Goal: Transaction & Acquisition: Purchase product/service

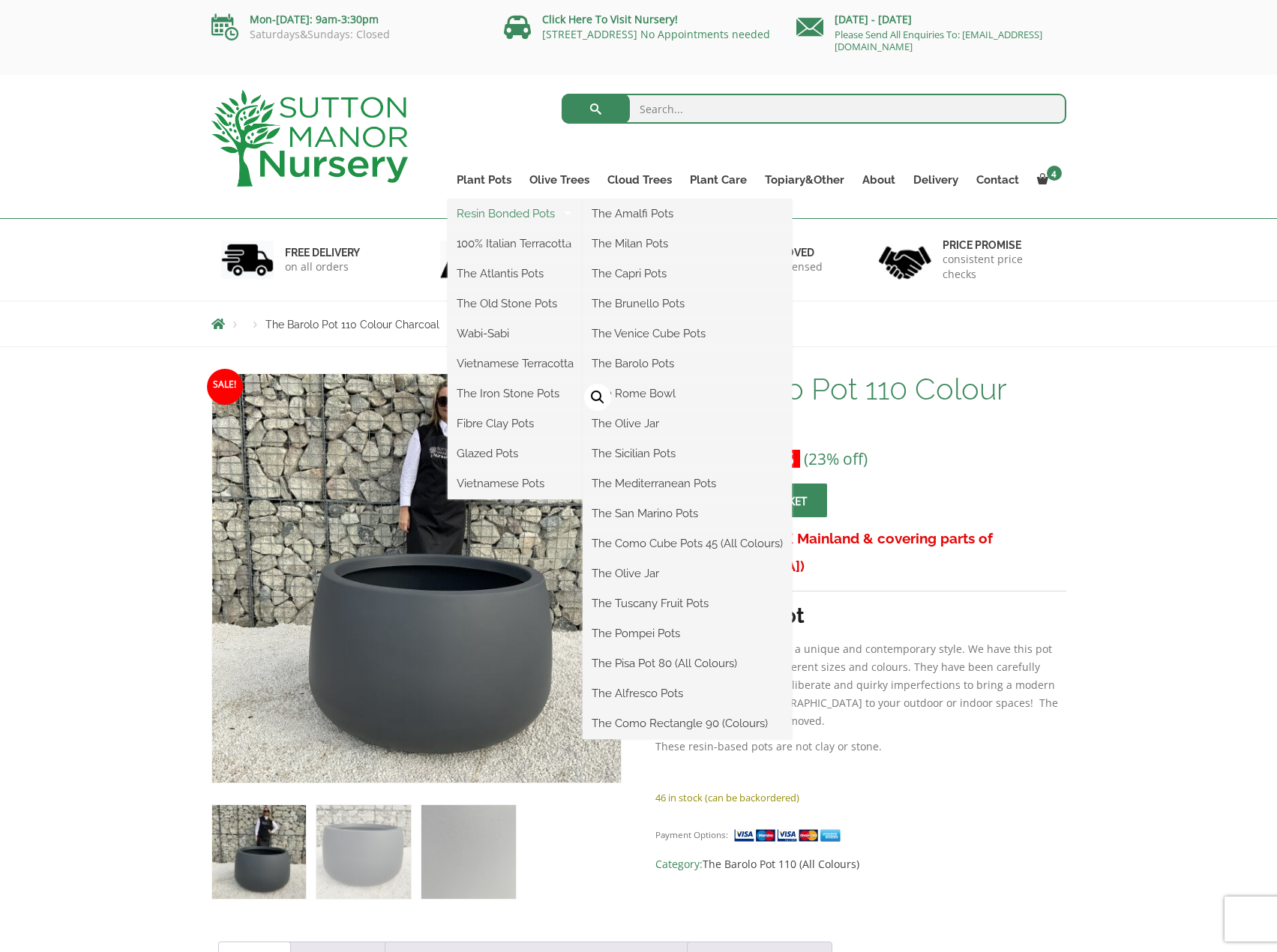
click at [527, 223] on link "Resin Bonded Pots" at bounding box center [515, 213] width 135 height 22
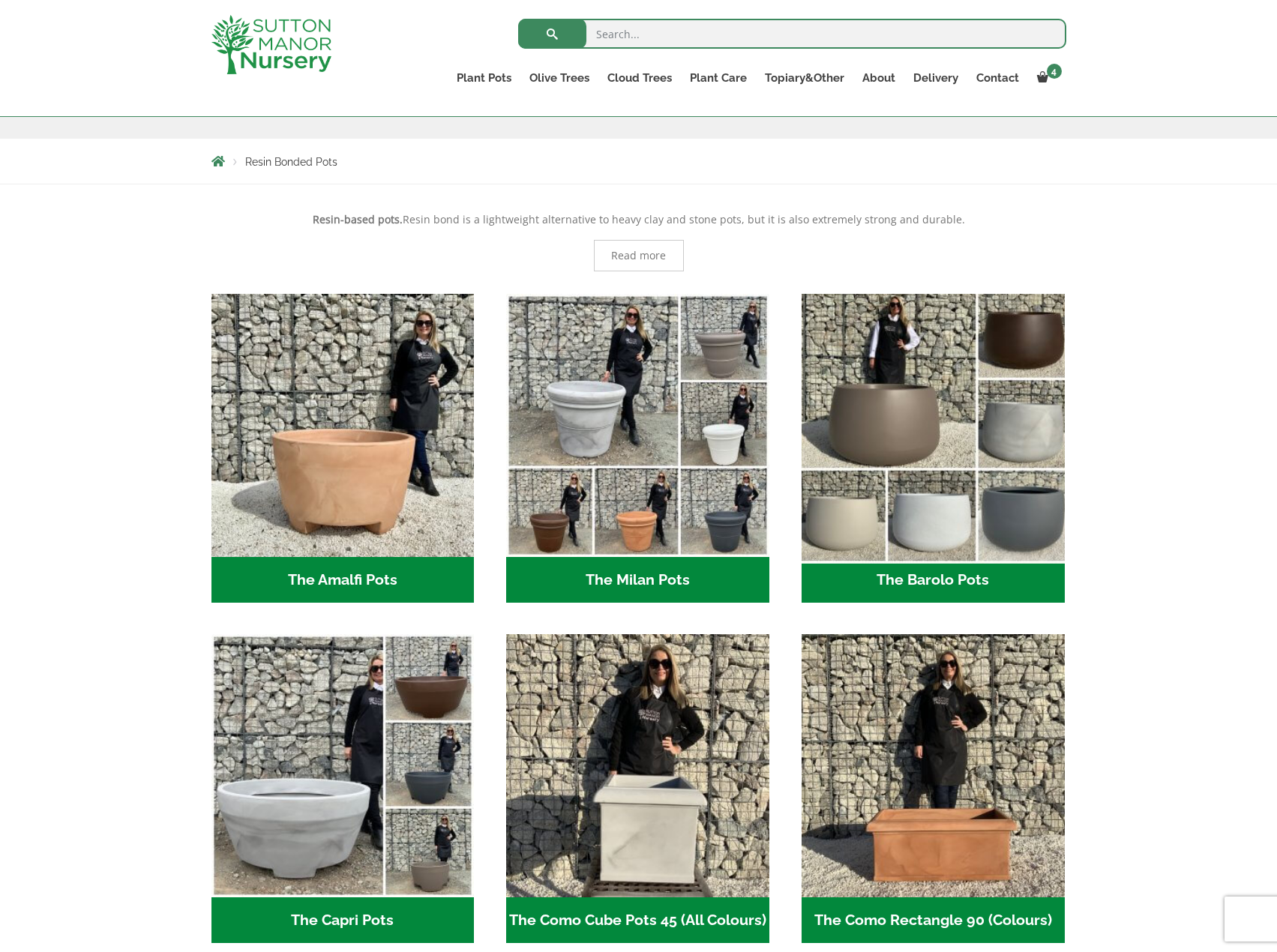
scroll to position [225, 0]
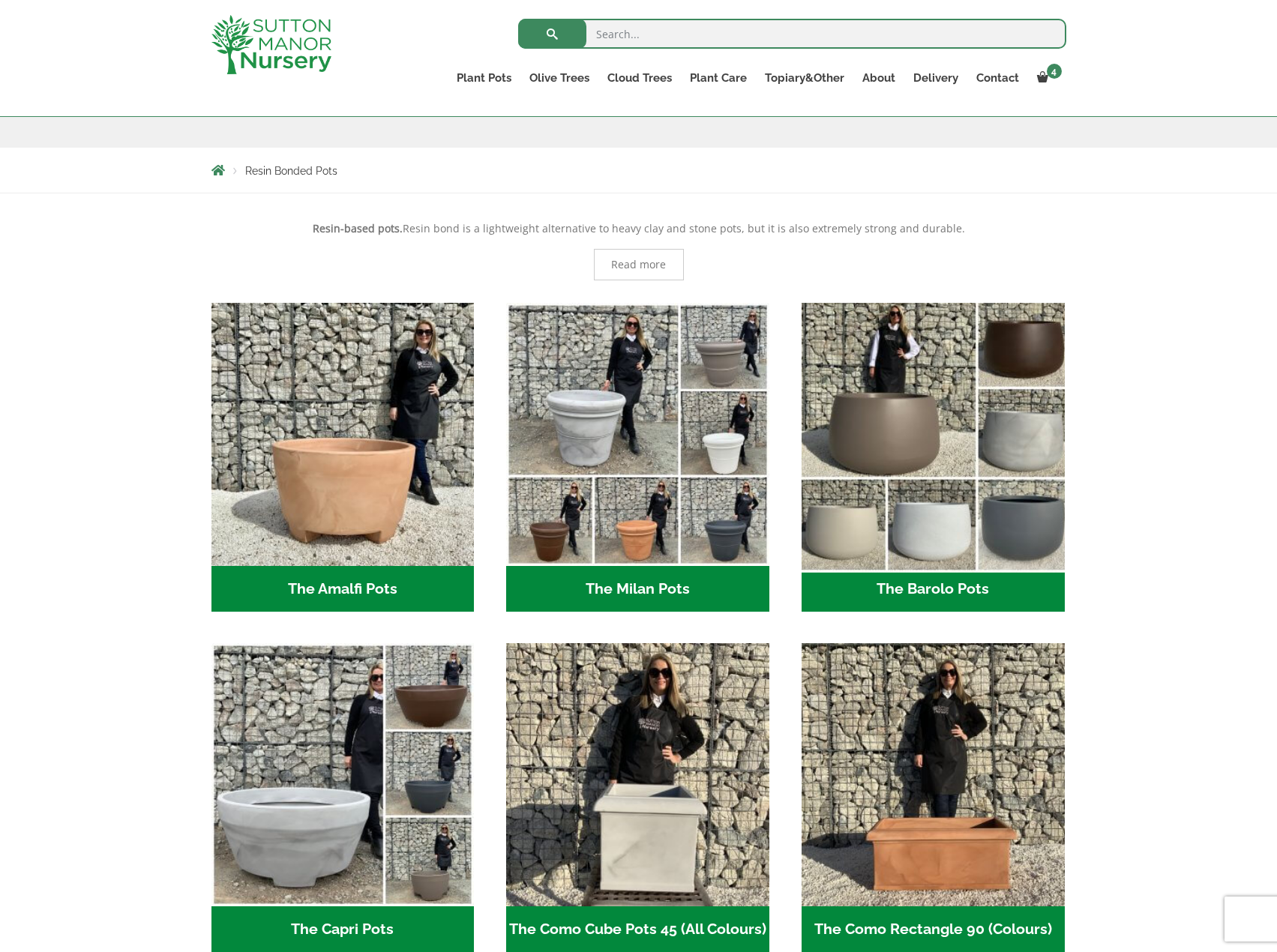
click at [930, 369] on img "Visit product category The Barolo Pots" at bounding box center [932, 434] width 276 height 276
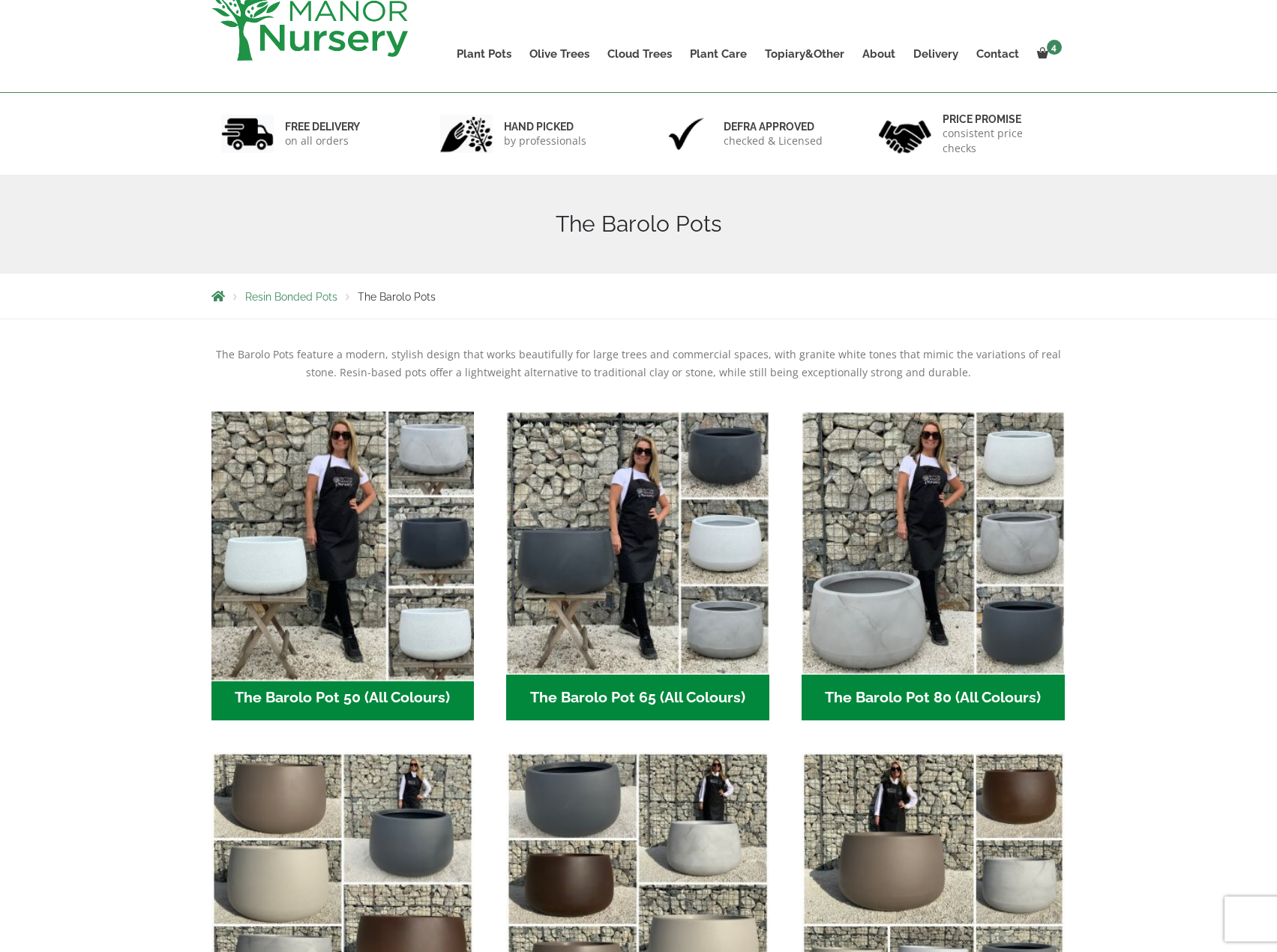
scroll to position [375, 0]
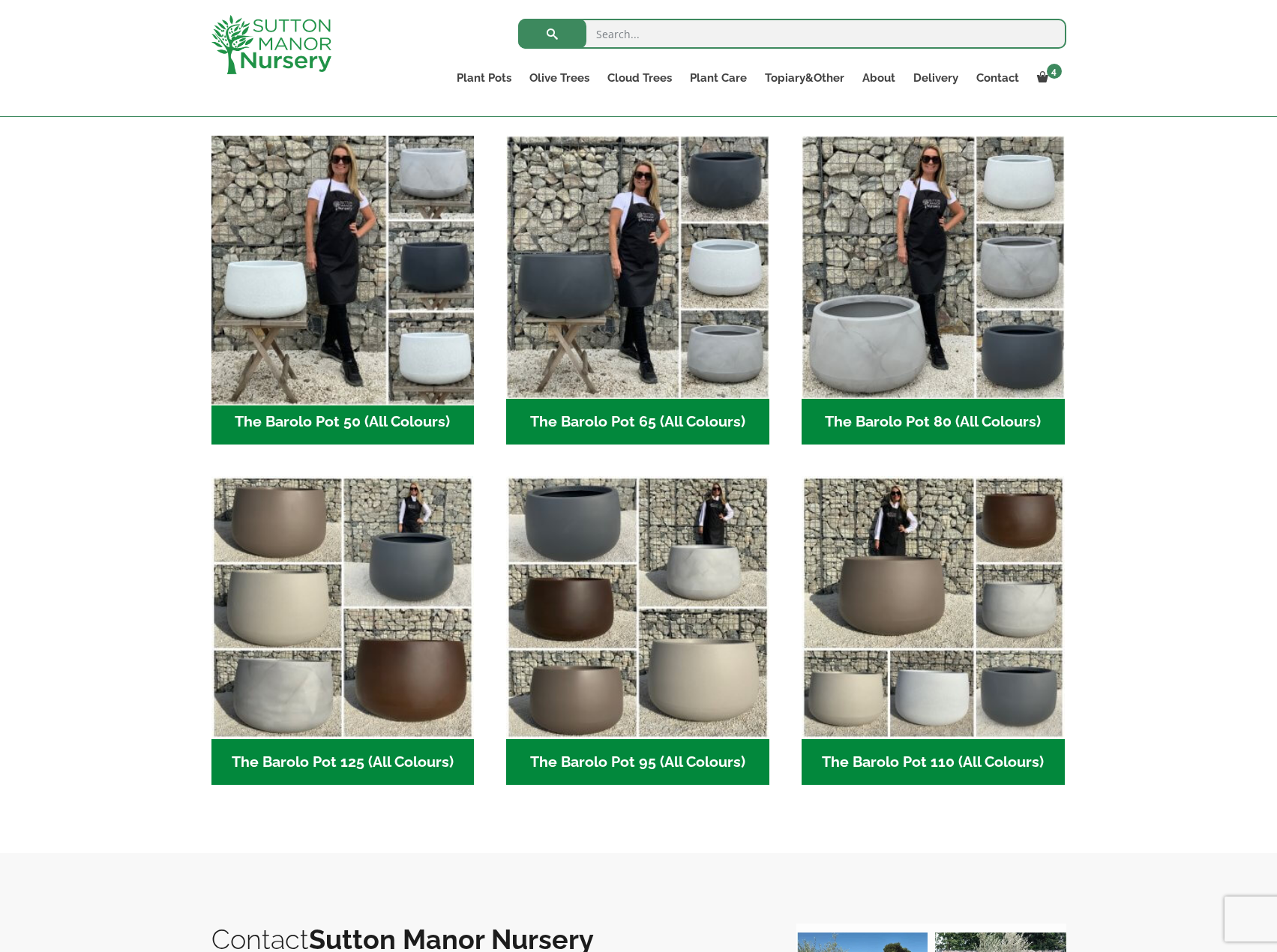
click at [330, 294] on img "Visit product category The Barolo Pot 50 (All Colours)" at bounding box center [342, 266] width 276 height 276
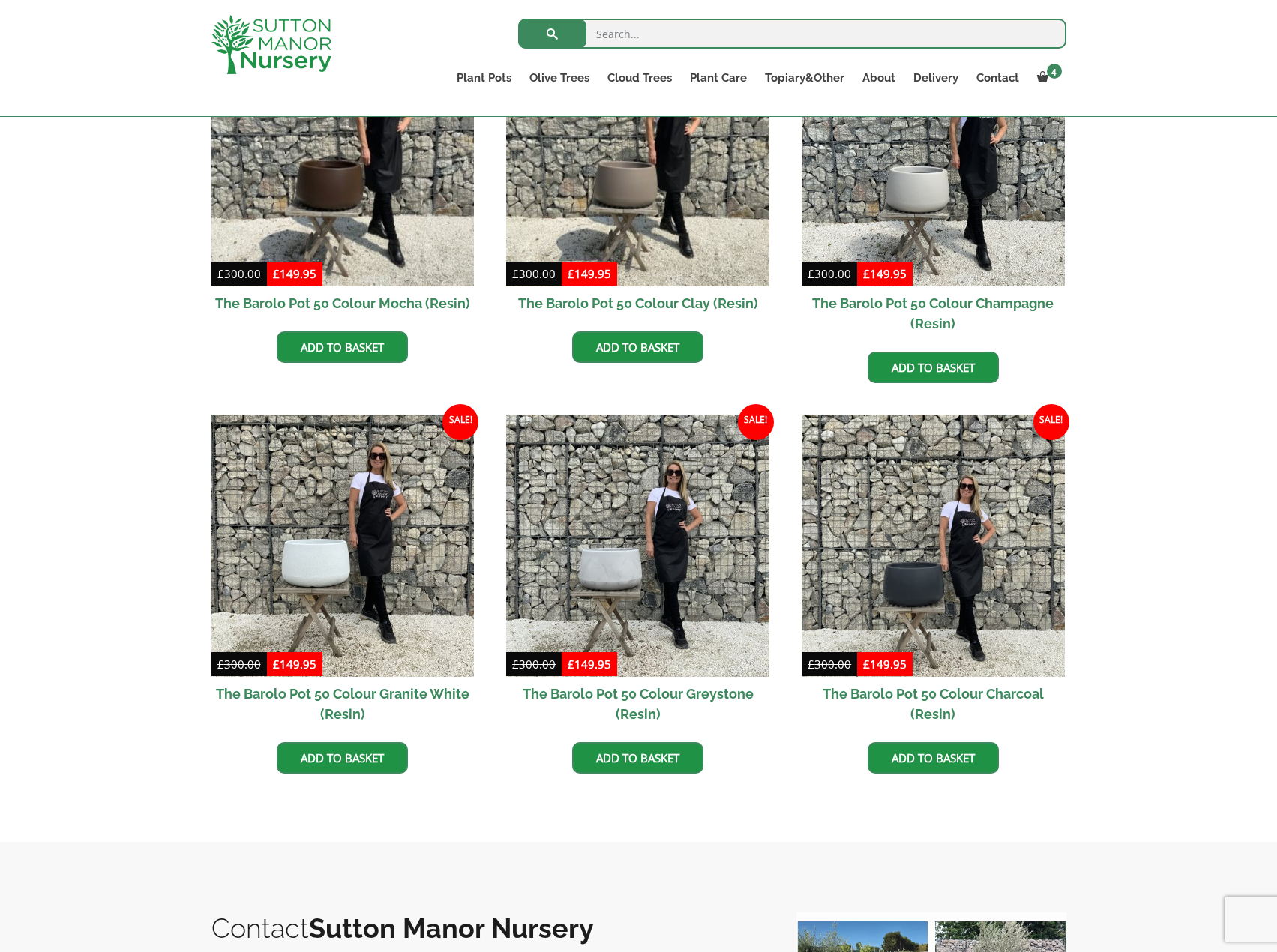
scroll to position [450, 0]
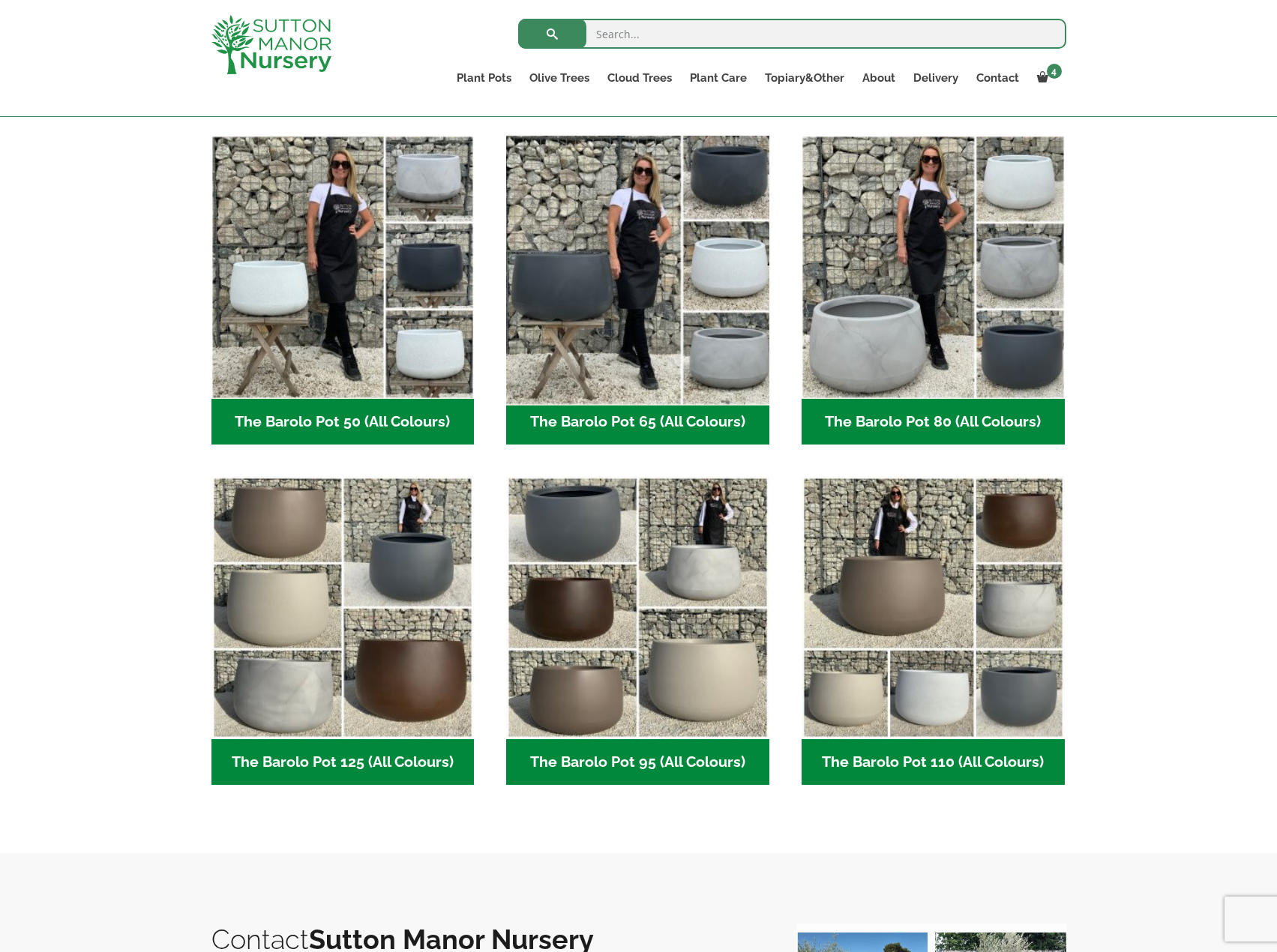
click at [628, 265] on img "Visit product category The Barolo Pot 65 (All Colours)" at bounding box center [638, 266] width 276 height 276
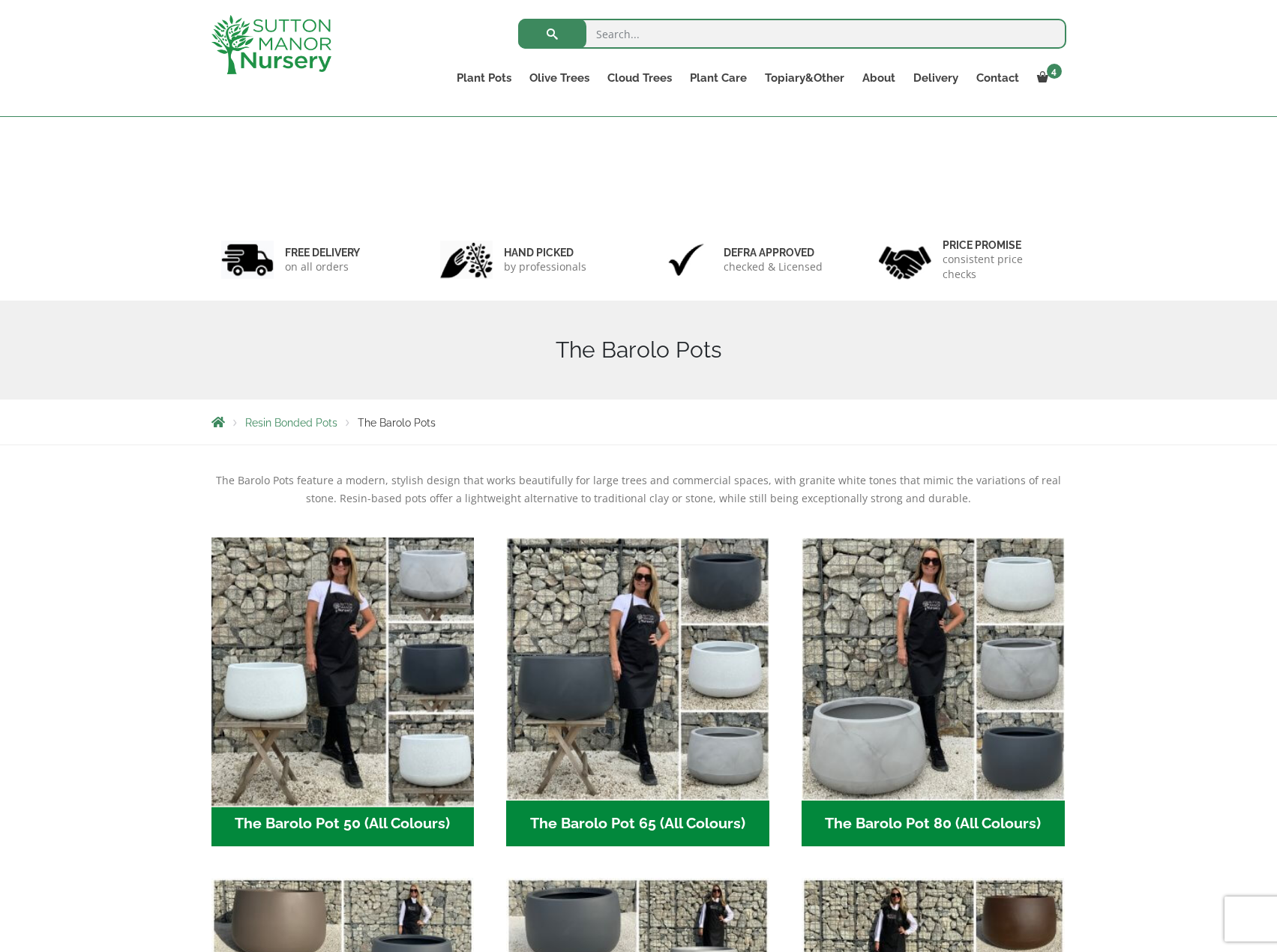
scroll to position [402, 0]
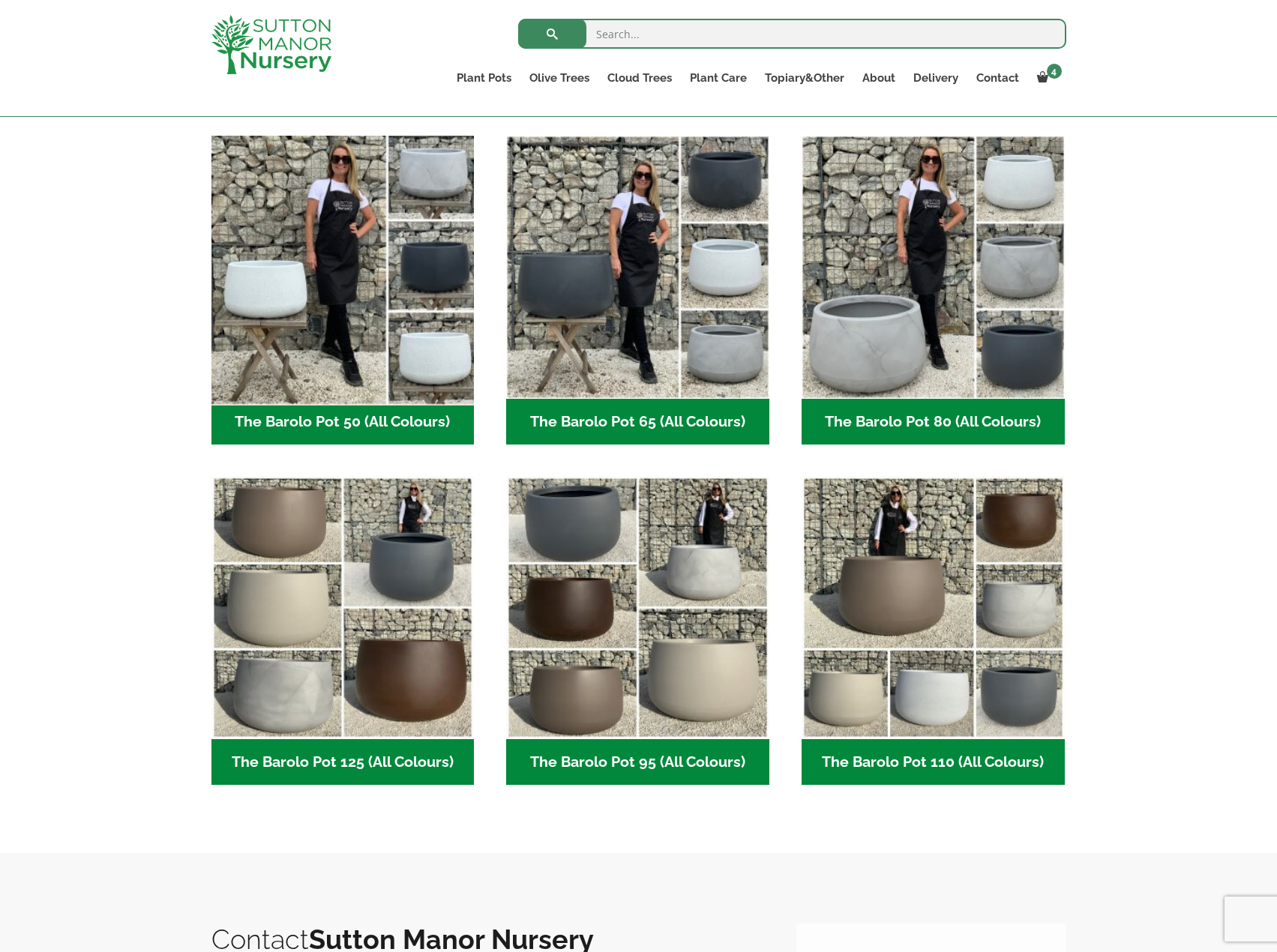
click at [367, 294] on img "Visit product category The Barolo Pot 50 (All Colours)" at bounding box center [342, 266] width 276 height 276
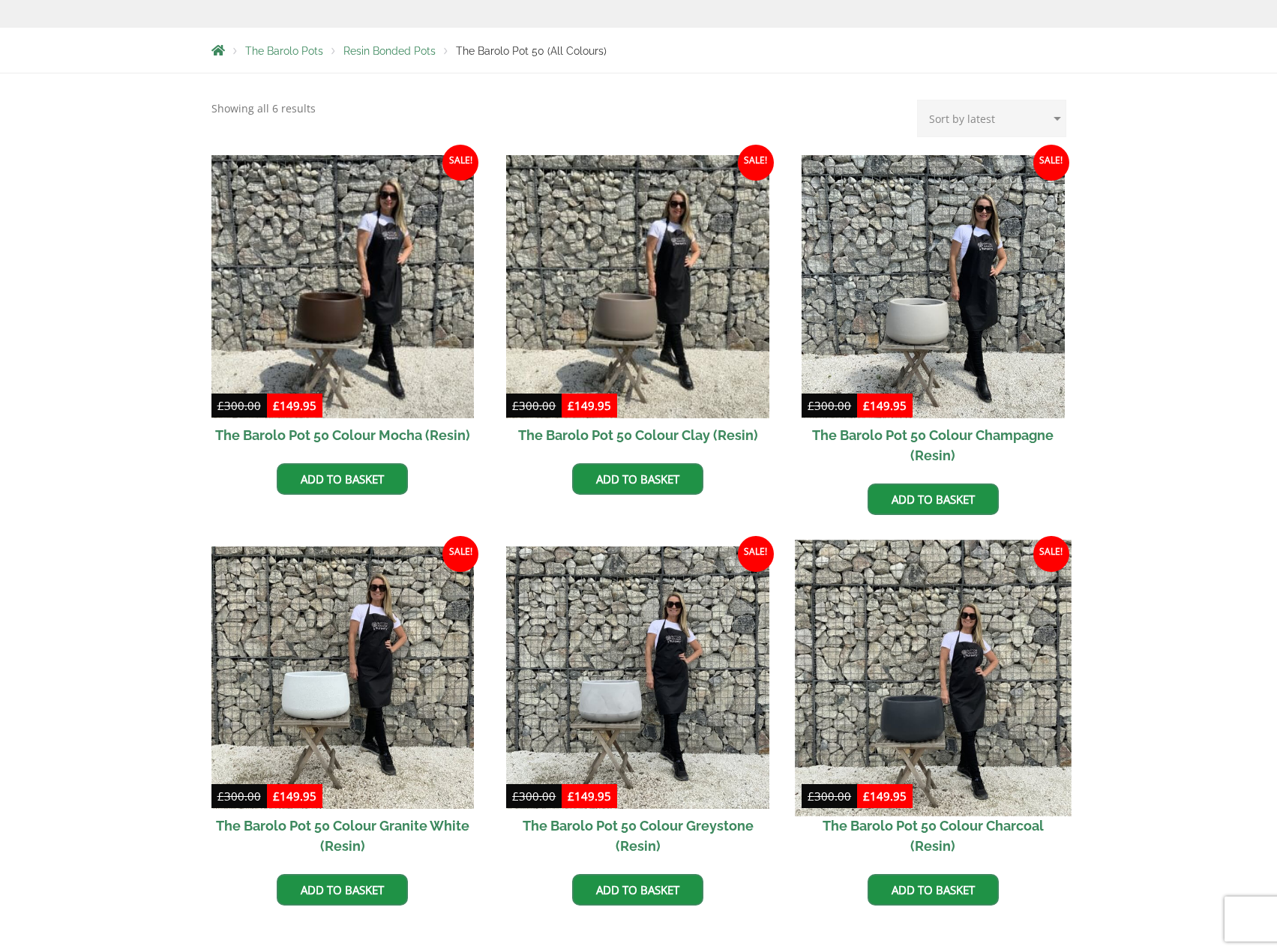
scroll to position [375, 0]
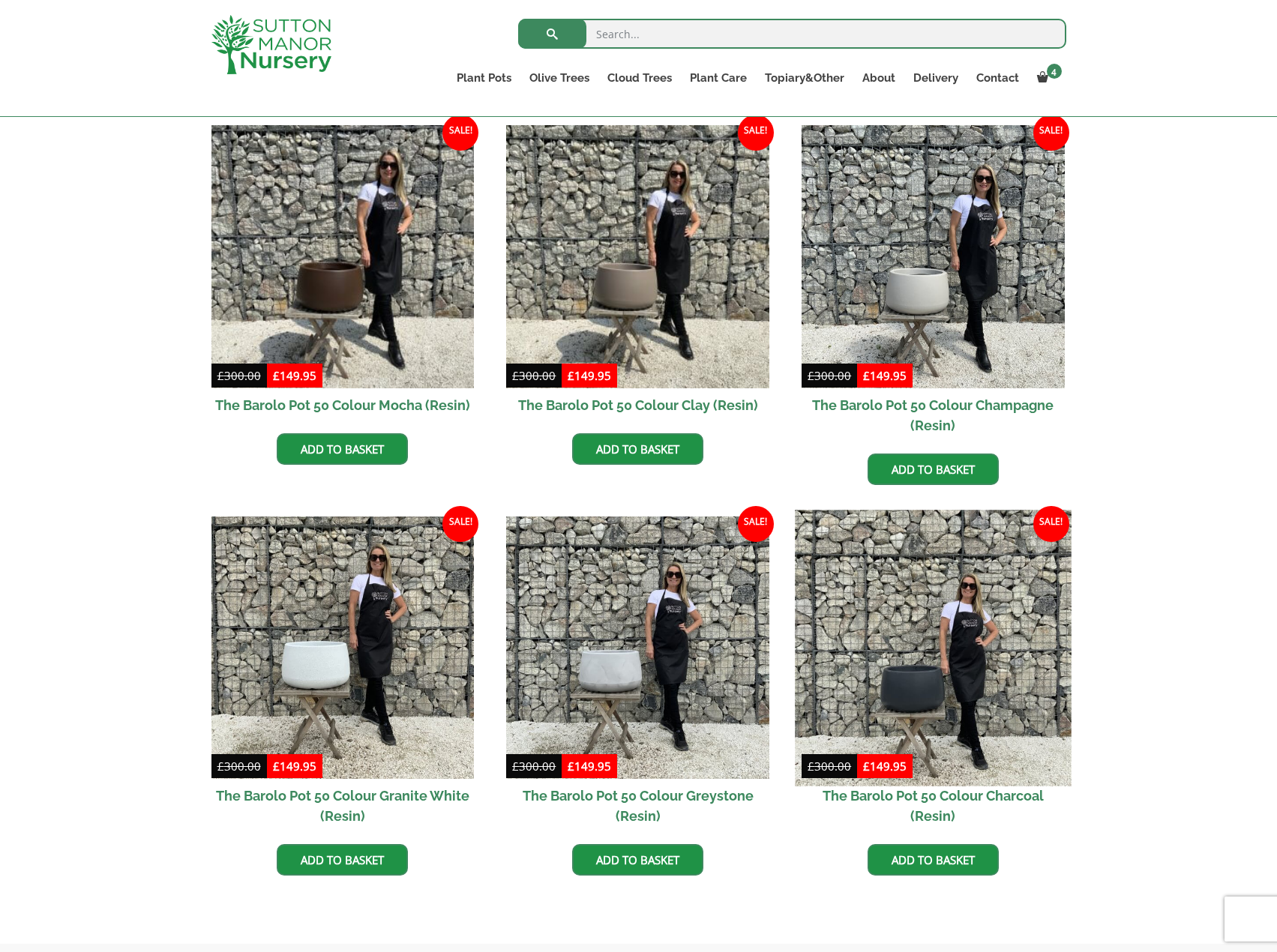
click at [941, 654] on img at bounding box center [932, 648] width 276 height 276
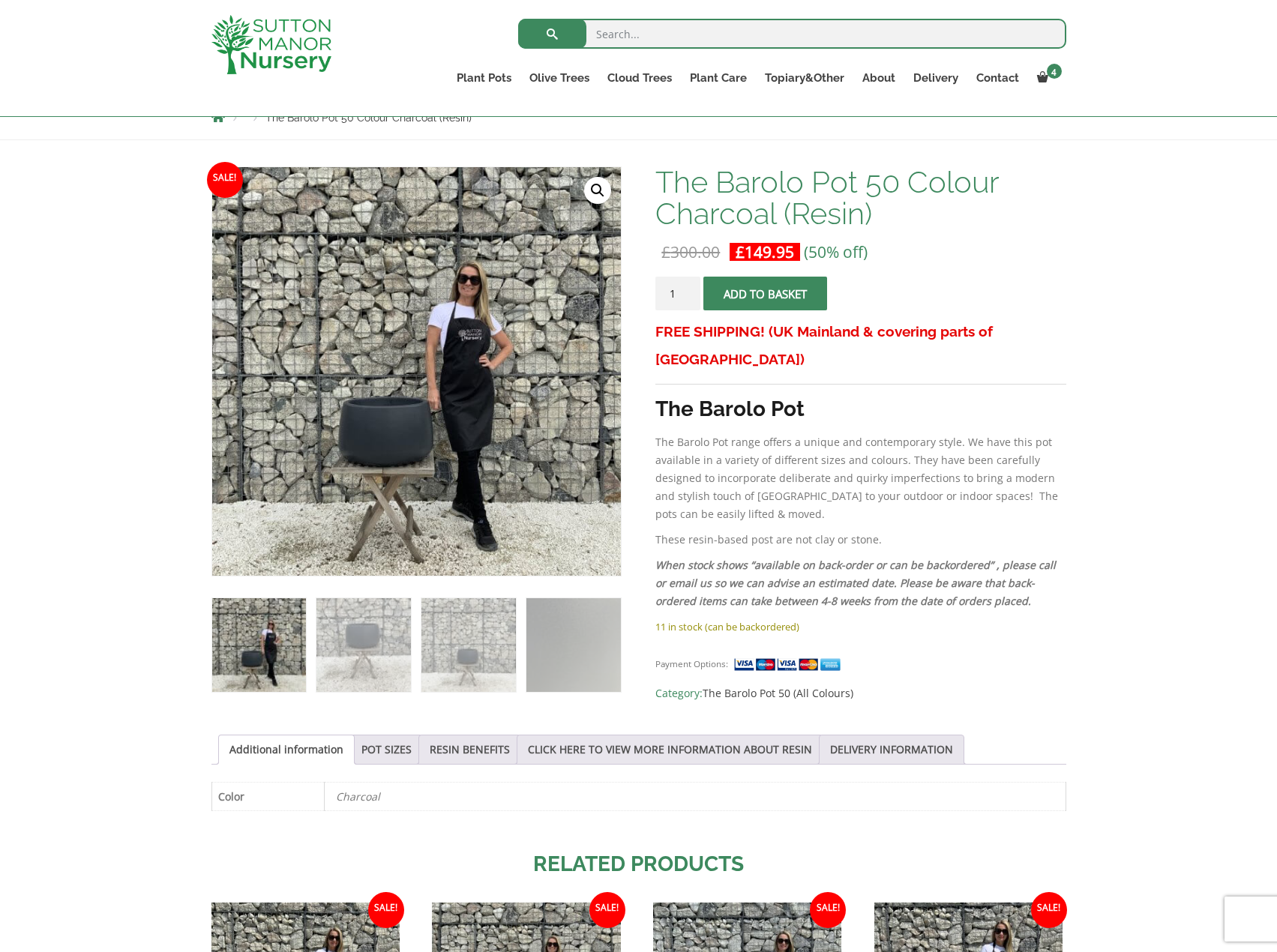
scroll to position [225, 0]
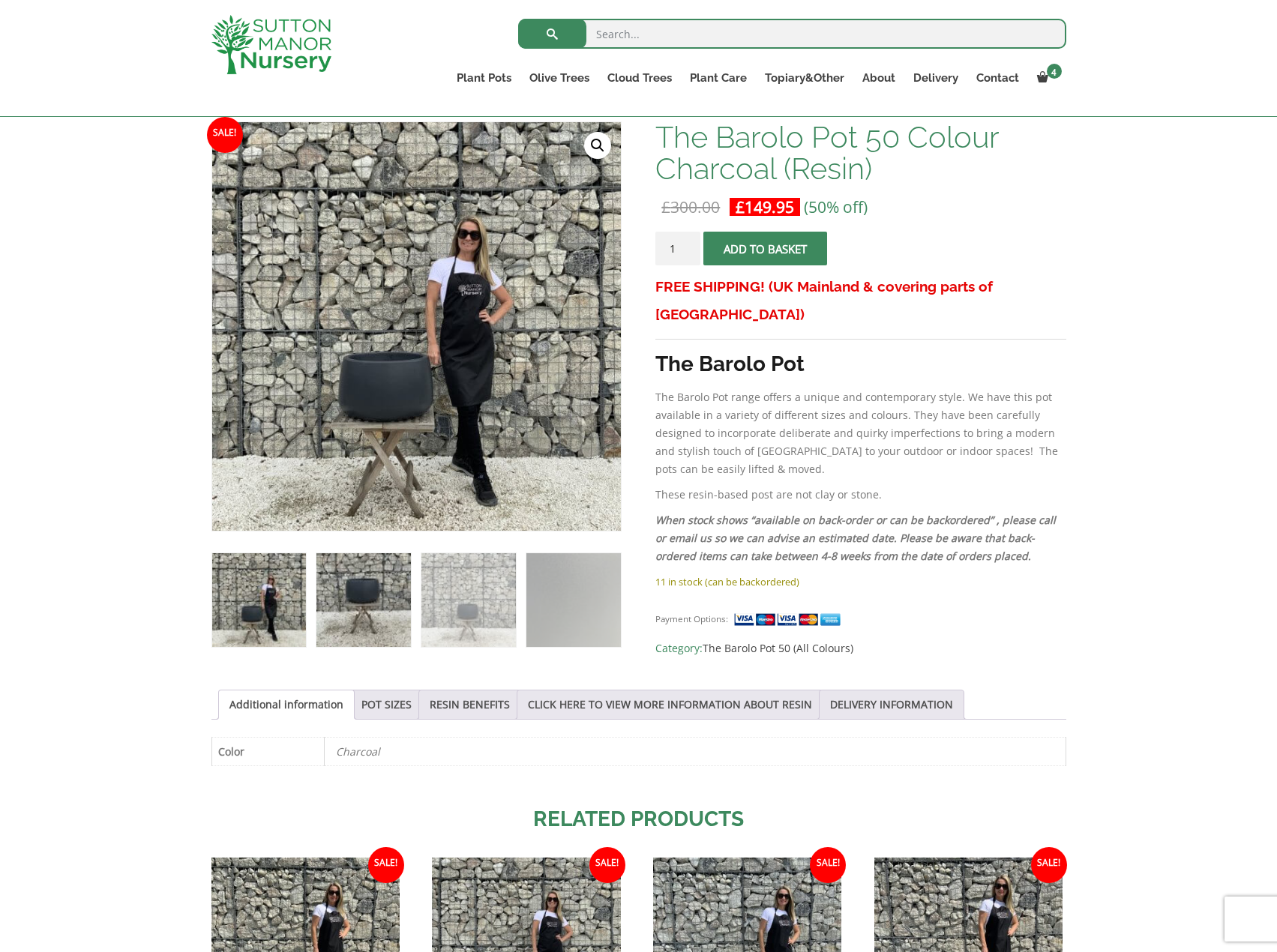
click at [370, 626] on img at bounding box center [364, 600] width 94 height 94
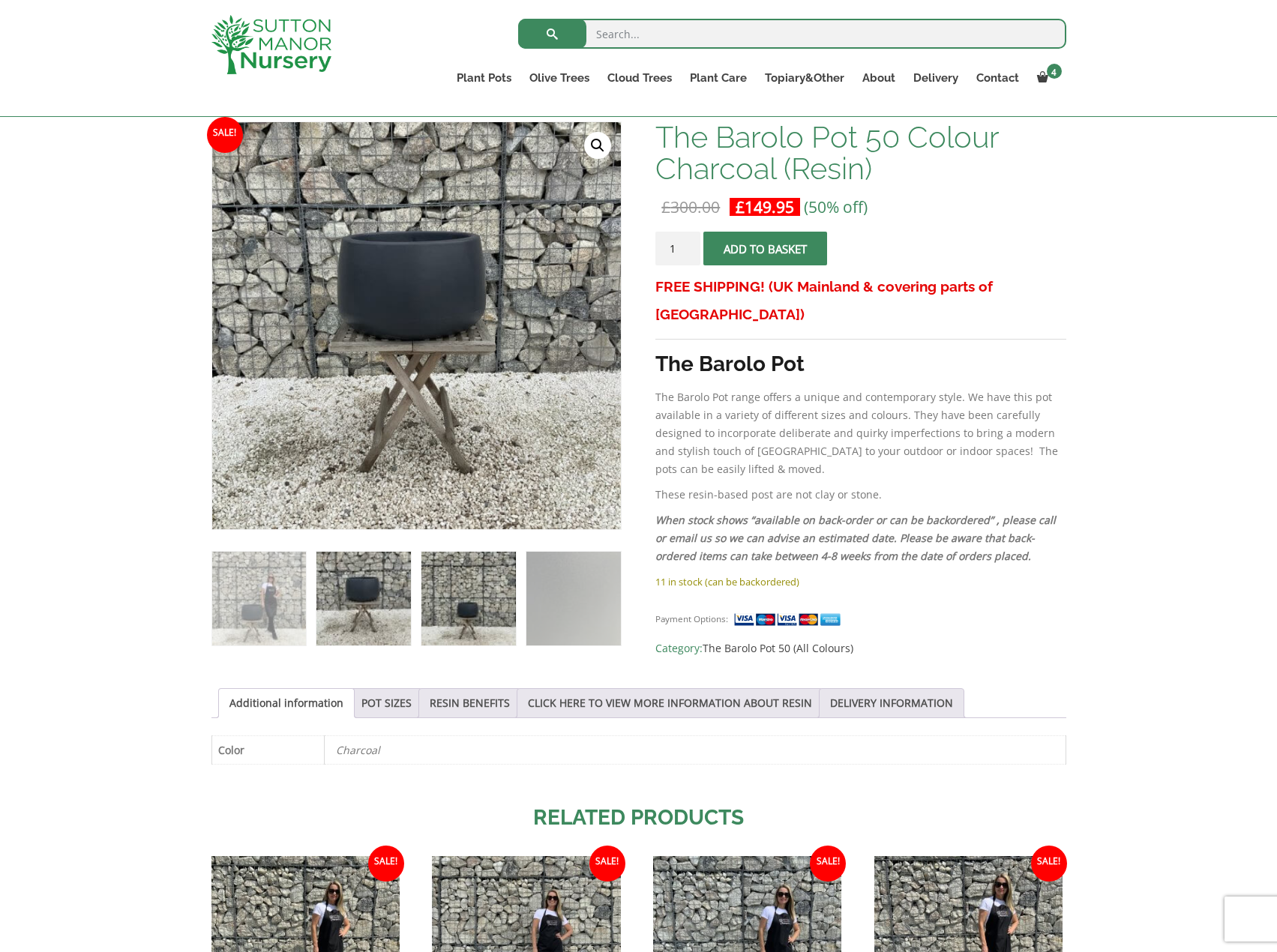
click at [471, 608] on img at bounding box center [468, 598] width 94 height 94
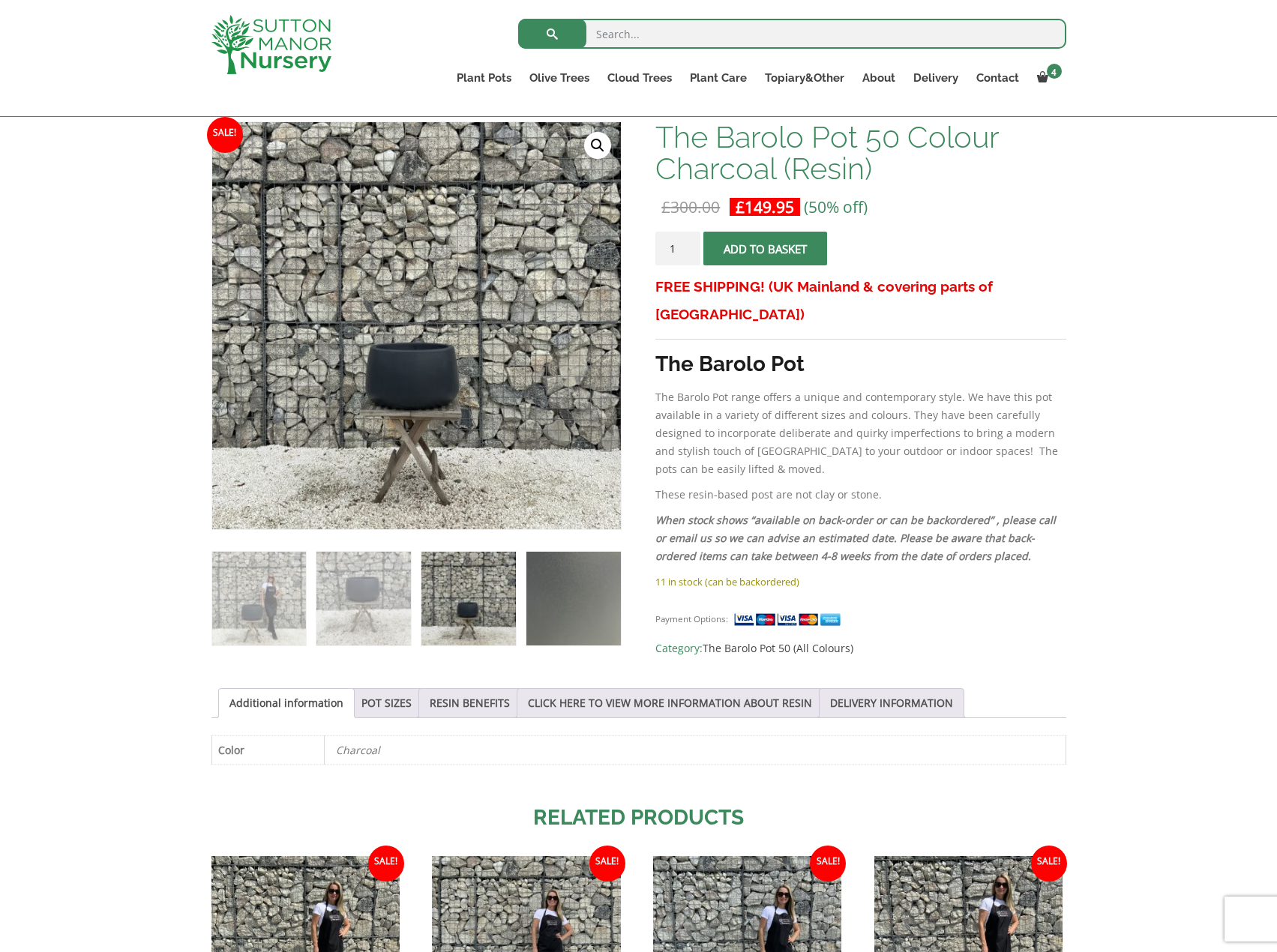
click at [593, 589] on img at bounding box center [574, 598] width 94 height 94
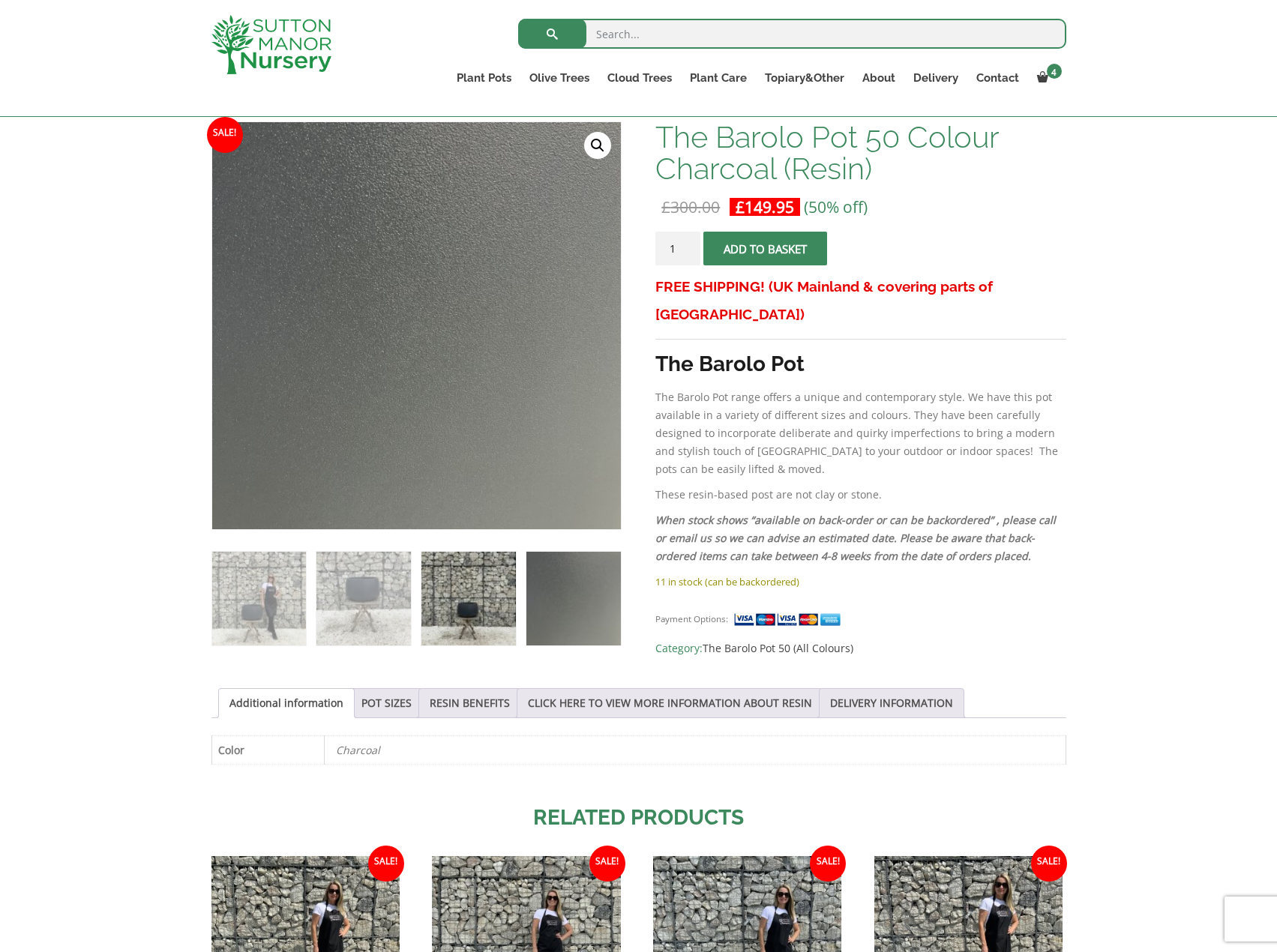
click at [424, 587] on img at bounding box center [468, 598] width 94 height 94
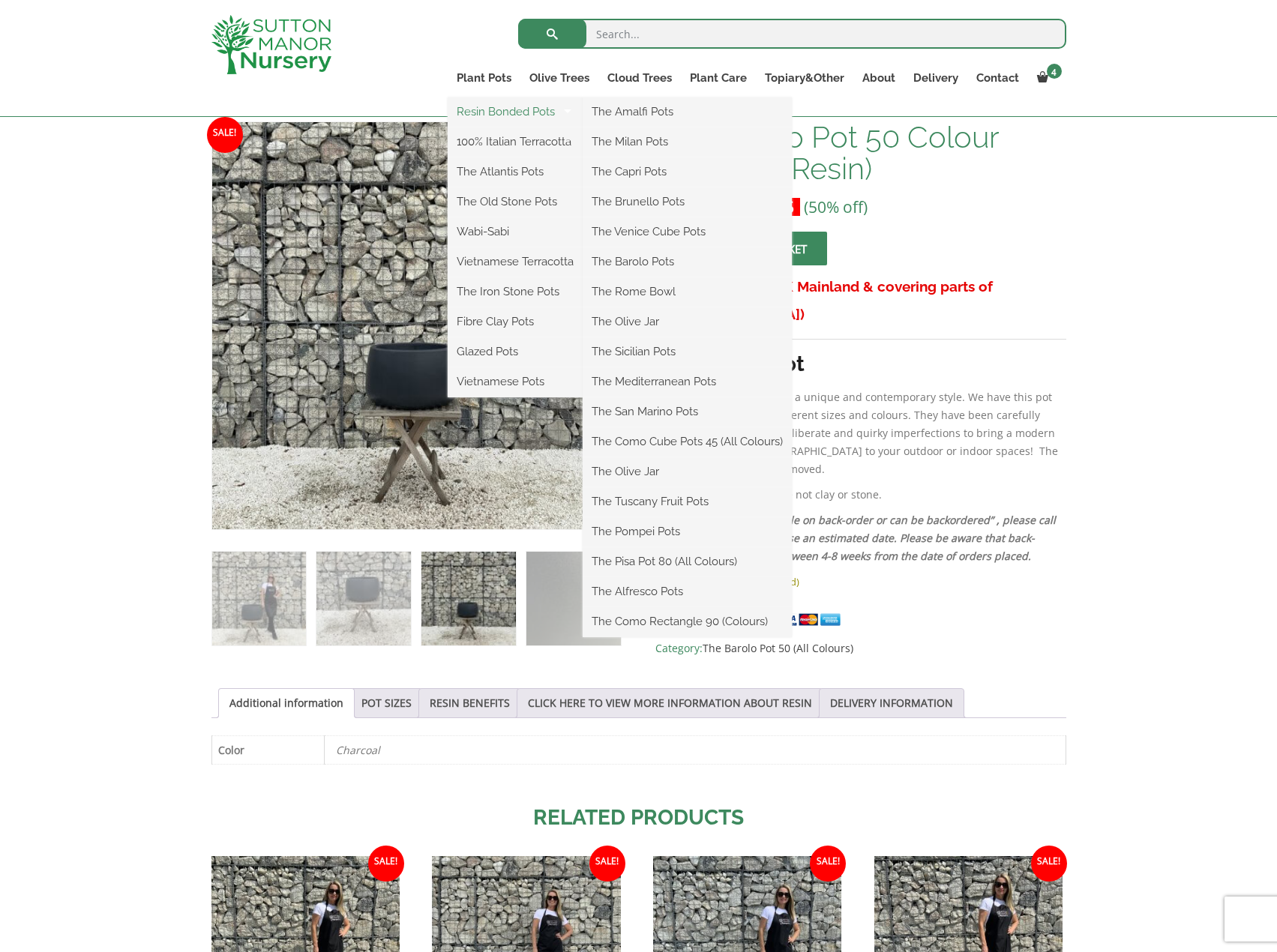
click at [497, 106] on link "Resin Bonded Pots" at bounding box center [515, 111] width 135 height 22
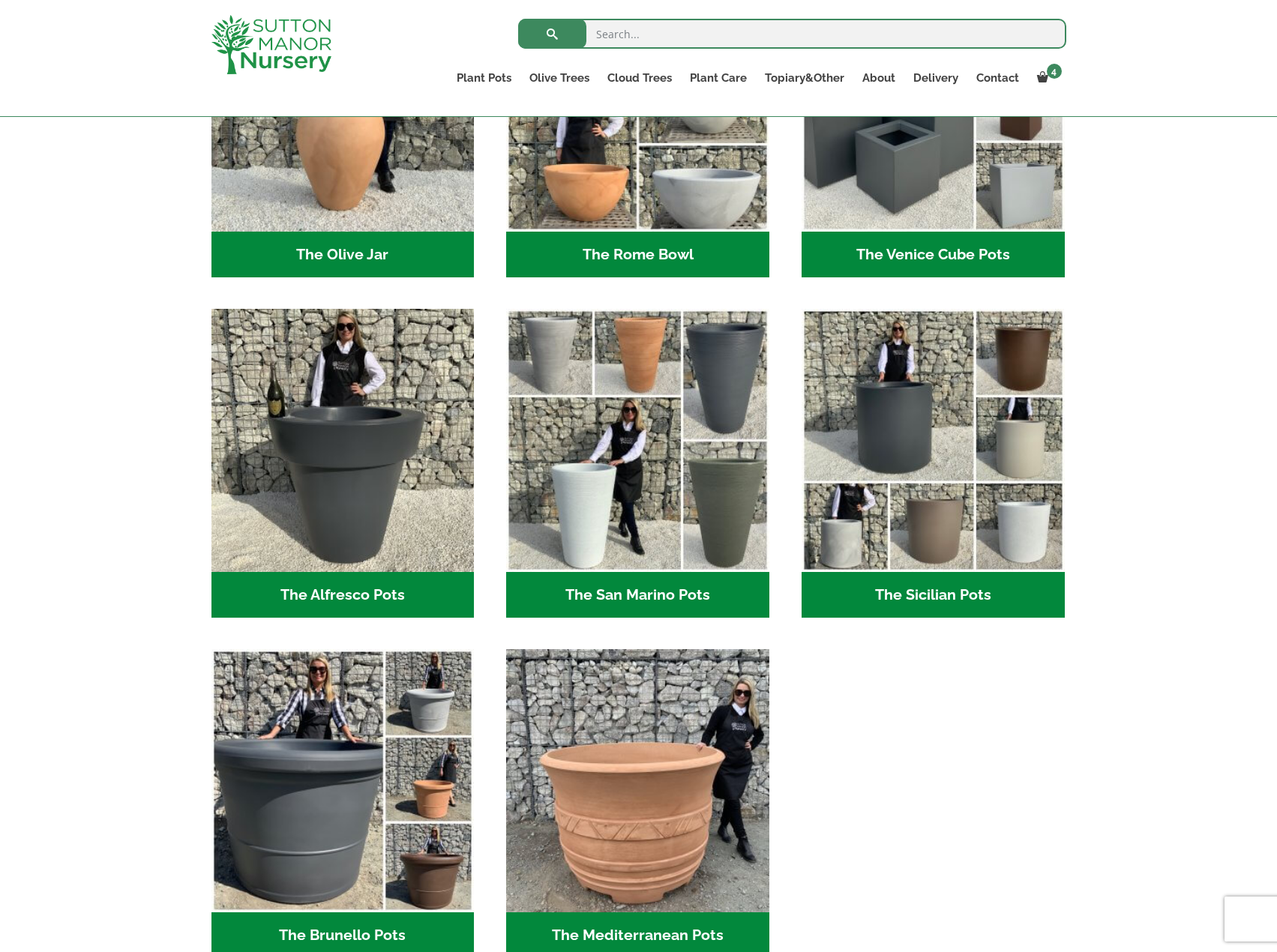
scroll to position [1574, 0]
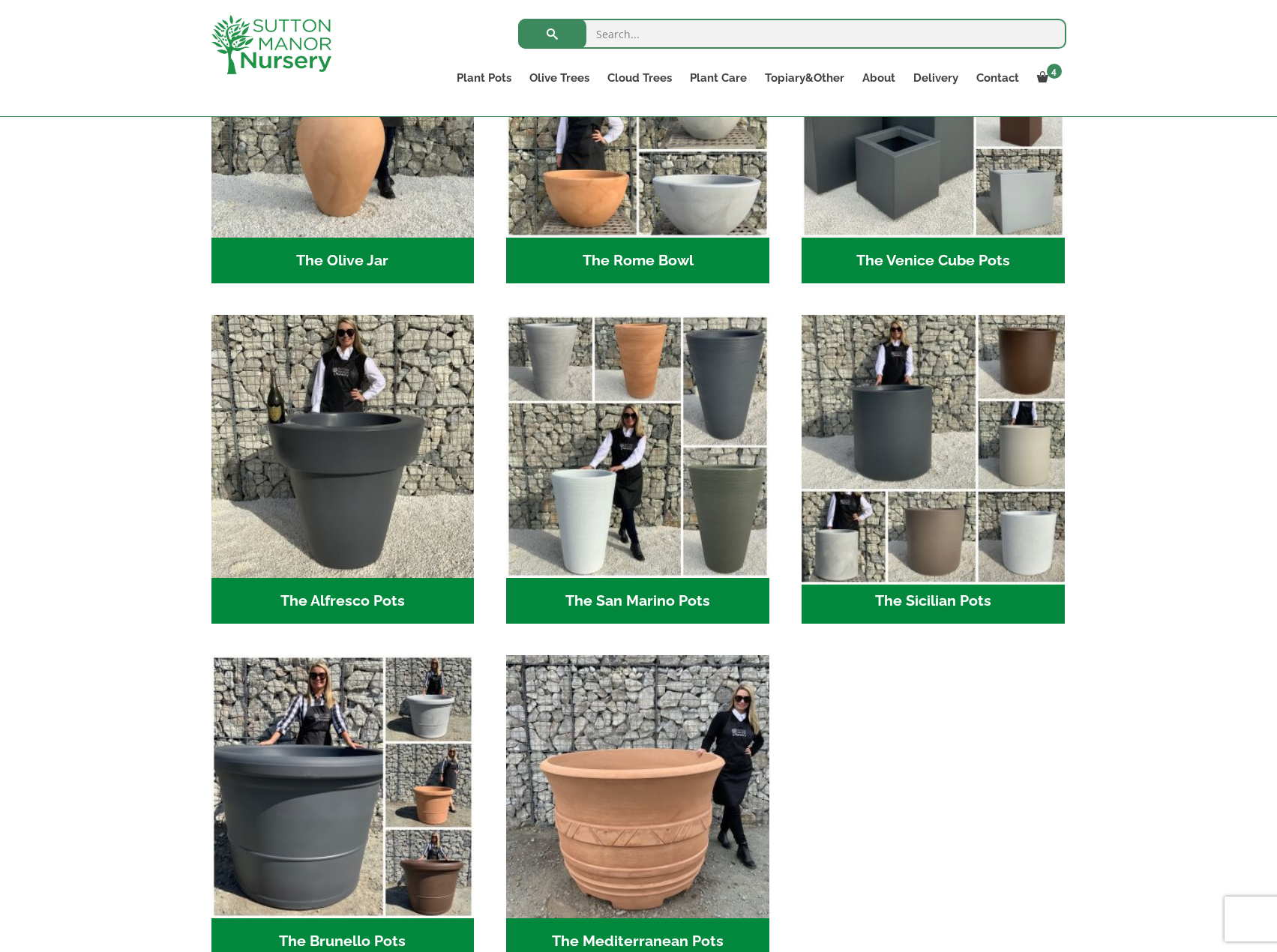
click at [927, 445] on img "Visit product category The Sicilian Pots" at bounding box center [932, 447] width 276 height 276
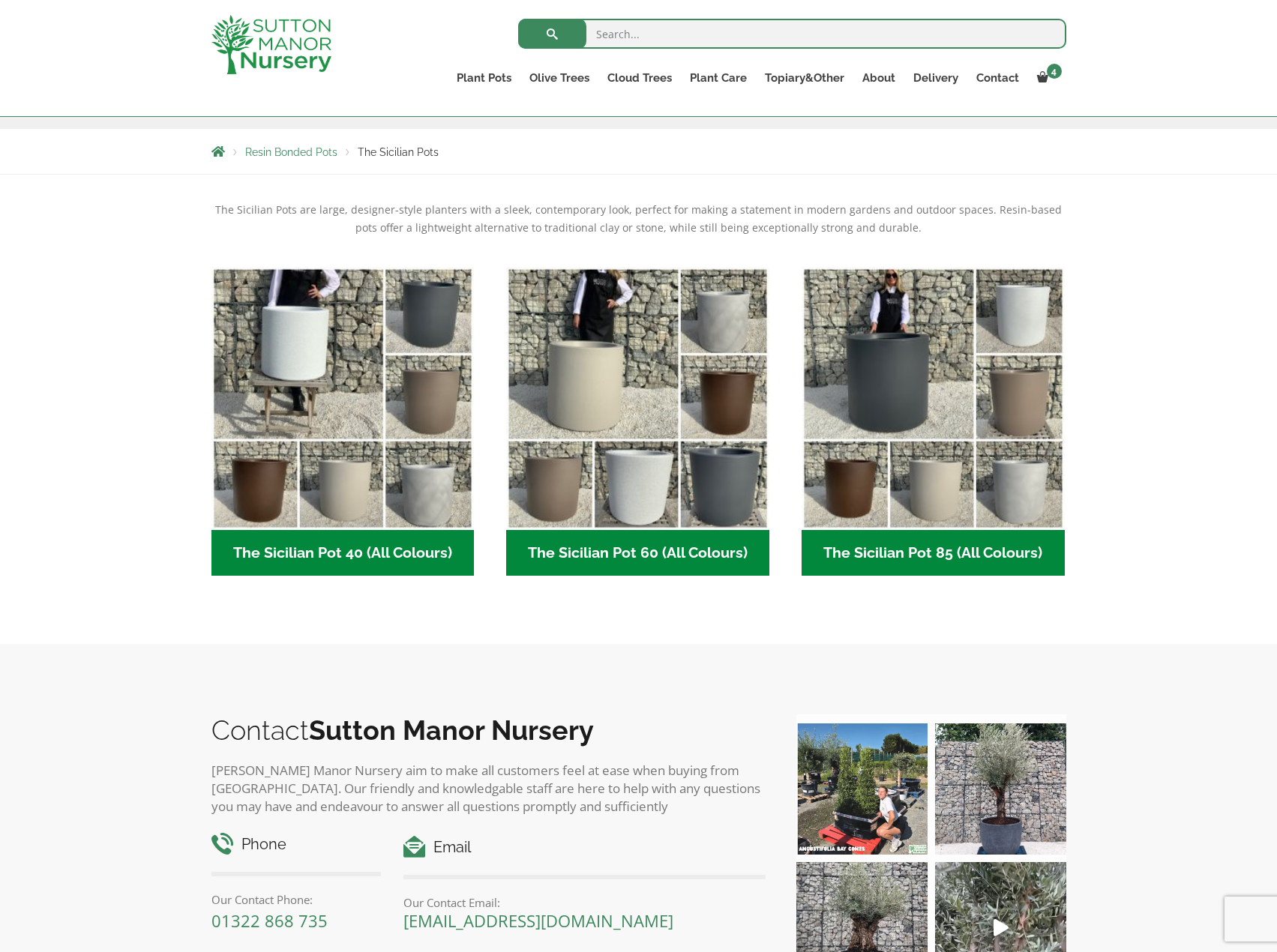
scroll to position [225, 0]
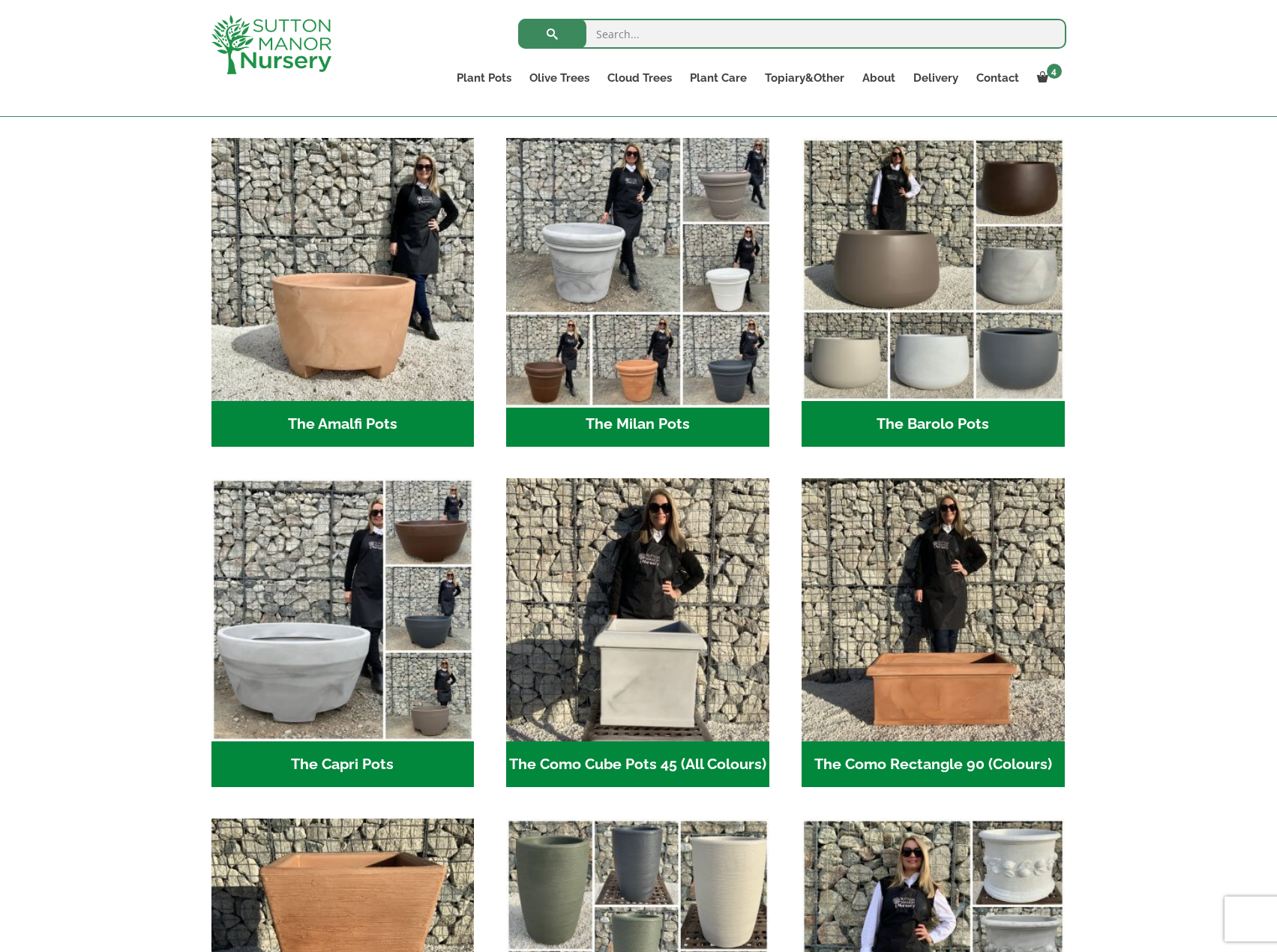
scroll to position [150, 0]
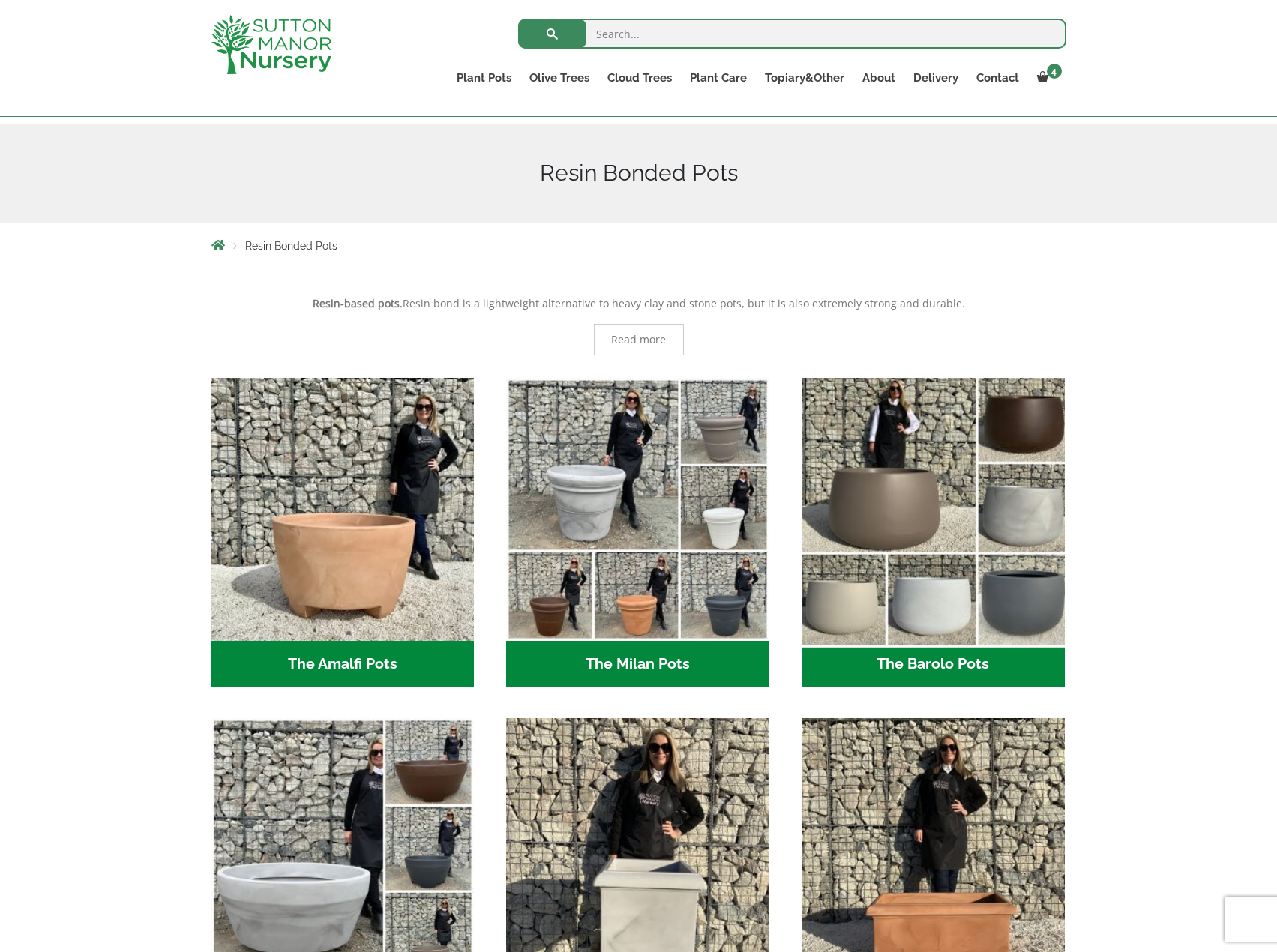
click at [871, 462] on img "Visit product category The Barolo Pots" at bounding box center [932, 509] width 276 height 276
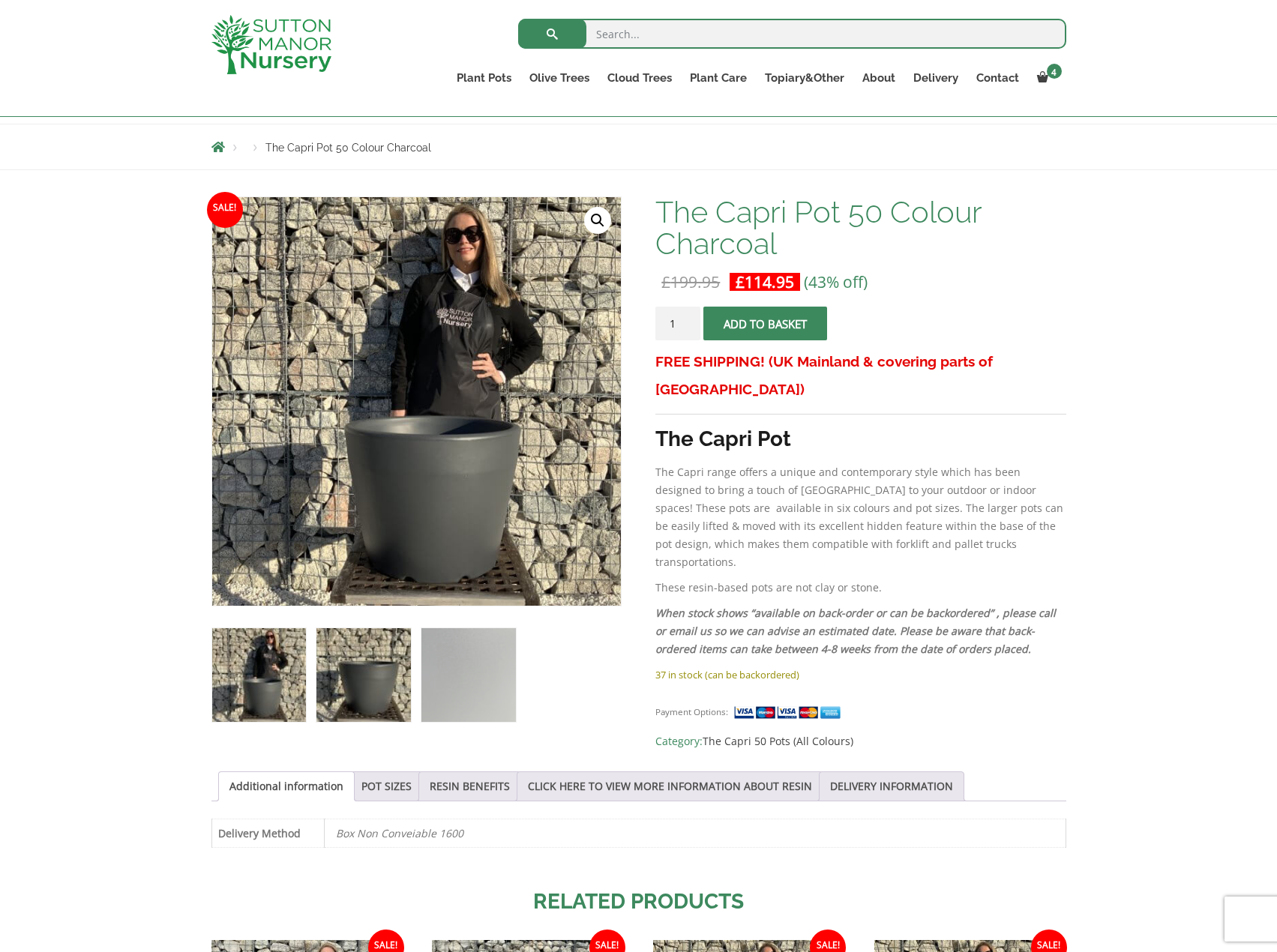
click at [360, 701] on img at bounding box center [364, 675] width 94 height 94
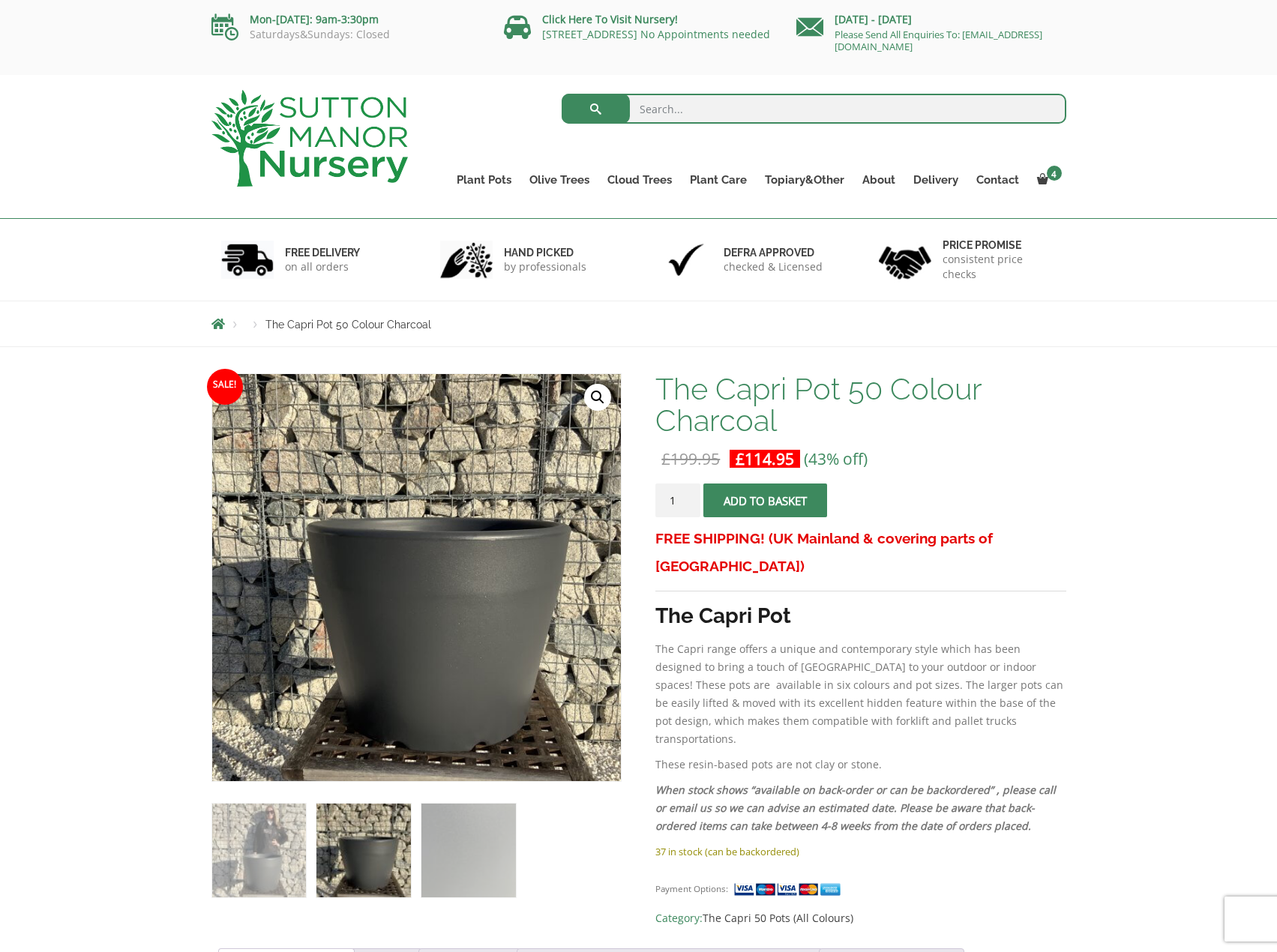
click at [699, 104] on input "search" at bounding box center [814, 109] width 505 height 30
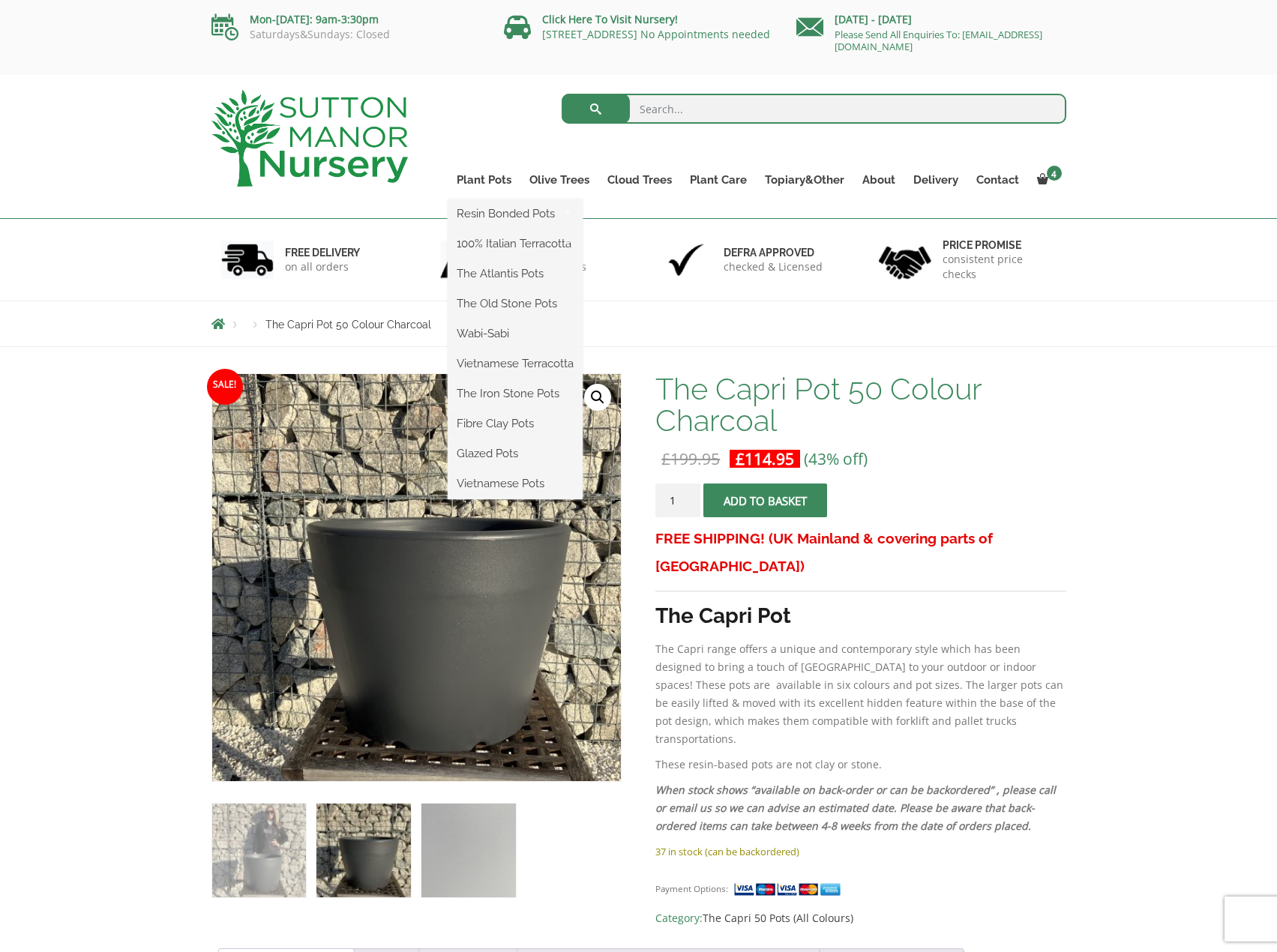
click at [502, 199] on ul "Resin Bonded Pots The Amalfi Pots The Milan Pots The Capri Pots The Brunello Po…" at bounding box center [515, 349] width 135 height 300
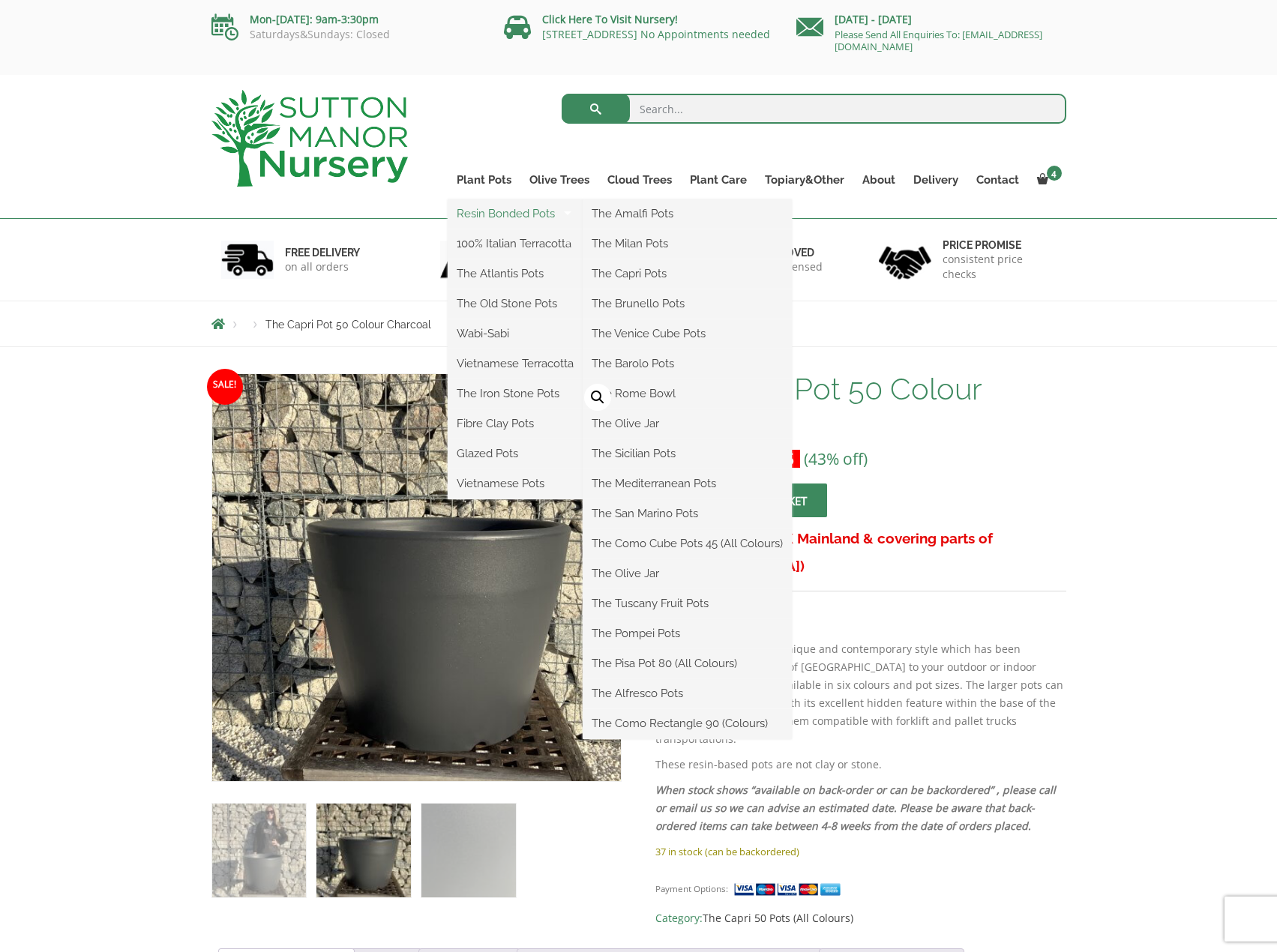
click at [508, 206] on link "Resin Bonded Pots" at bounding box center [515, 213] width 135 height 22
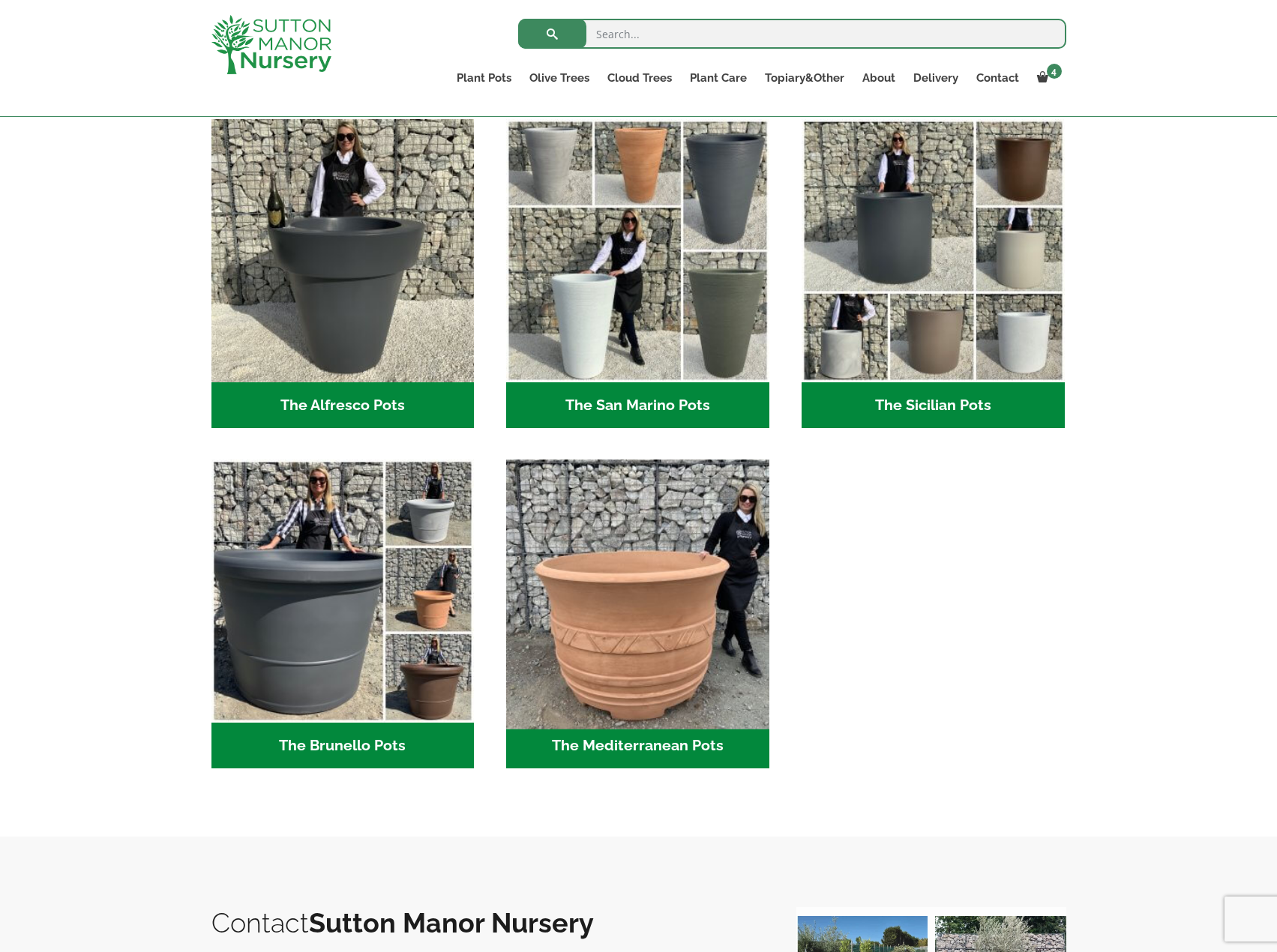
scroll to position [1499, 0]
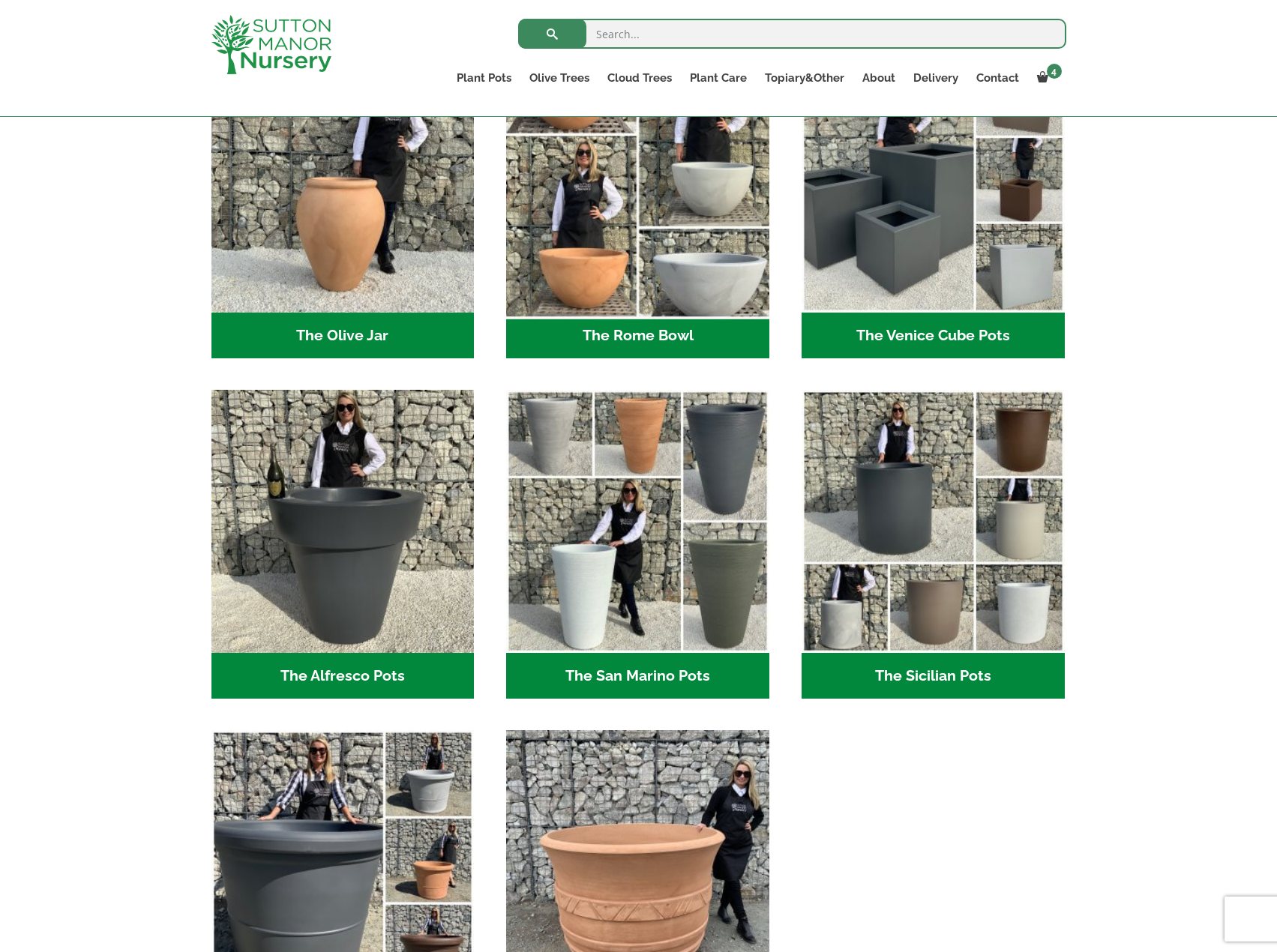
click at [661, 198] on img "Visit product category The Rome Bowl" at bounding box center [638, 181] width 276 height 276
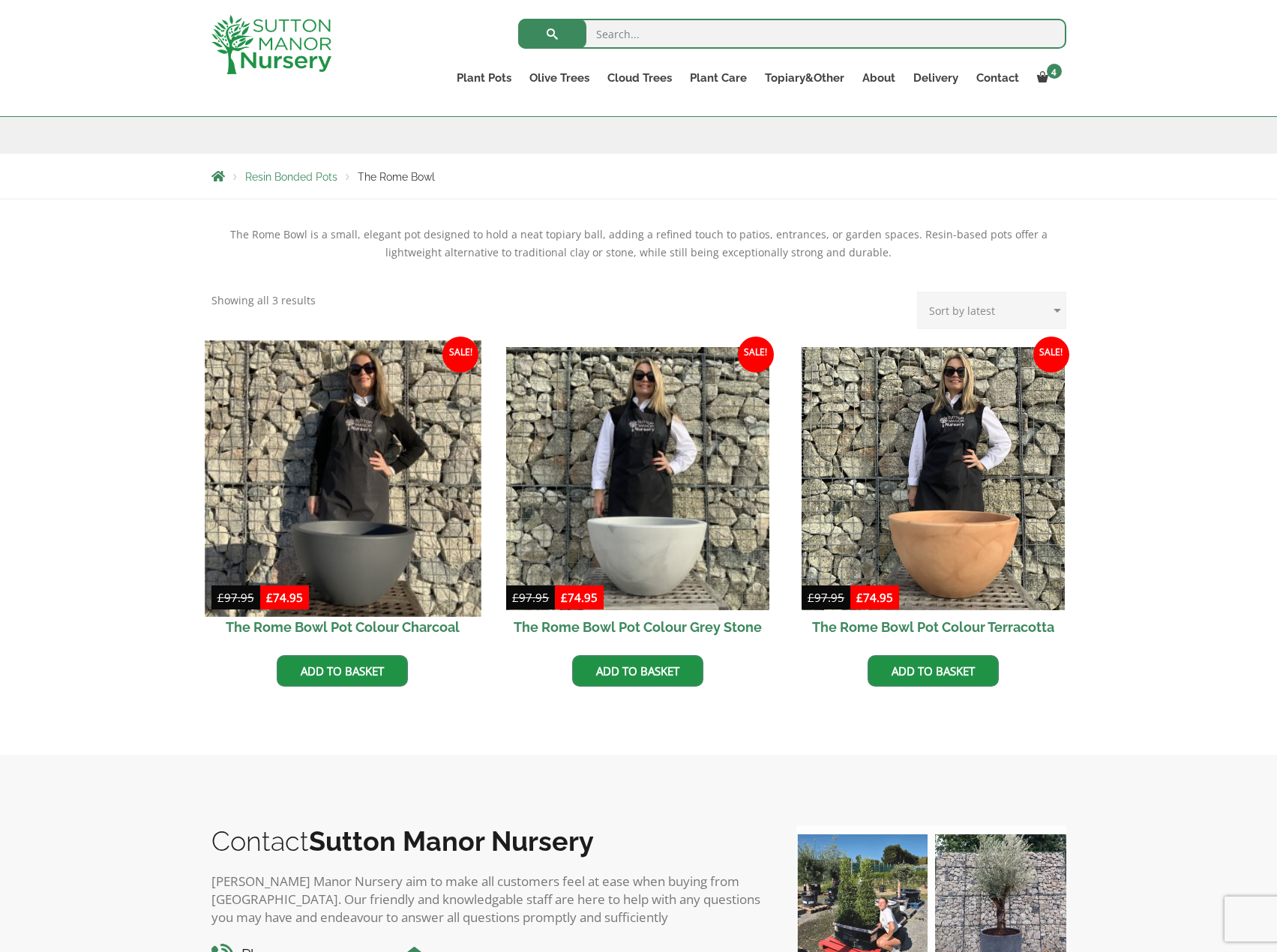
scroll to position [225, 0]
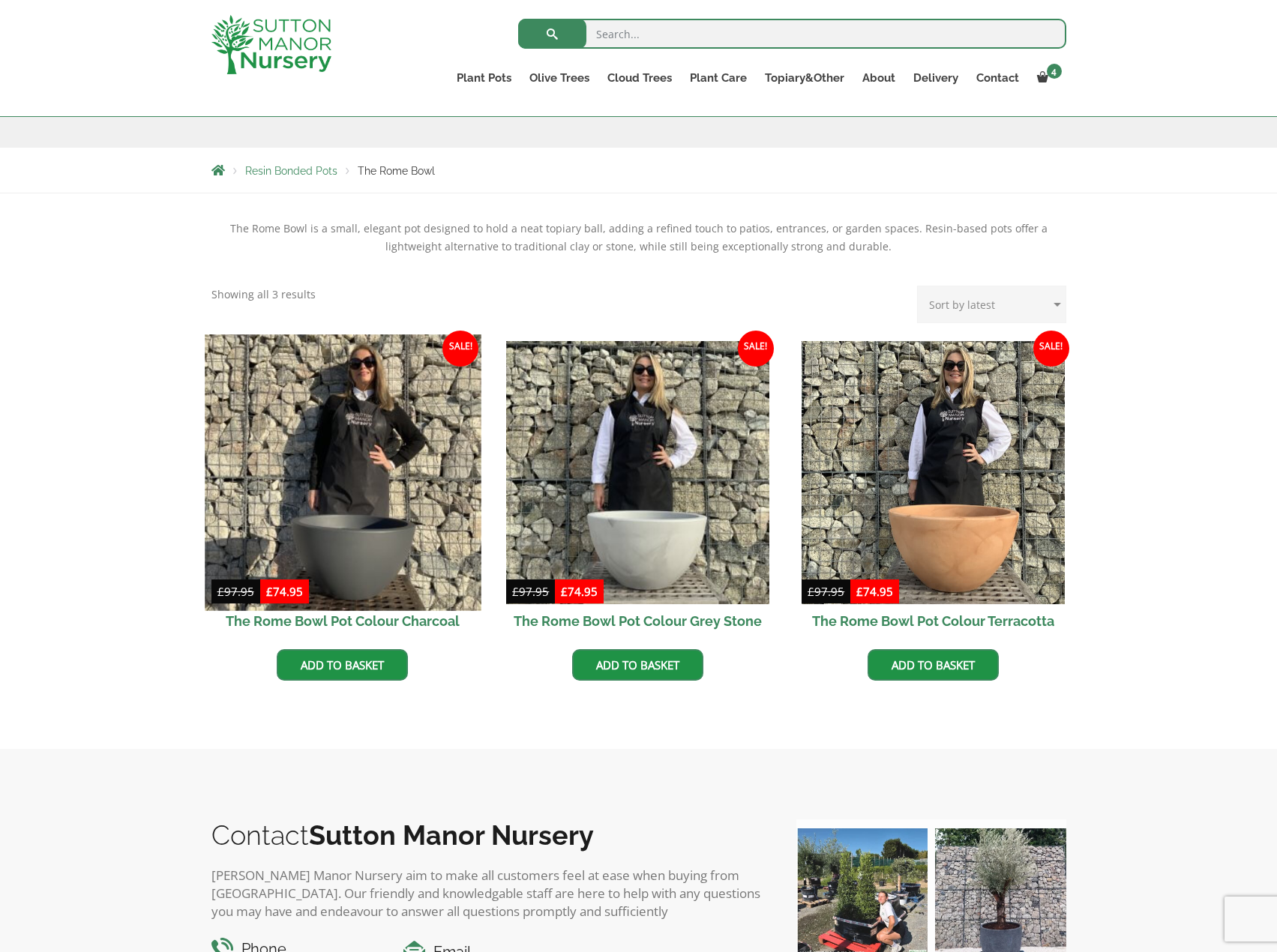
click at [360, 481] on img at bounding box center [342, 472] width 276 height 276
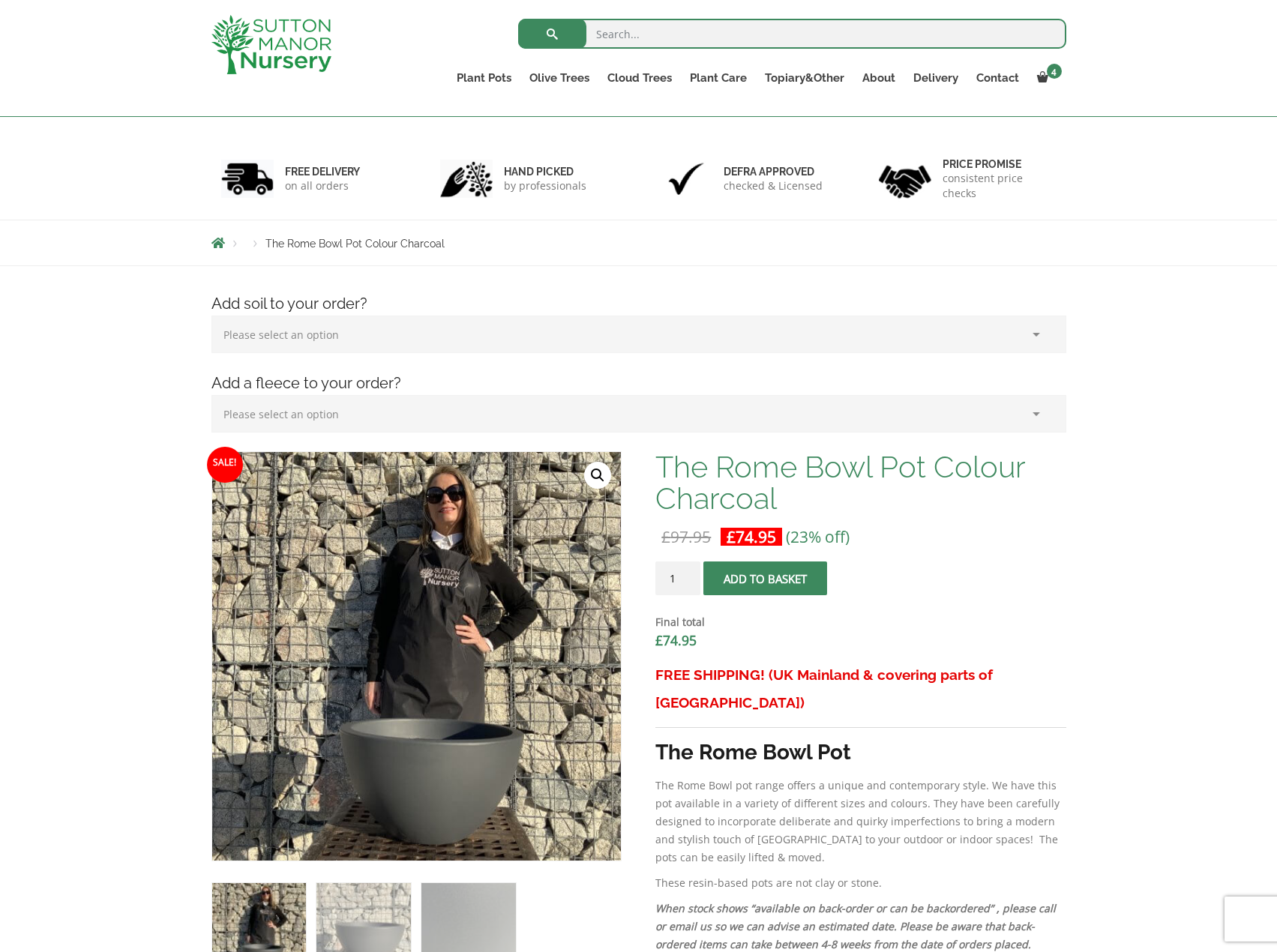
scroll to position [150, 0]
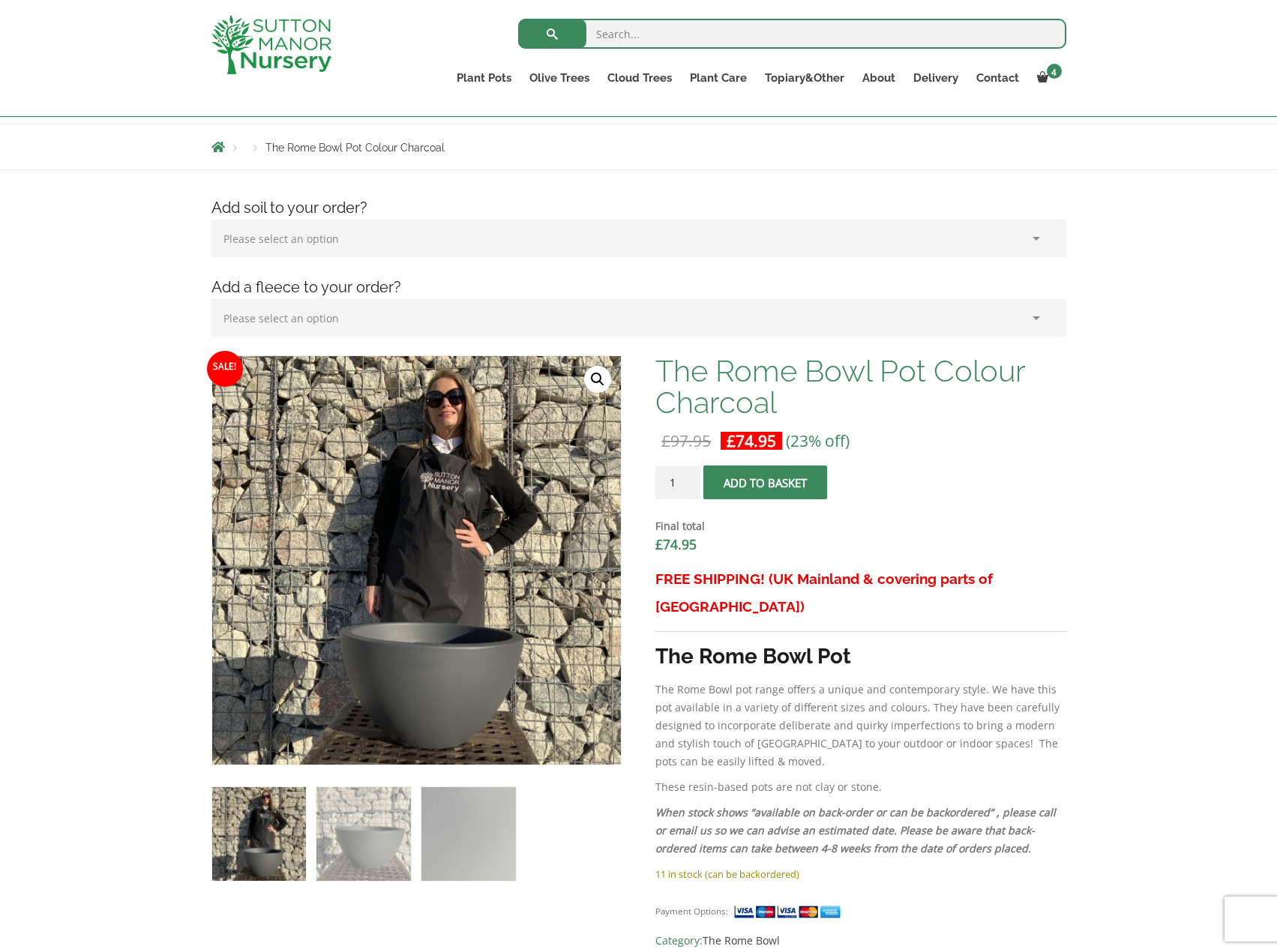
click at [462, 642] on img at bounding box center [373, 499] width 750 height 750
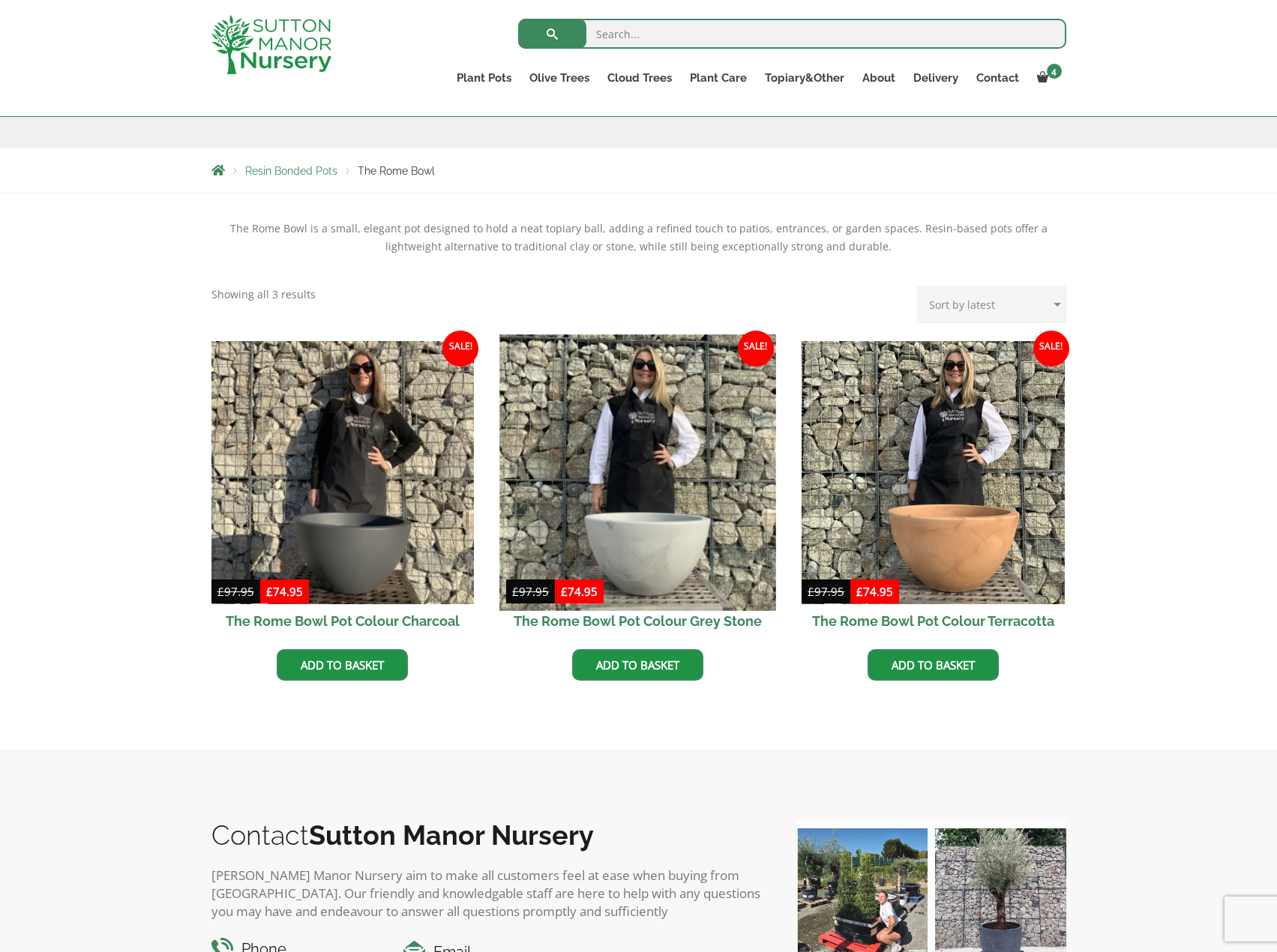
click at [617, 471] on img at bounding box center [638, 472] width 276 height 276
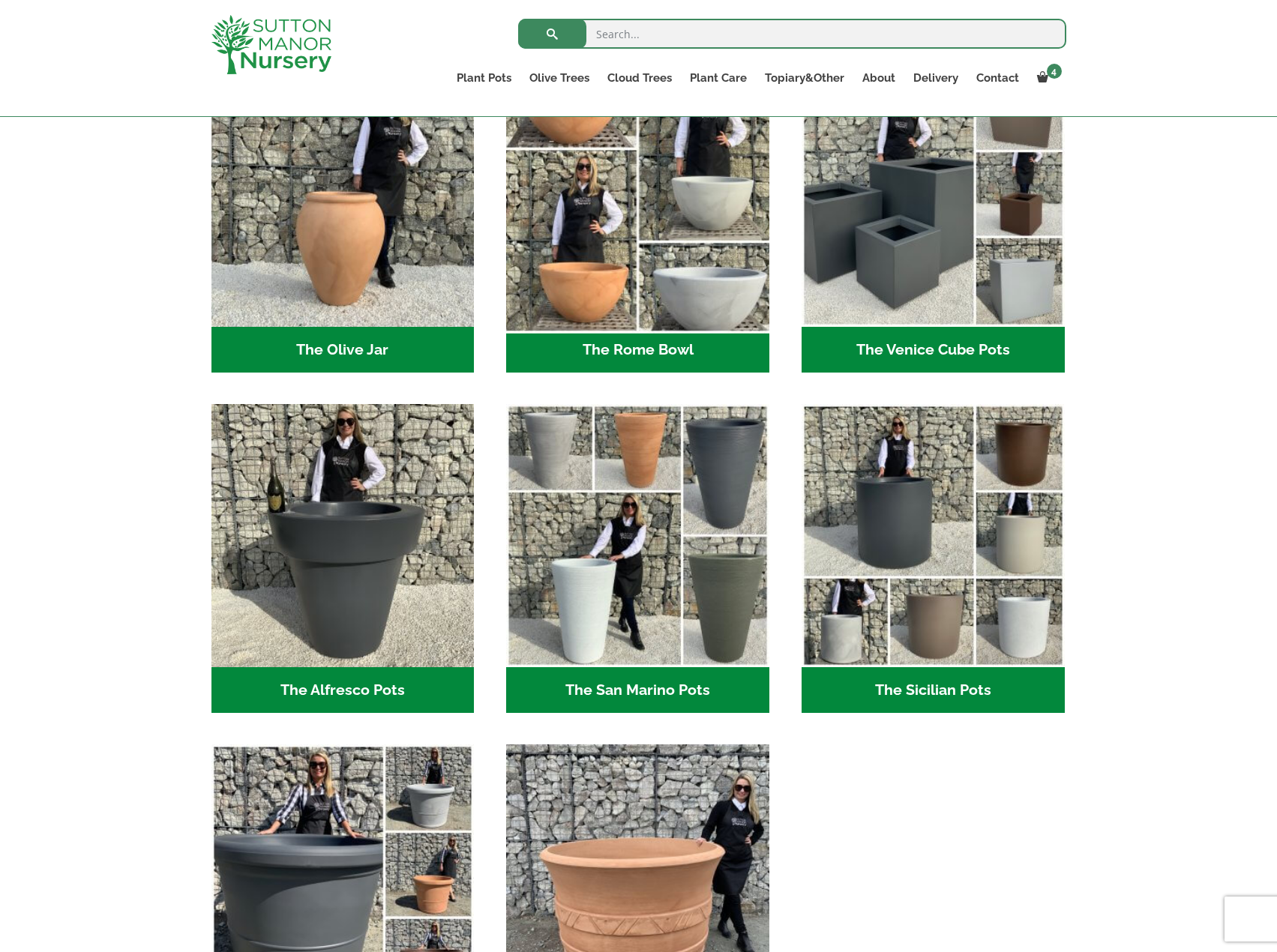
click at [679, 260] on img "Visit product category The Rome Bowl" at bounding box center [638, 195] width 276 height 276
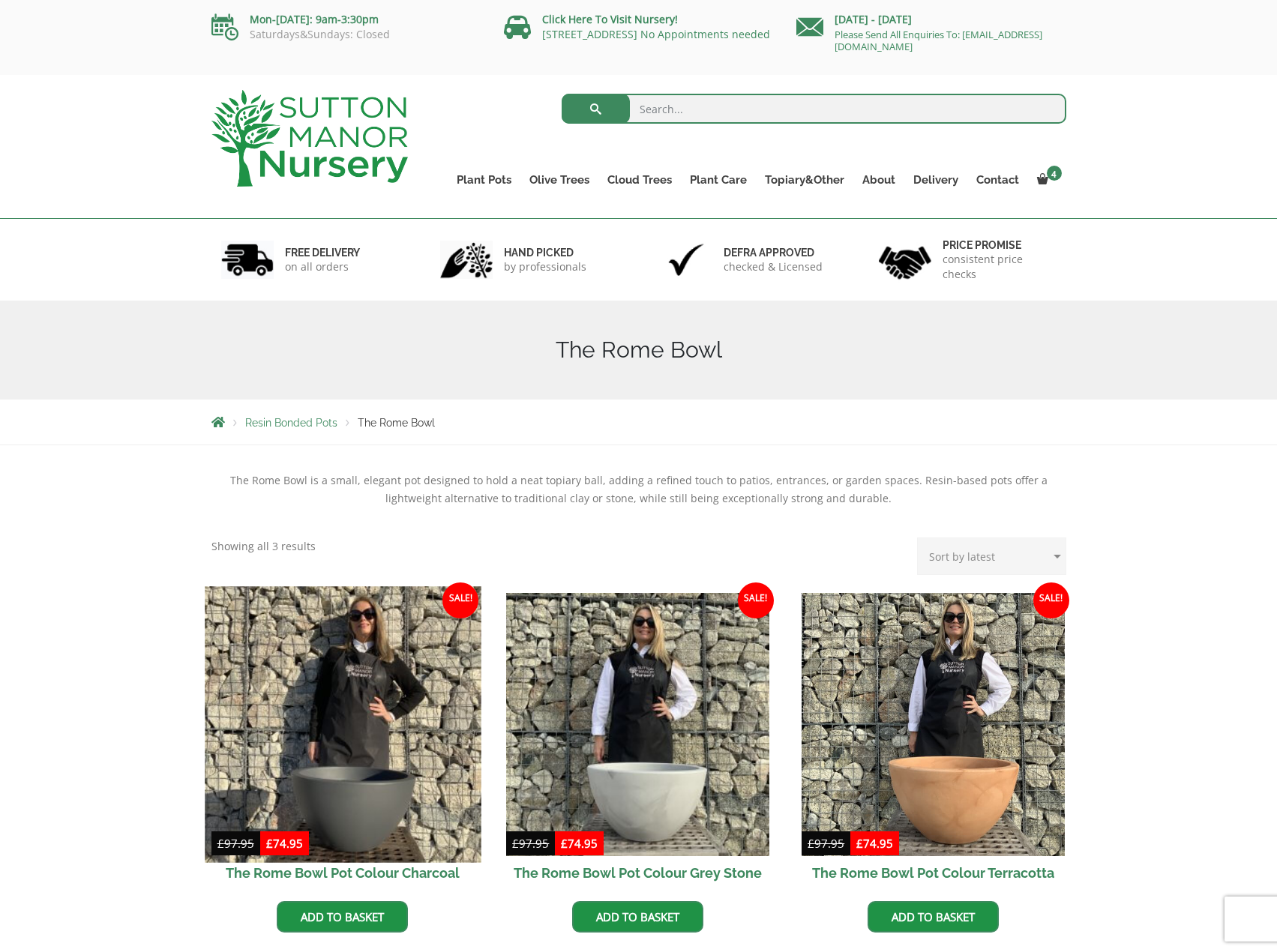
click at [382, 668] on img at bounding box center [342, 724] width 276 height 276
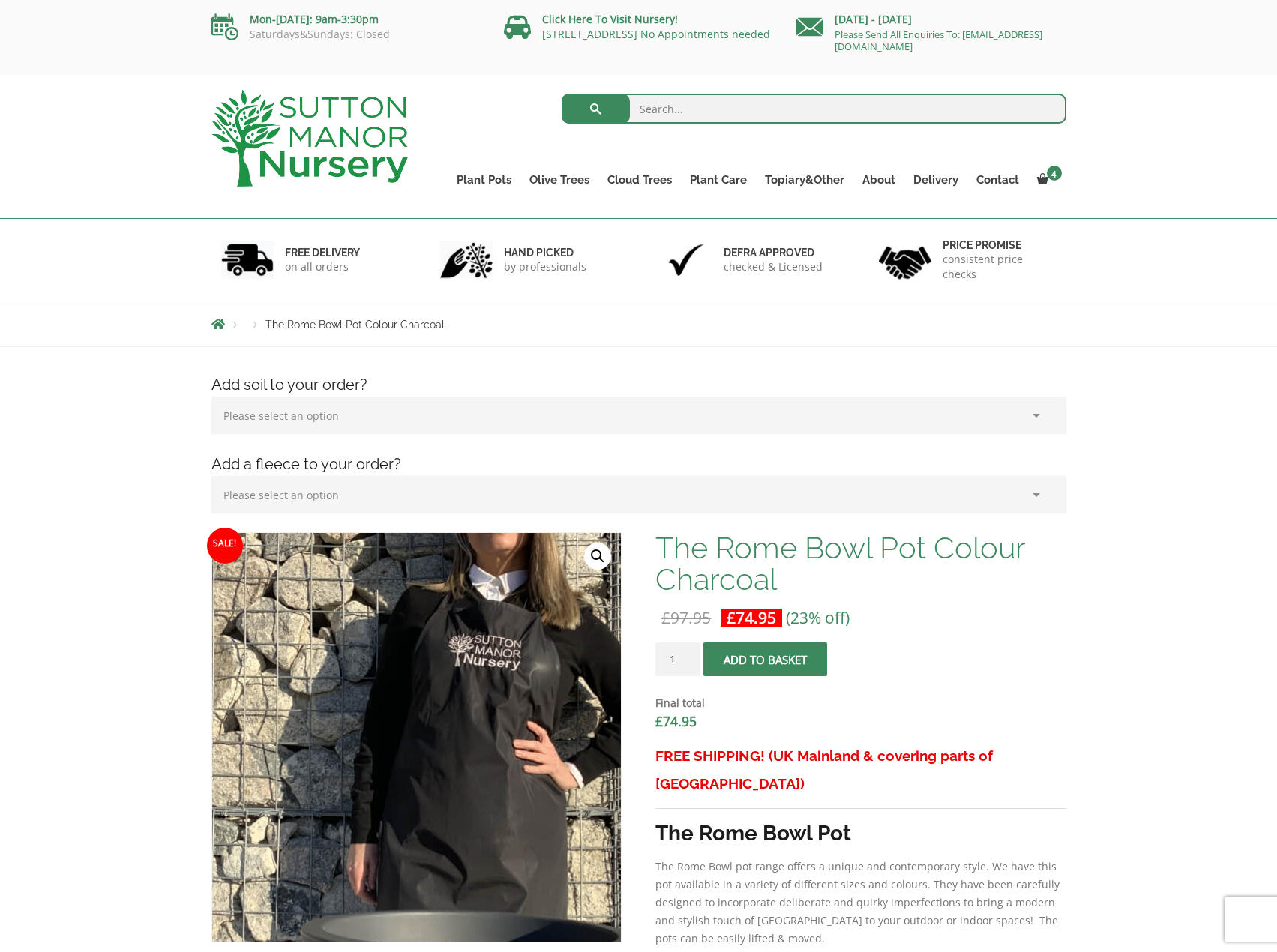
click at [385, 667] on img at bounding box center [443, 797] width 750 height 750
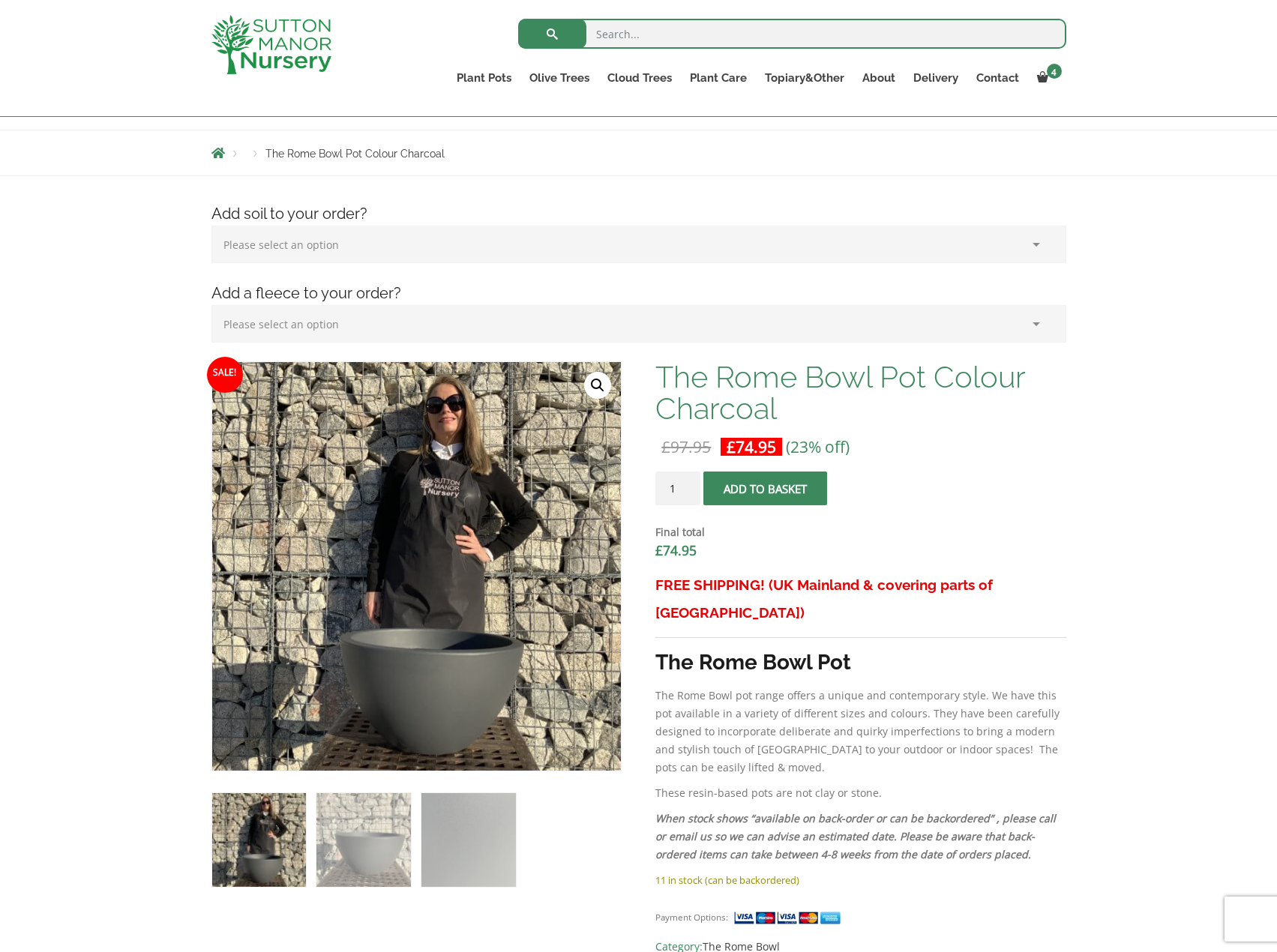
scroll to position [150, 0]
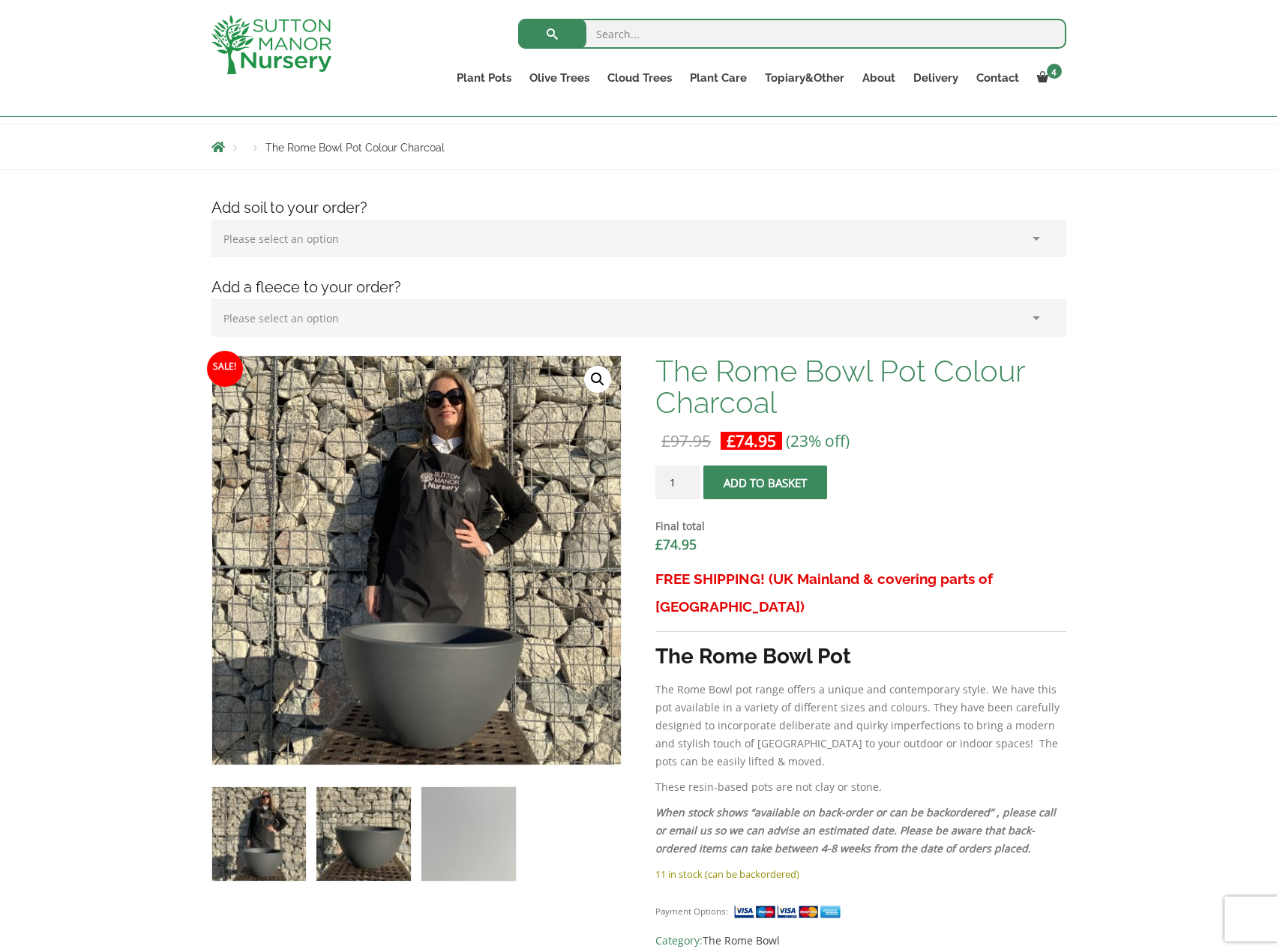
click at [346, 825] on img at bounding box center [364, 834] width 94 height 94
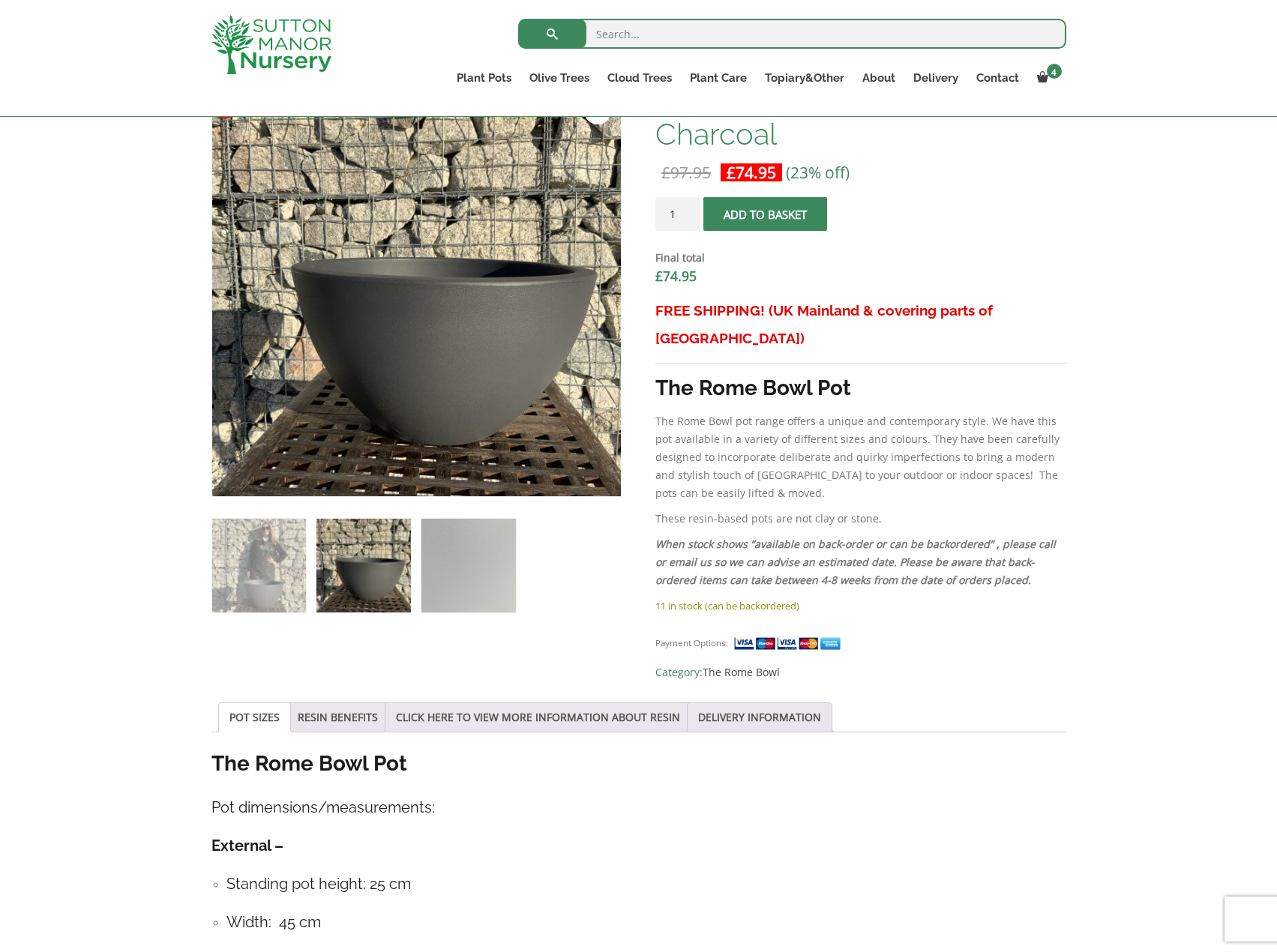
scroll to position [375, 0]
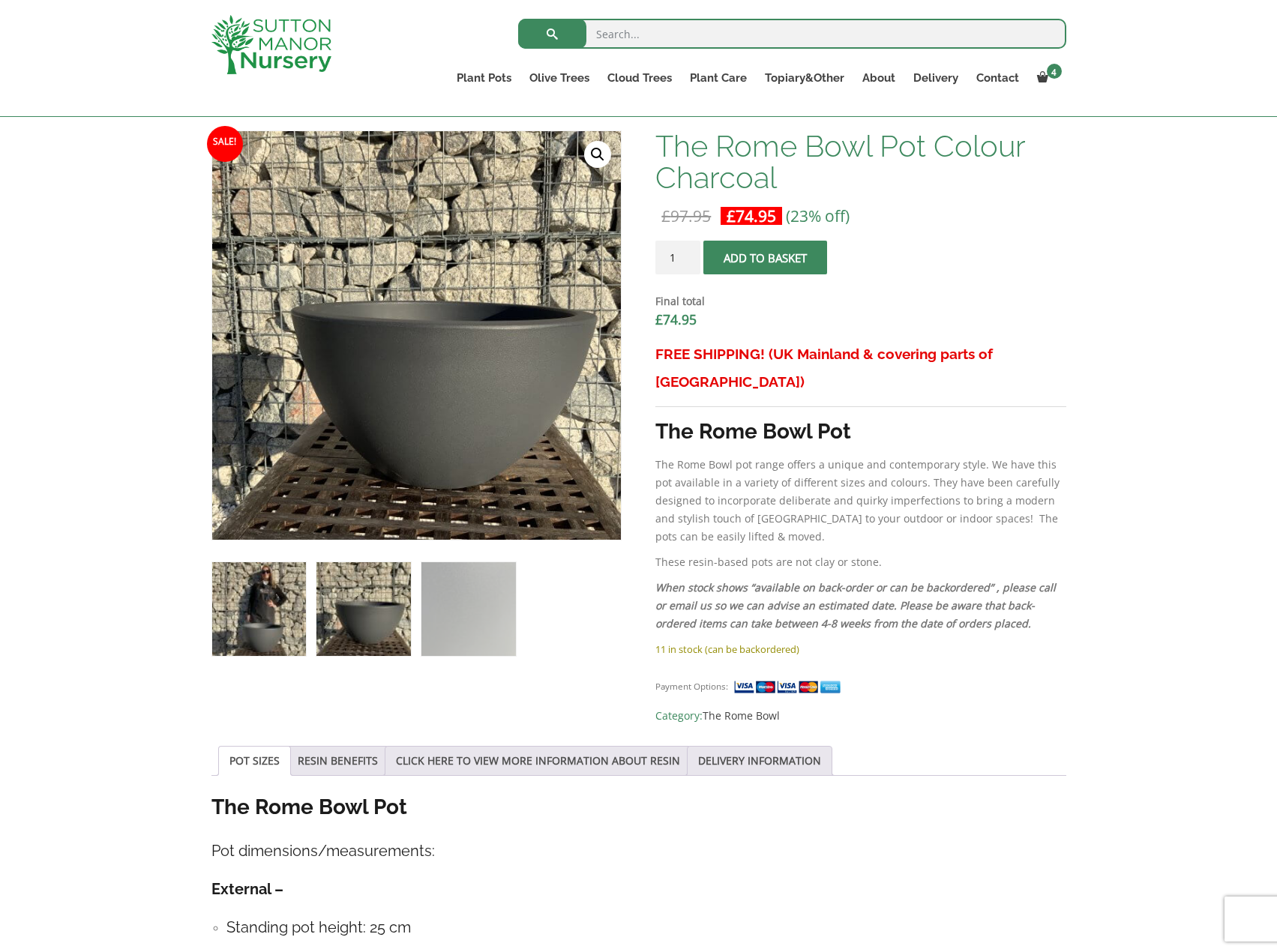
click at [230, 607] on img at bounding box center [259, 609] width 94 height 94
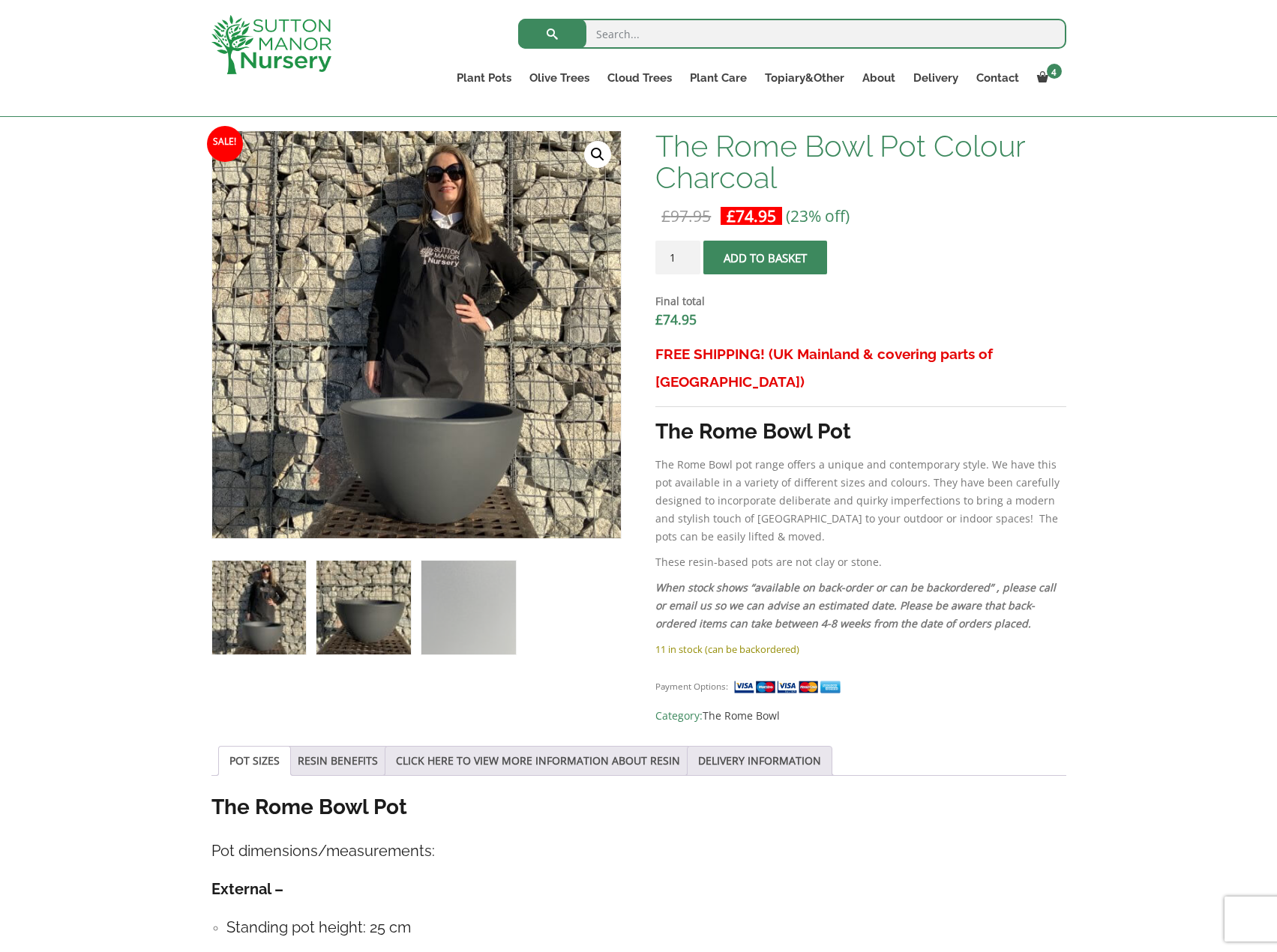
click at [345, 593] on img at bounding box center [364, 607] width 94 height 94
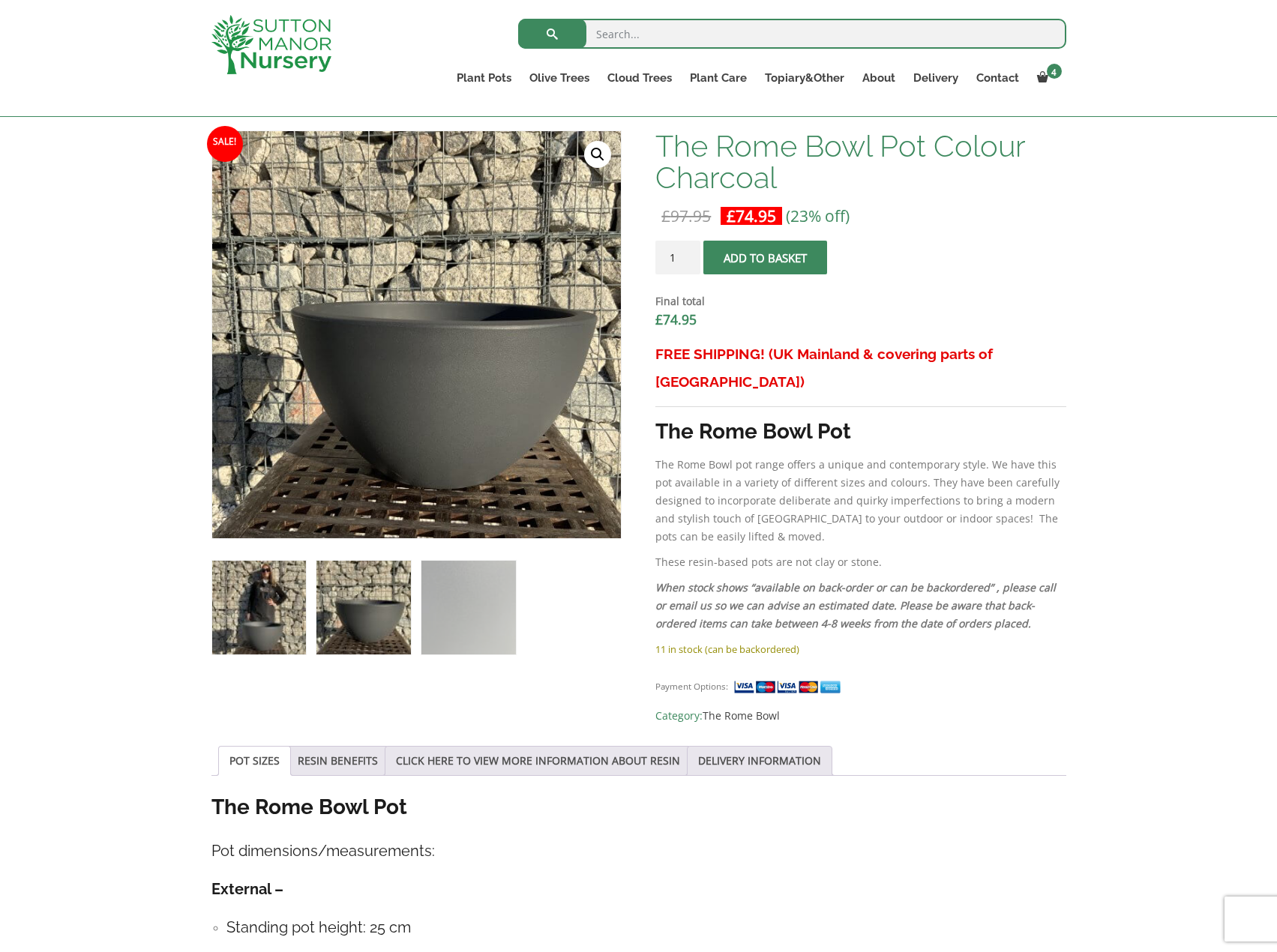
click at [284, 593] on img at bounding box center [259, 607] width 94 height 94
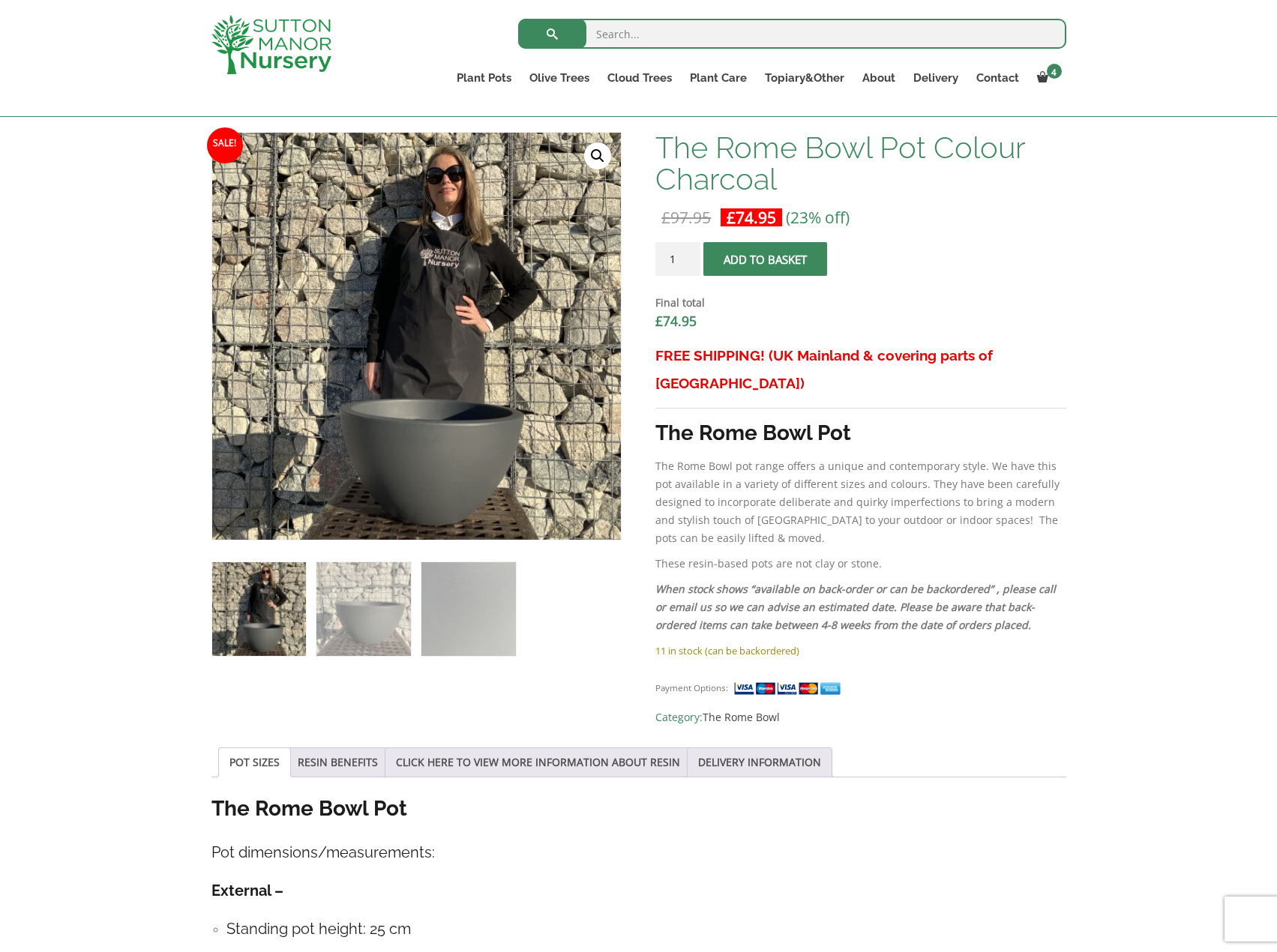
scroll to position [300, 0]
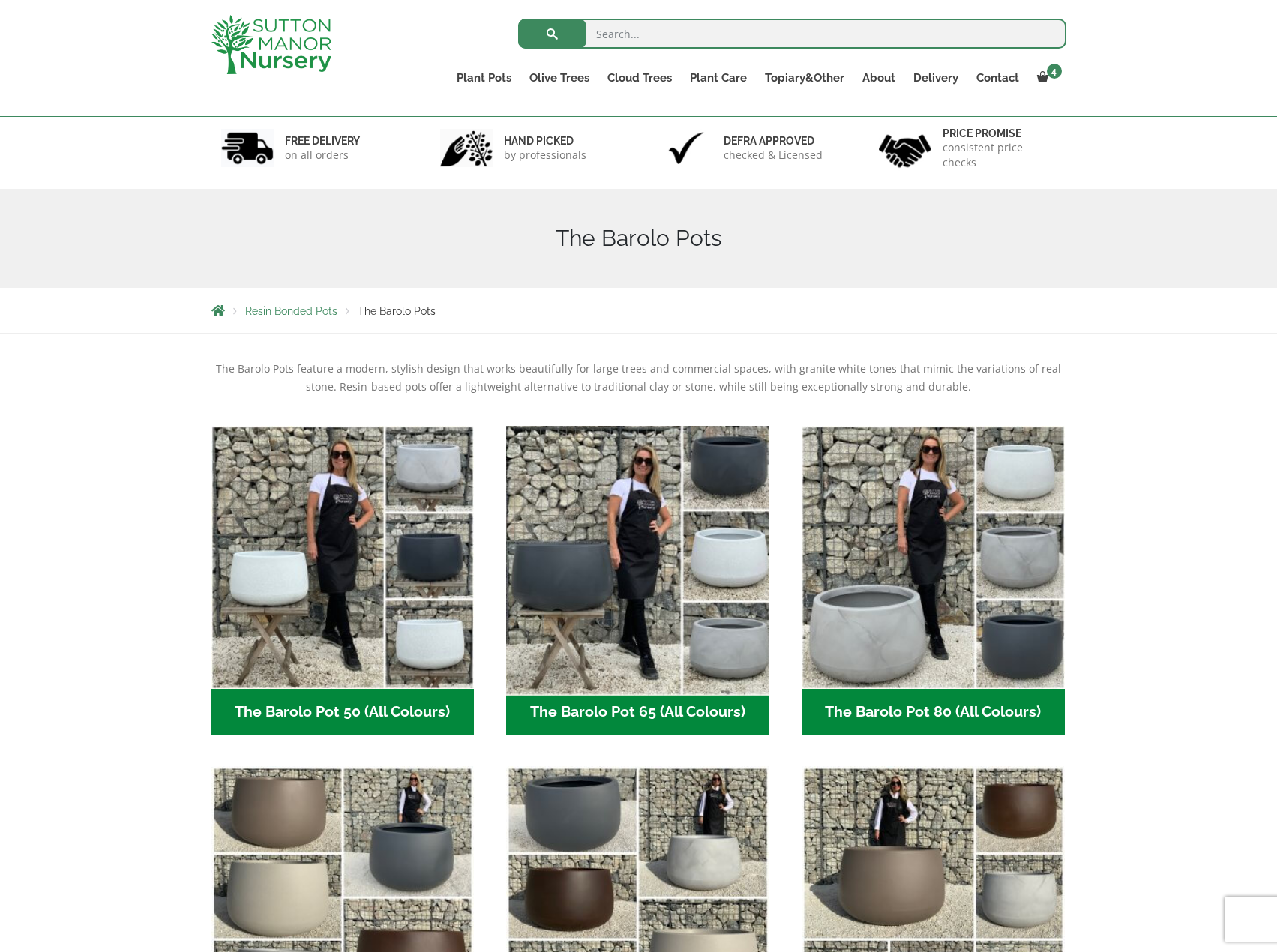
scroll to position [300, 0]
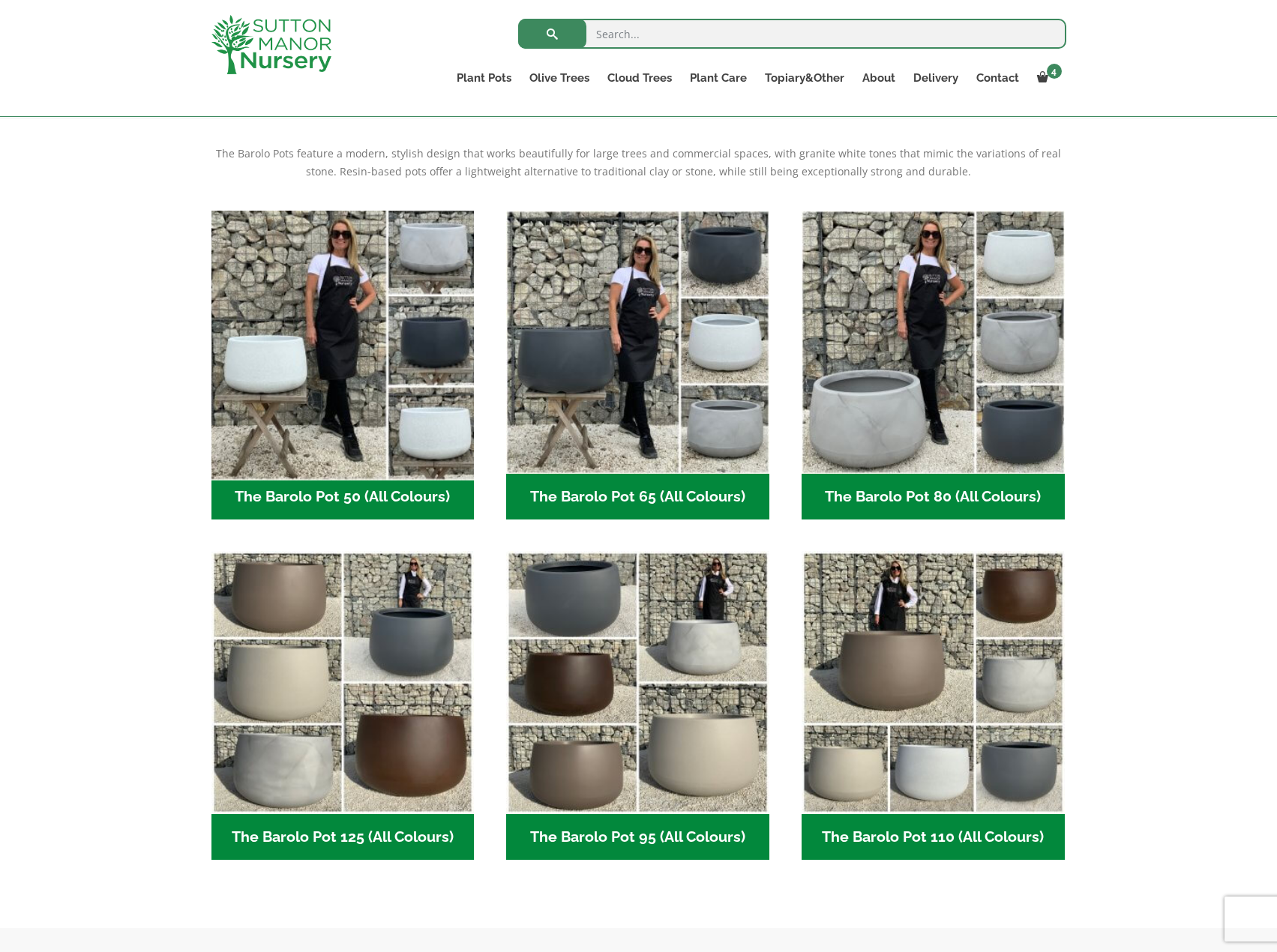
click at [402, 353] on img "Visit product category The Barolo Pot 50 (All Colours)" at bounding box center [342, 341] width 276 height 276
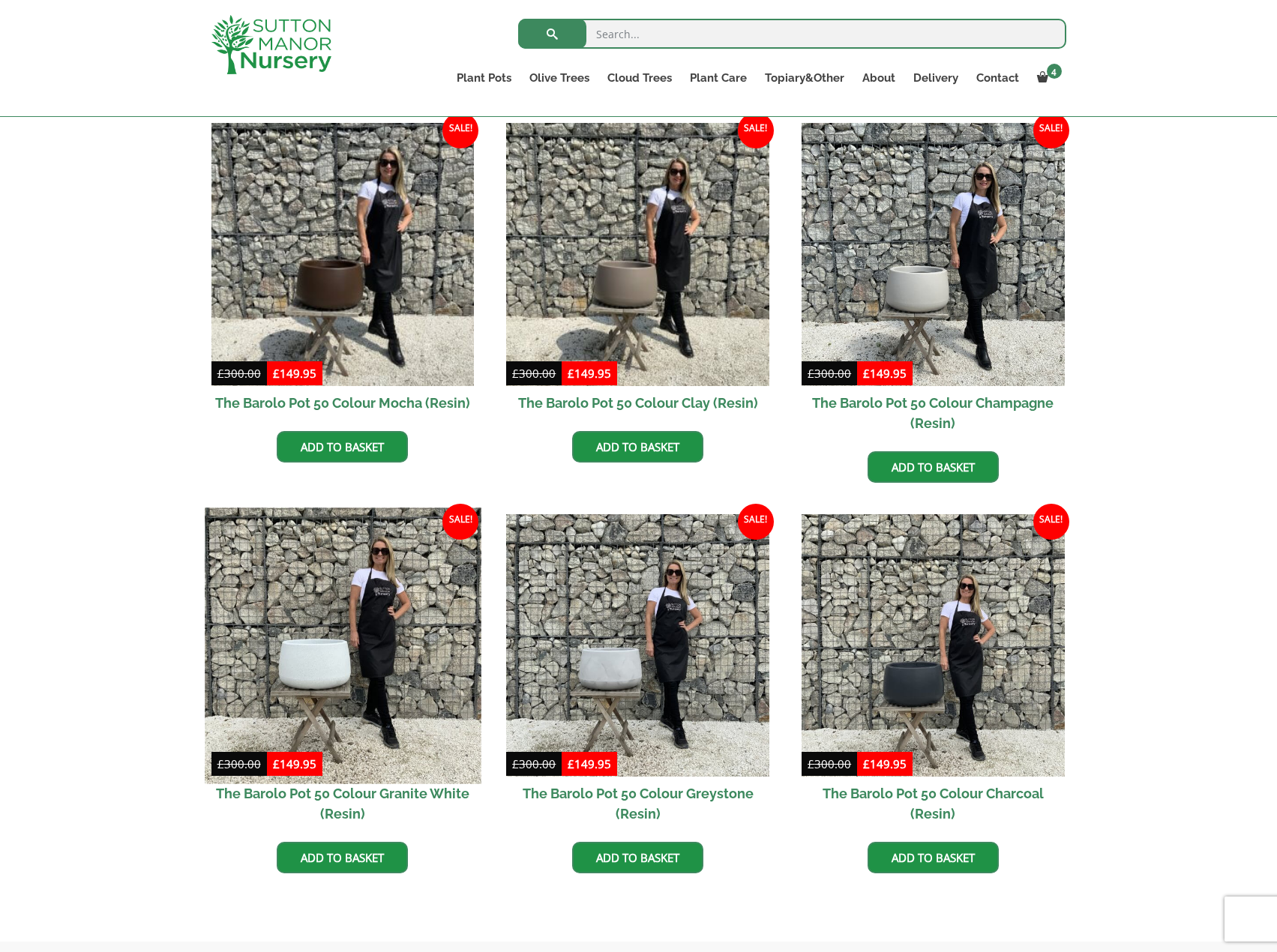
scroll to position [375, 0]
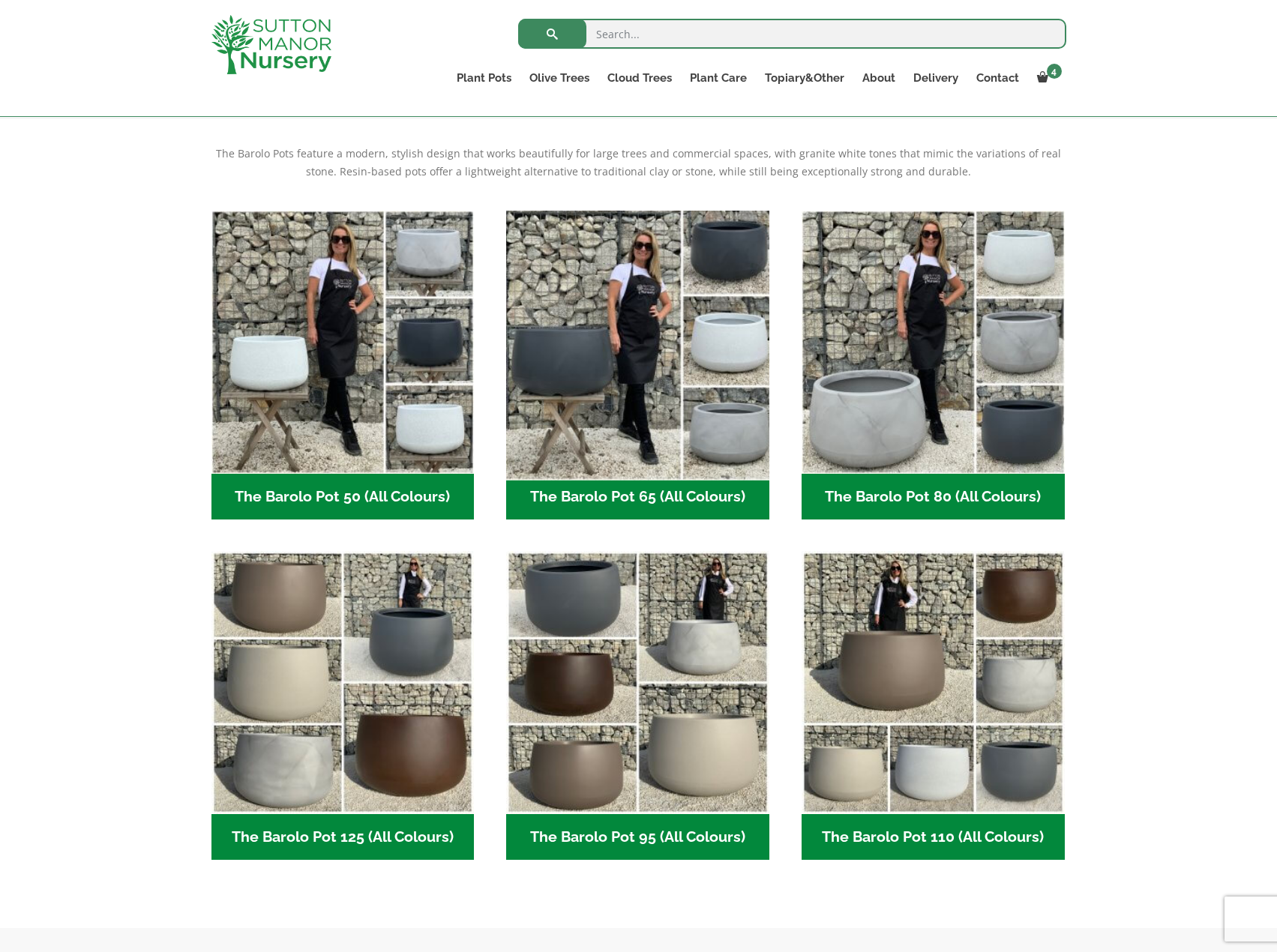
click at [575, 265] on img "Visit product category The Barolo Pot 65 (All Colours)" at bounding box center [638, 341] width 276 height 276
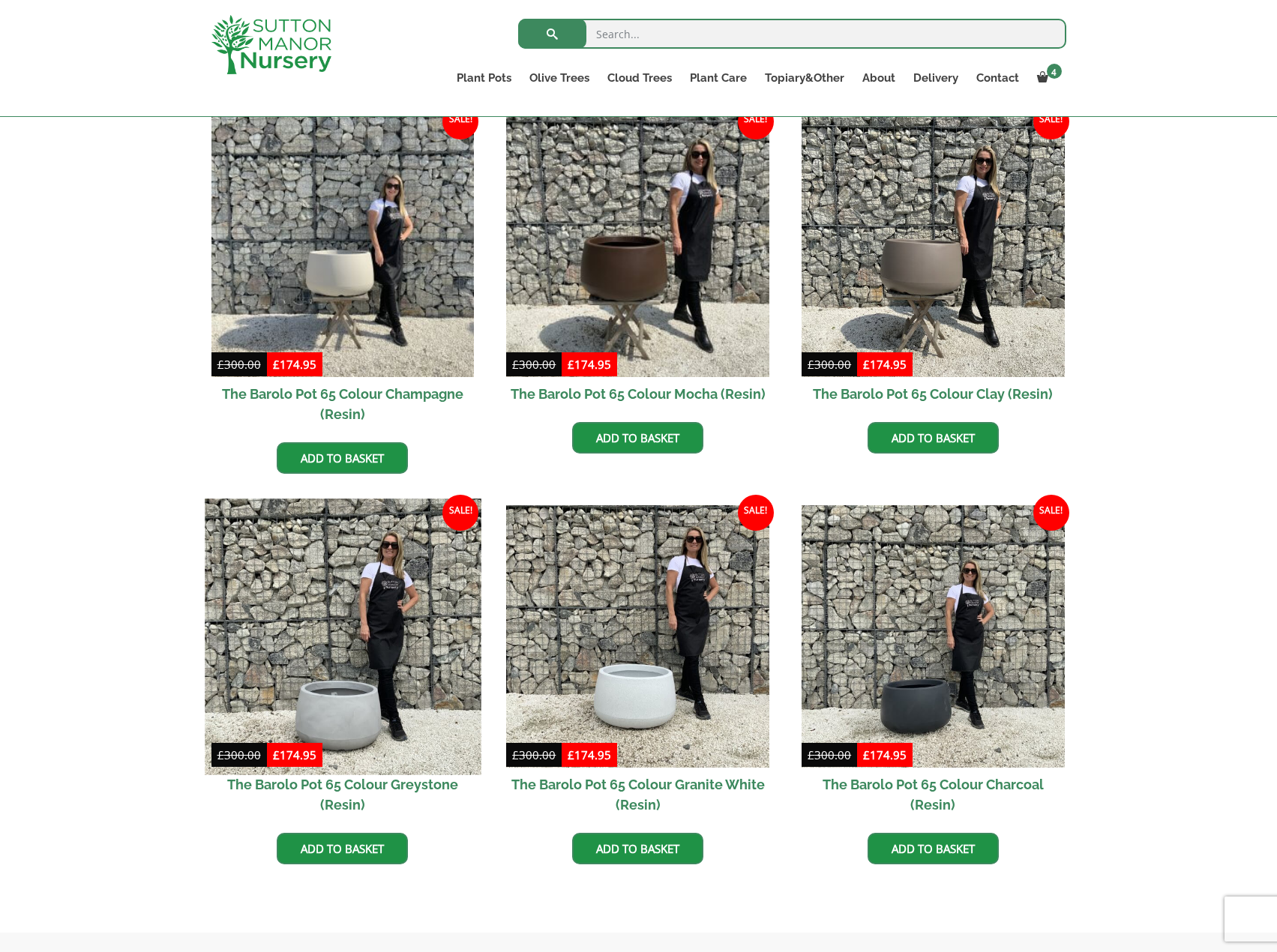
scroll to position [375, 0]
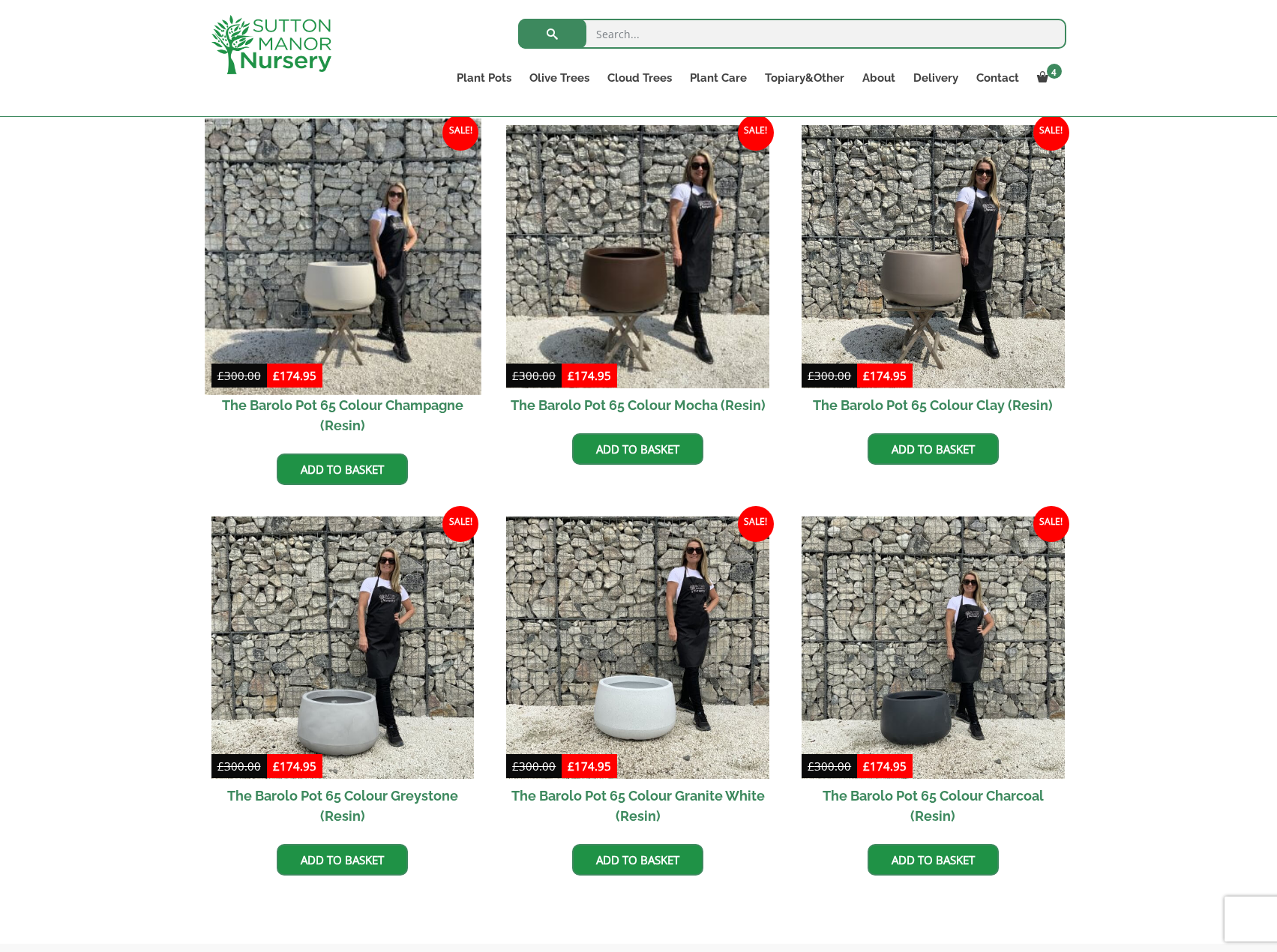
click at [294, 278] on img at bounding box center [342, 256] width 276 height 276
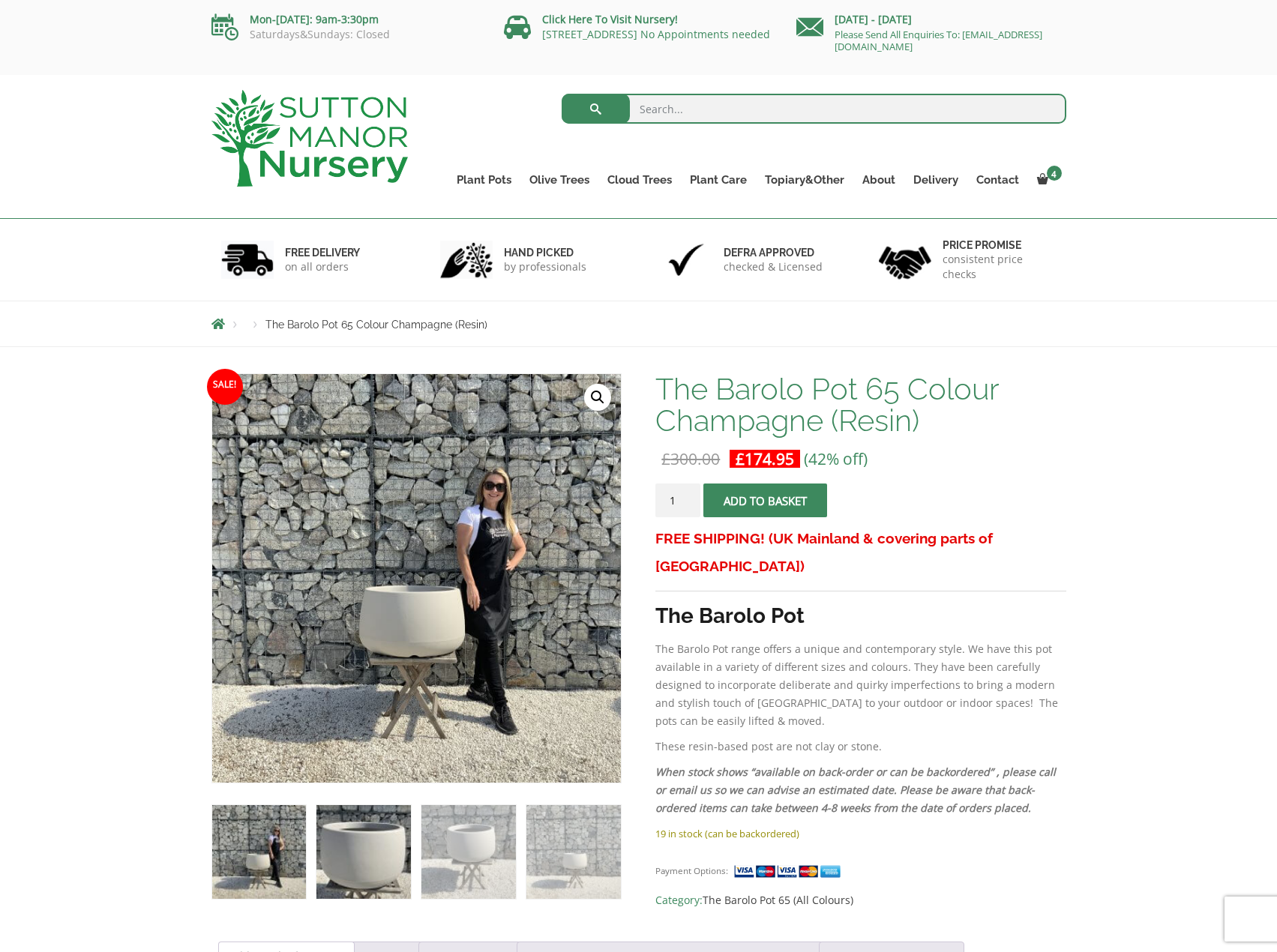
click at [383, 850] on img at bounding box center [364, 852] width 94 height 94
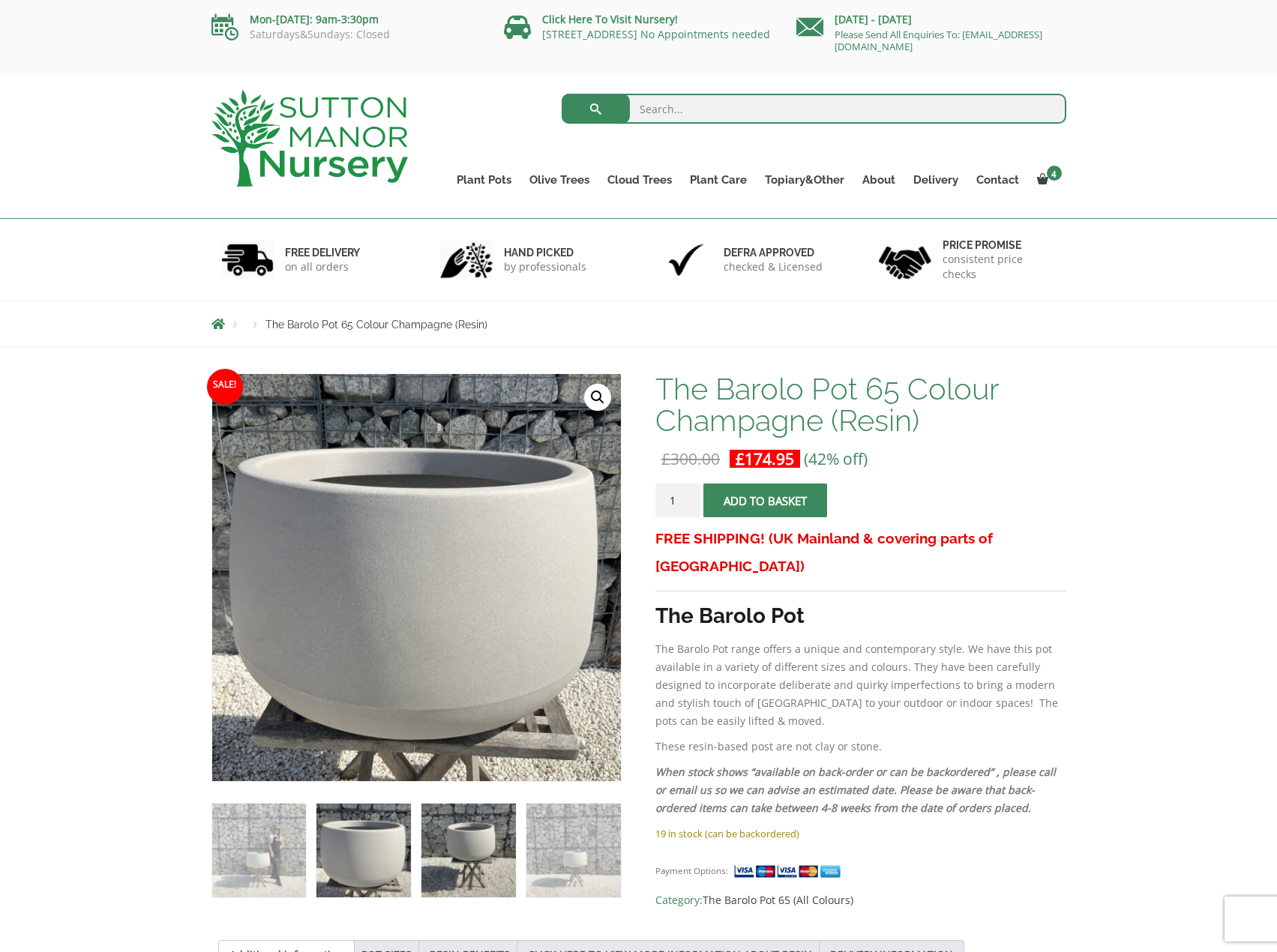
click at [458, 842] on img at bounding box center [468, 851] width 94 height 94
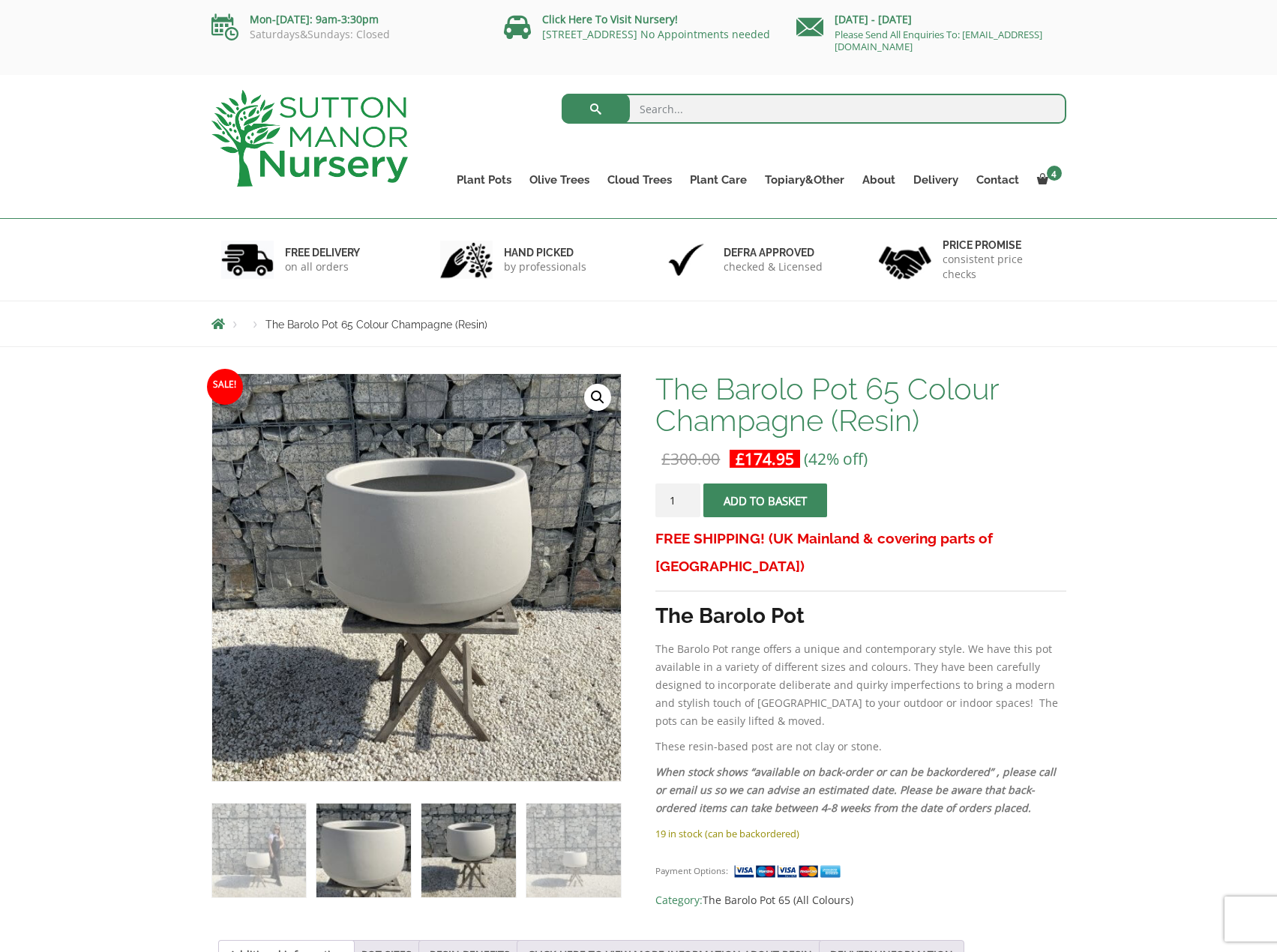
click at [406, 860] on img at bounding box center [364, 851] width 94 height 94
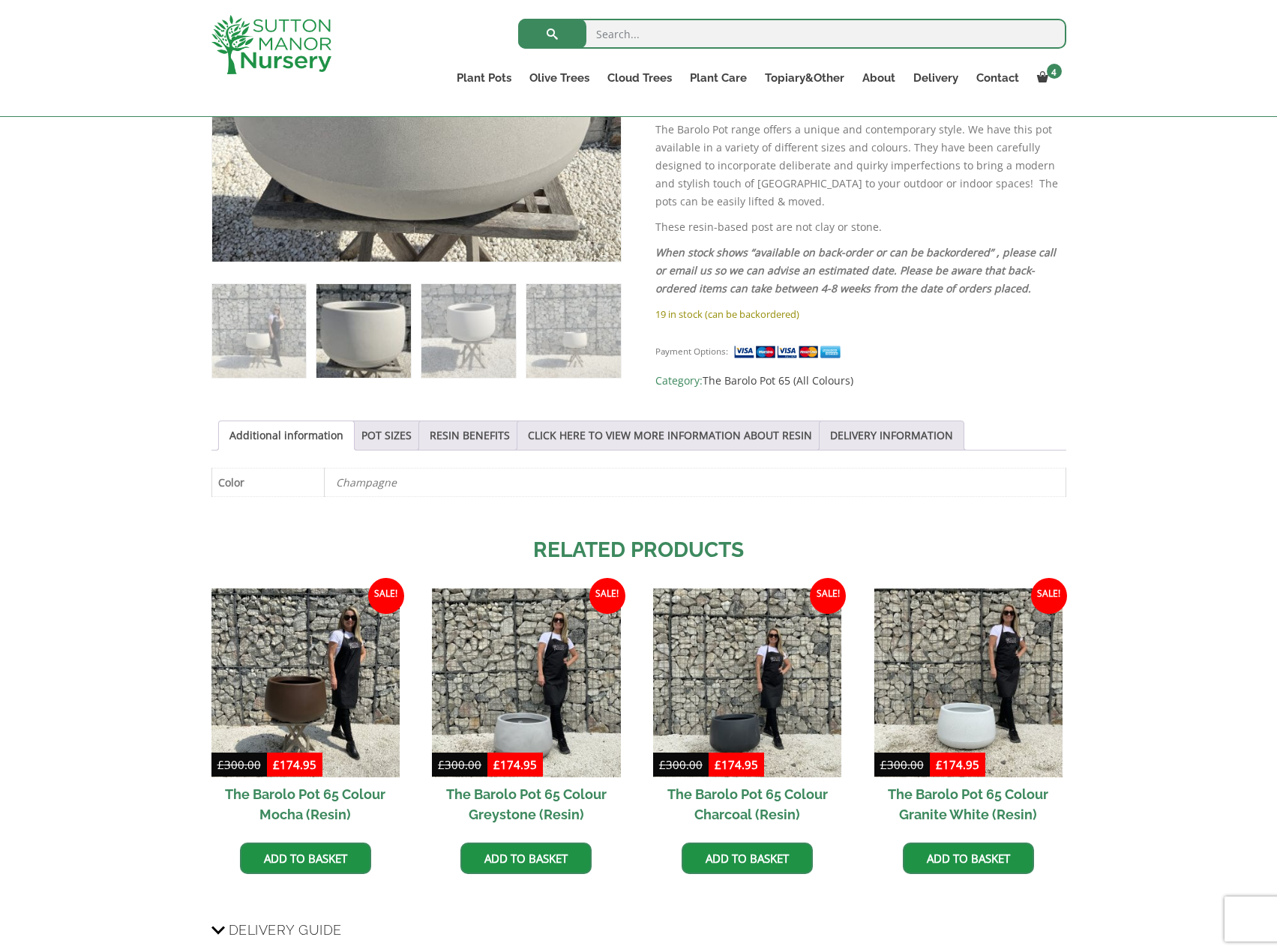
scroll to position [525, 0]
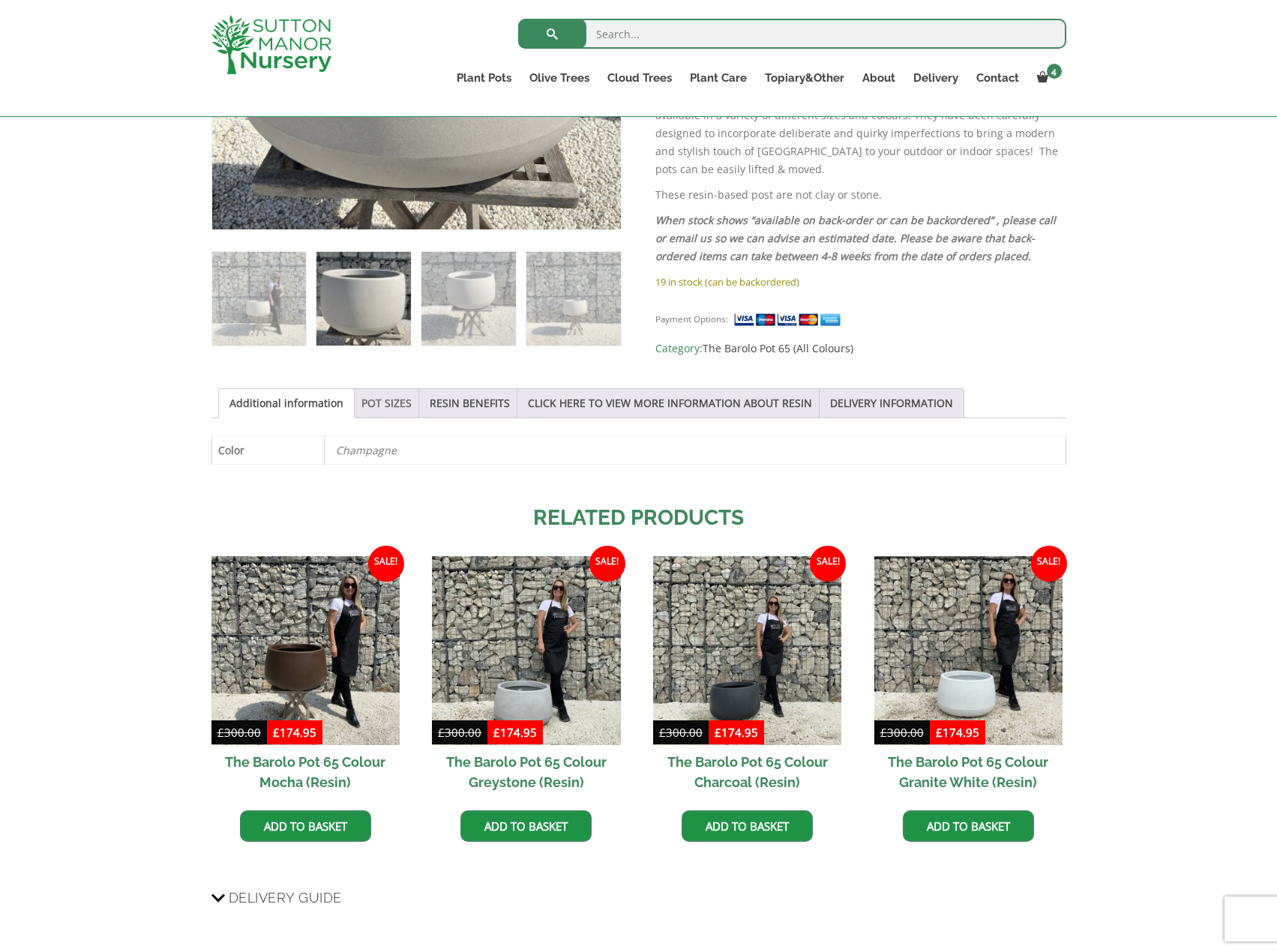
click at [397, 400] on link "POT SIZES" at bounding box center [386, 403] width 50 height 29
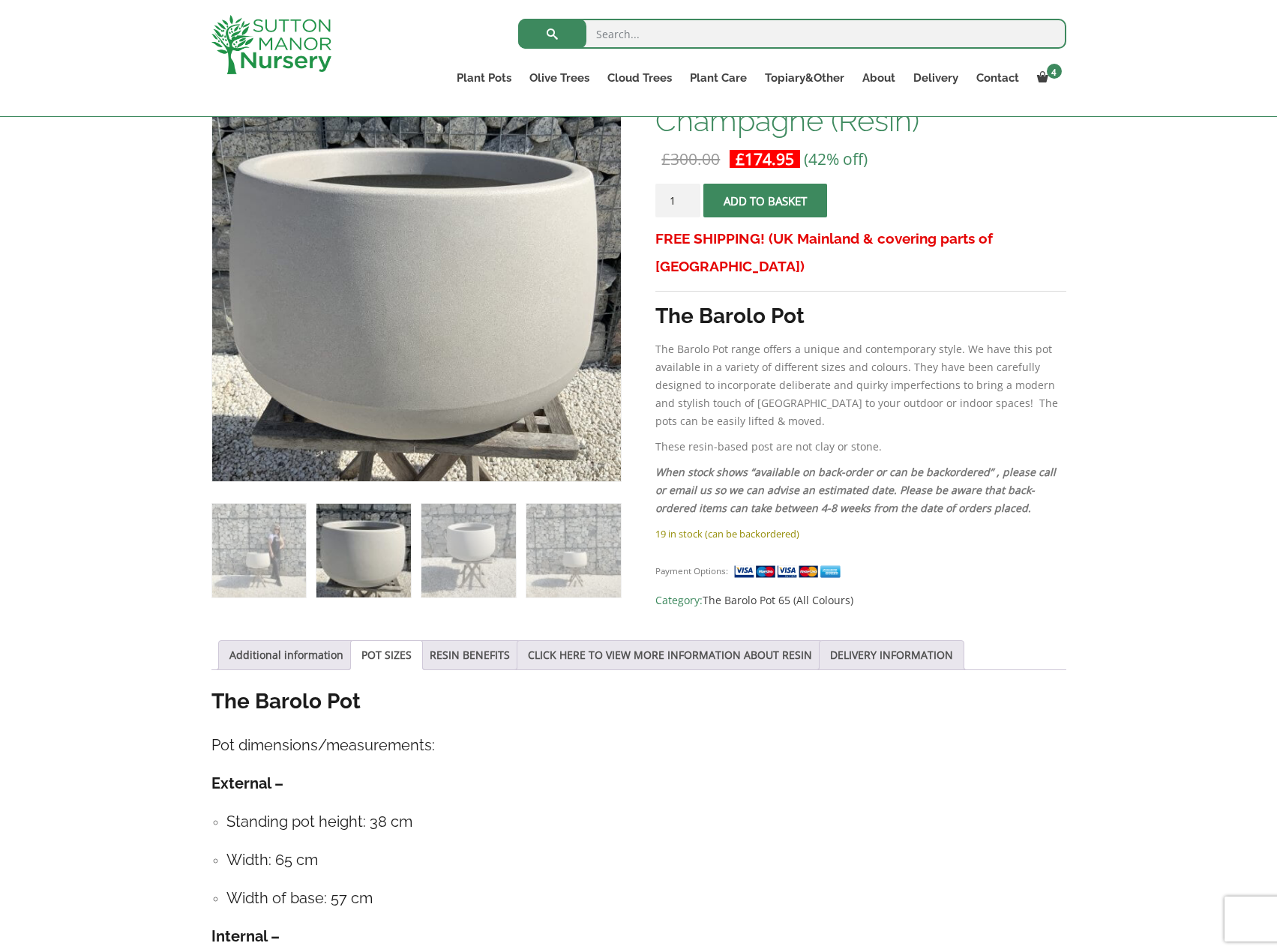
scroll to position [75, 0]
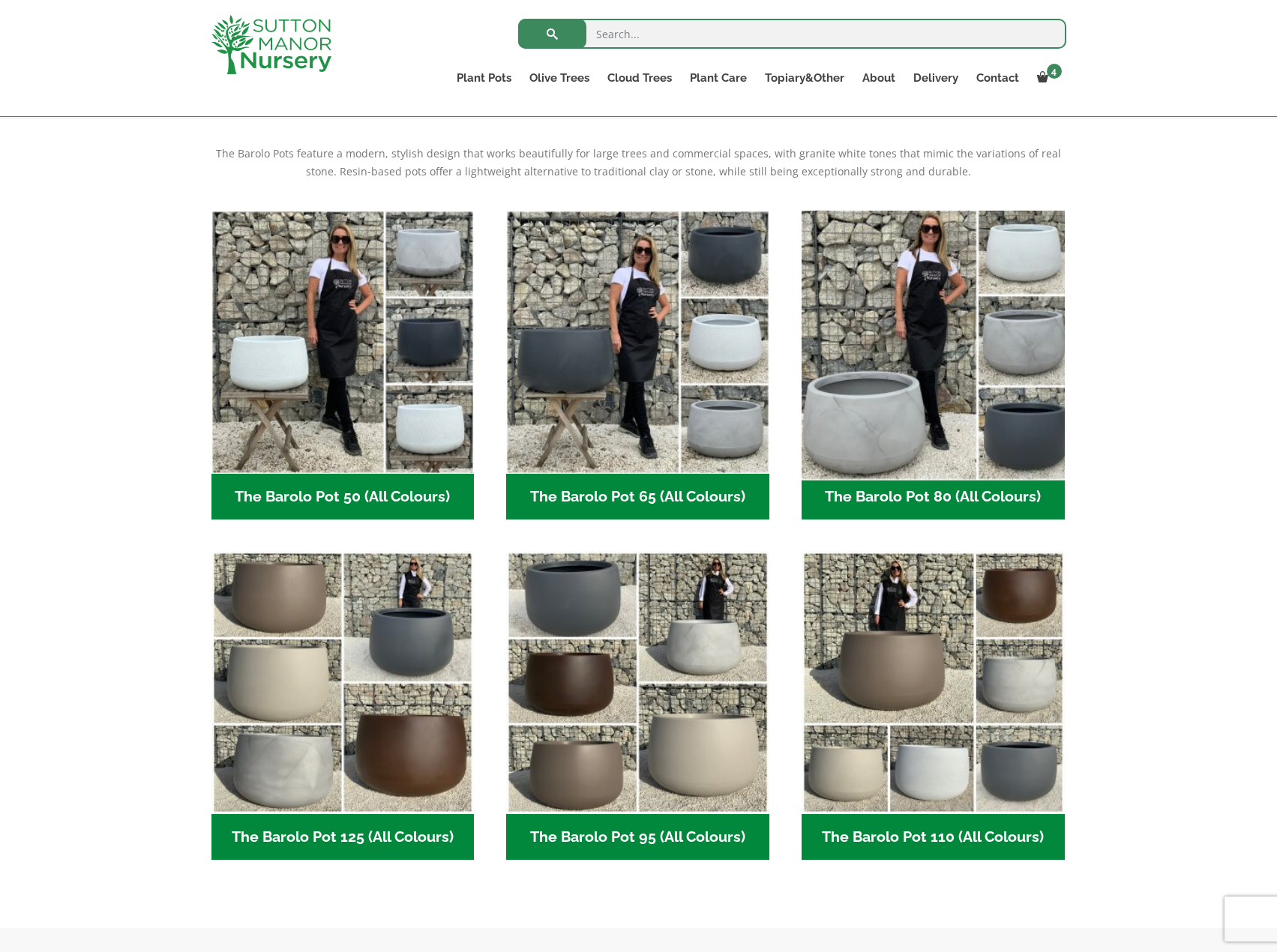
click at [1000, 382] on img "Visit product category The Barolo Pot 80 (All Colours)" at bounding box center [932, 341] width 276 height 276
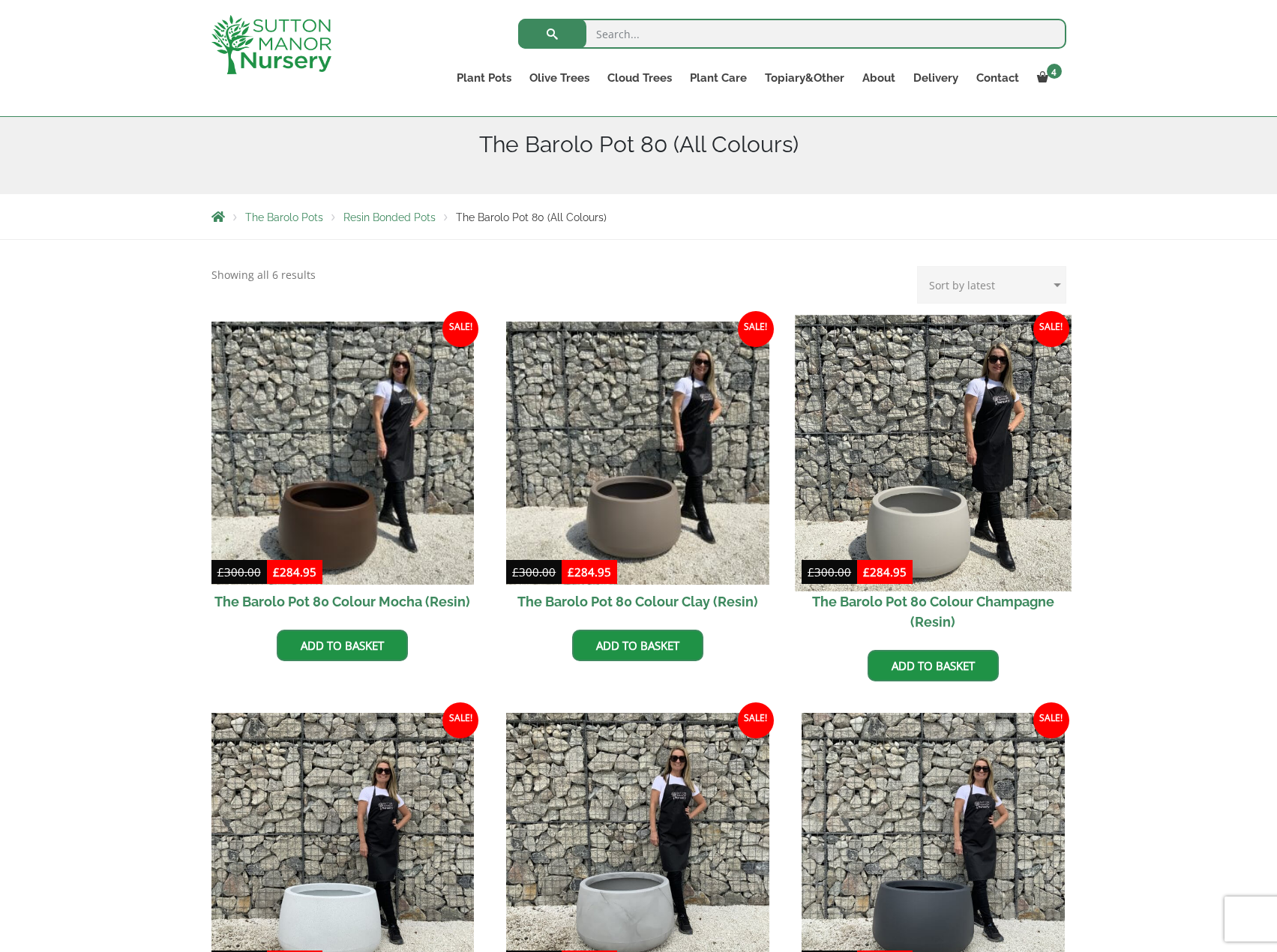
scroll to position [450, 0]
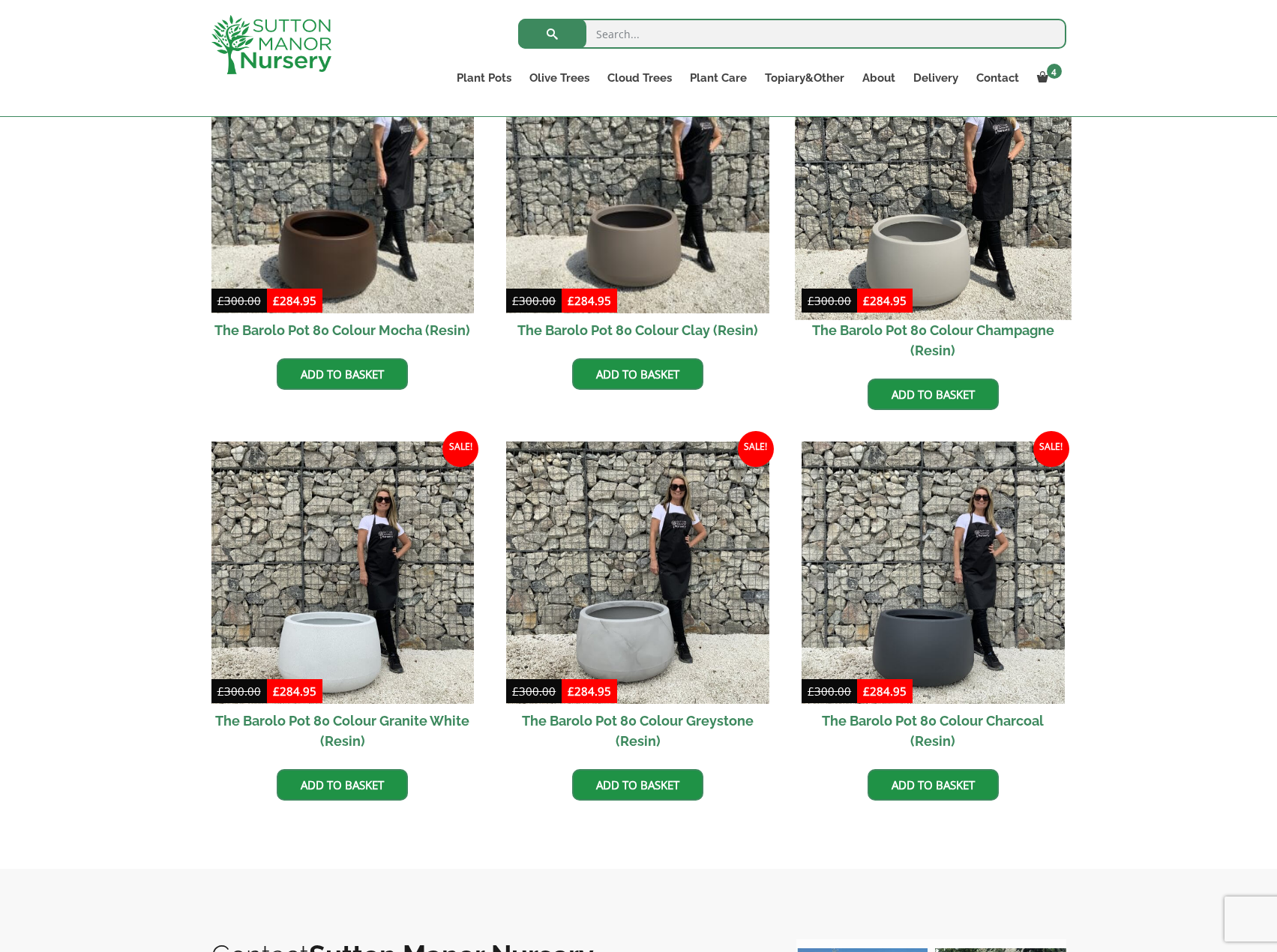
click at [943, 212] on img at bounding box center [932, 181] width 276 height 276
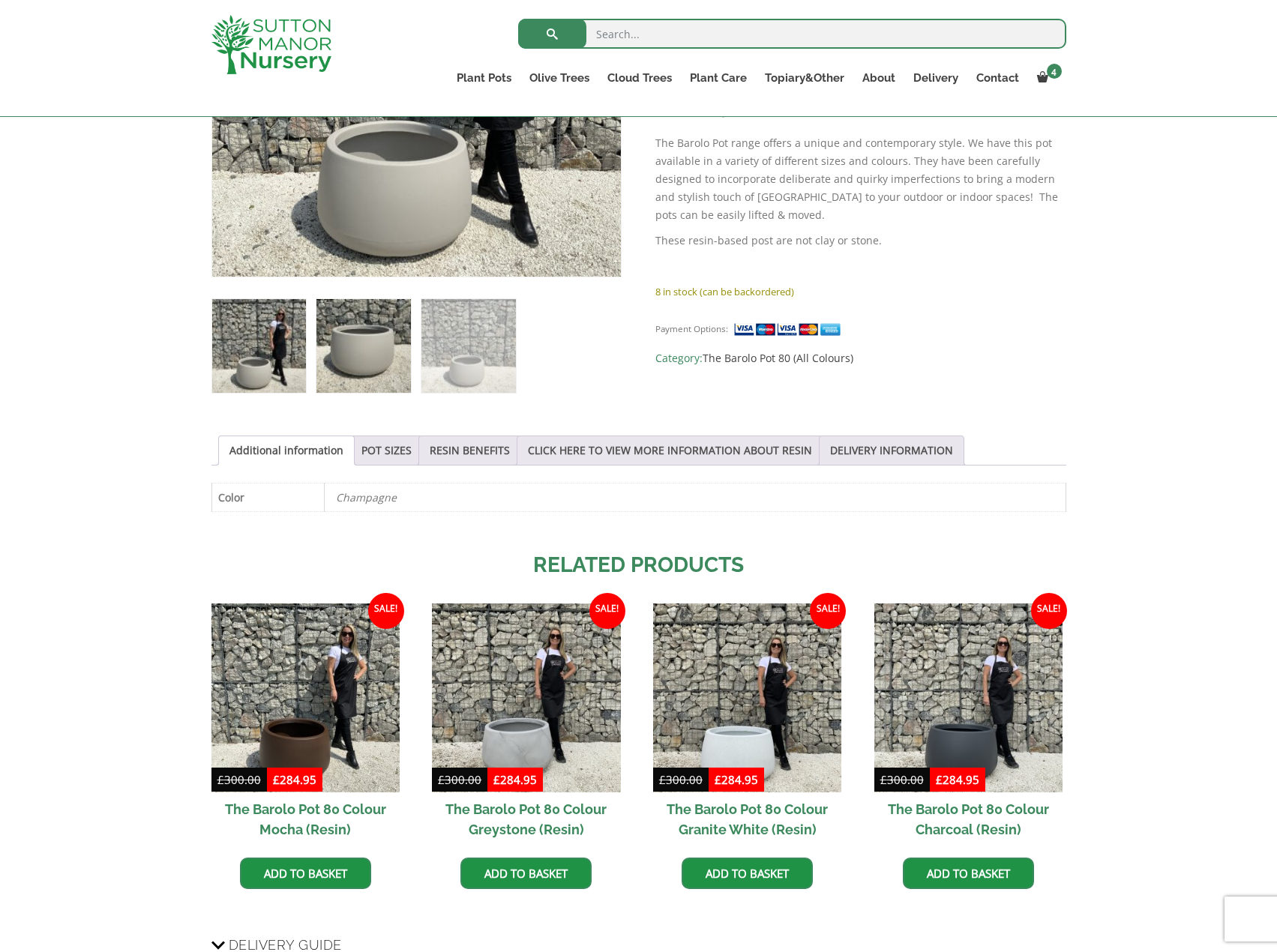
scroll to position [450, 0]
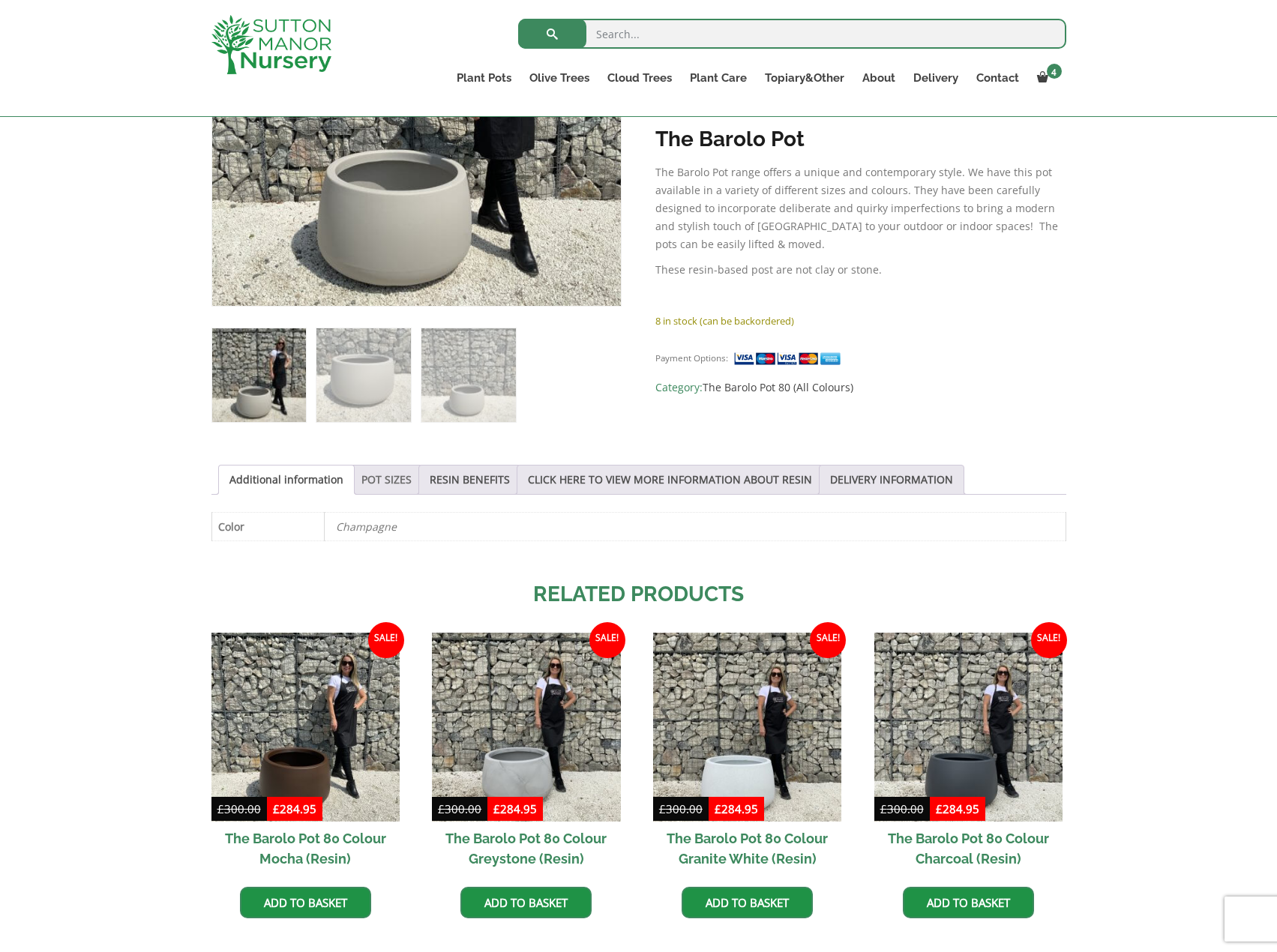
click at [386, 478] on link "POT SIZES" at bounding box center [386, 480] width 50 height 29
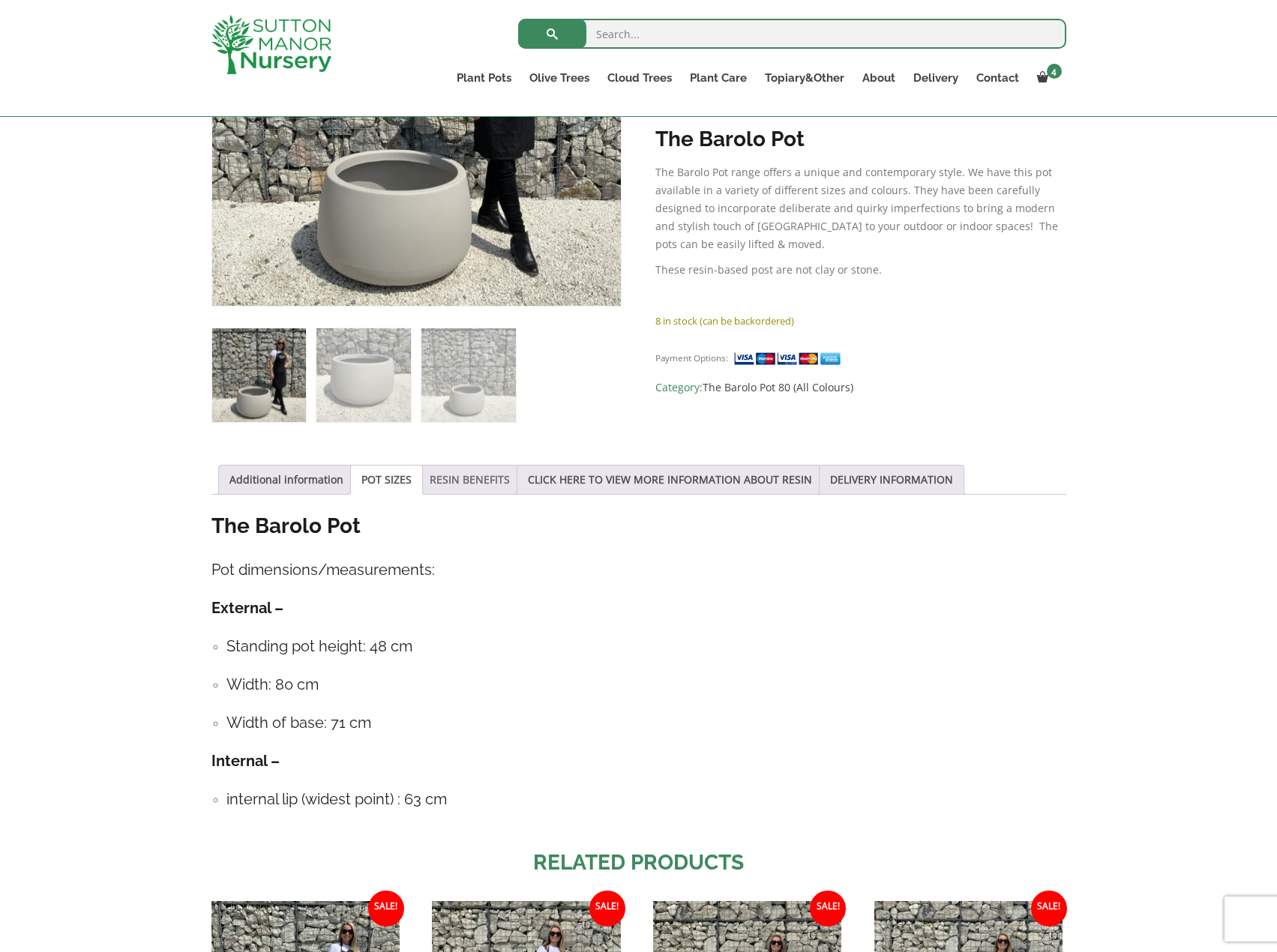
click at [464, 490] on link "RESIN BENEFITS" at bounding box center [469, 480] width 80 height 29
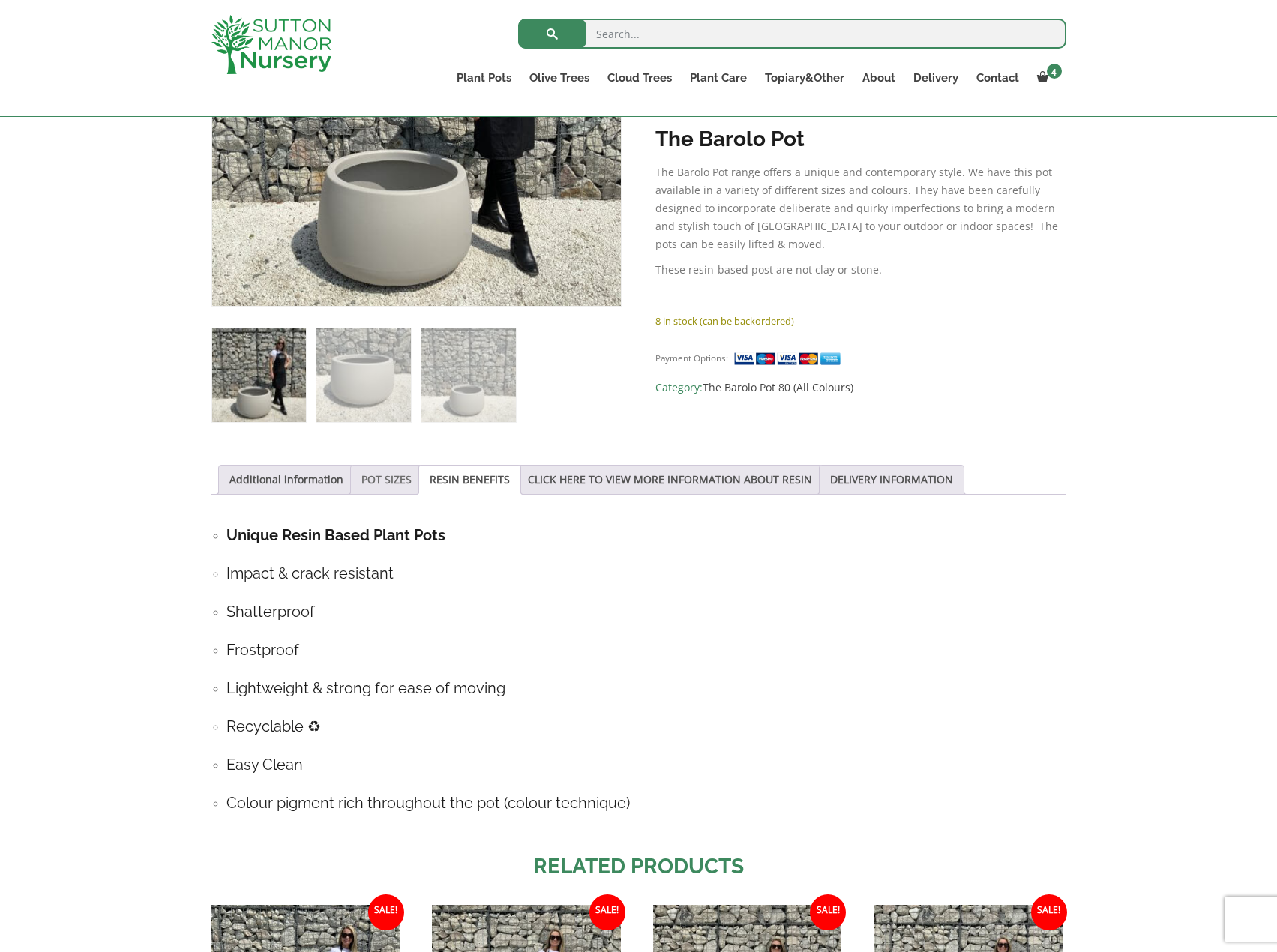
click at [390, 483] on link "POT SIZES" at bounding box center [386, 480] width 50 height 29
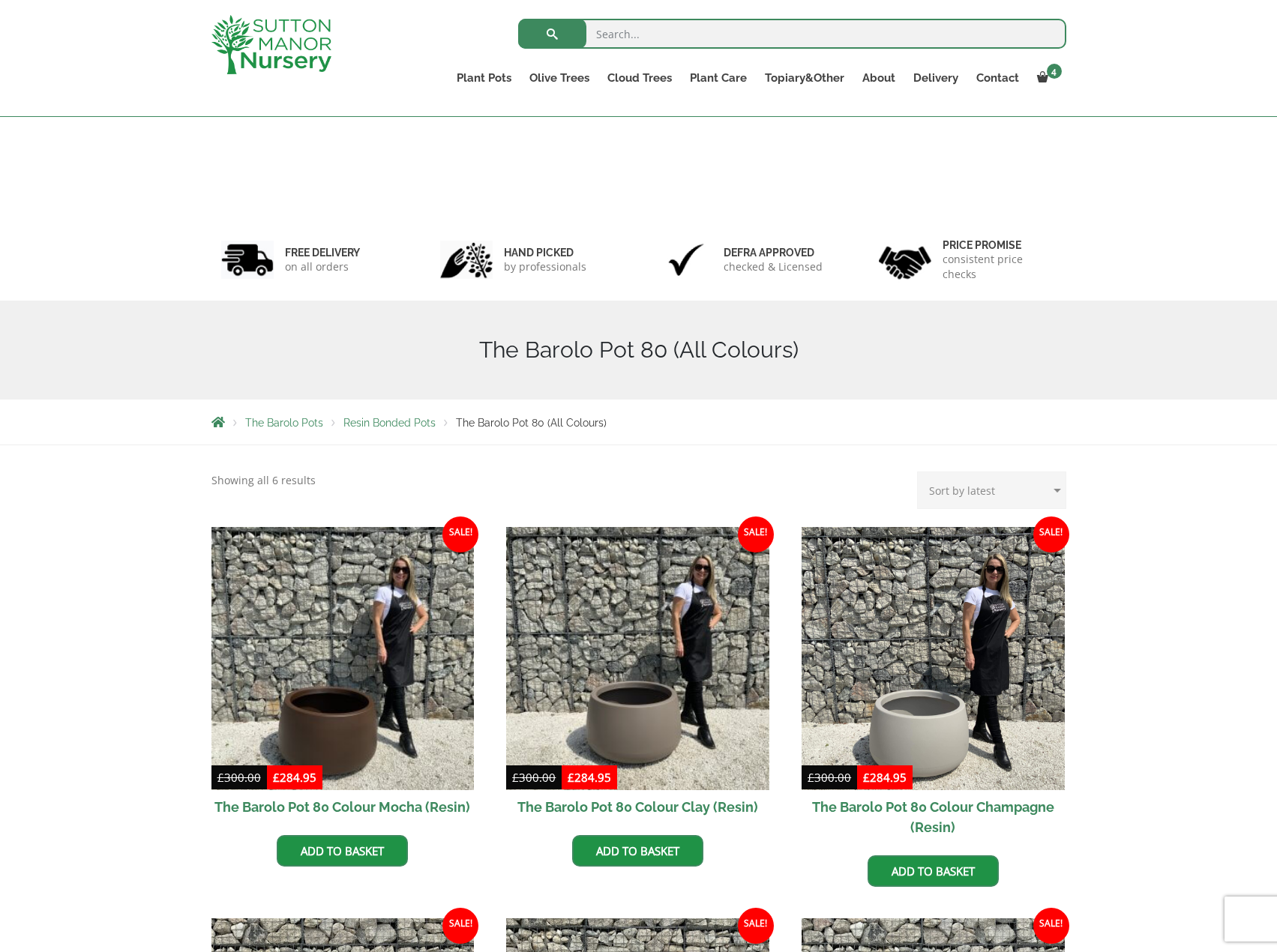
scroll to position [476, 0]
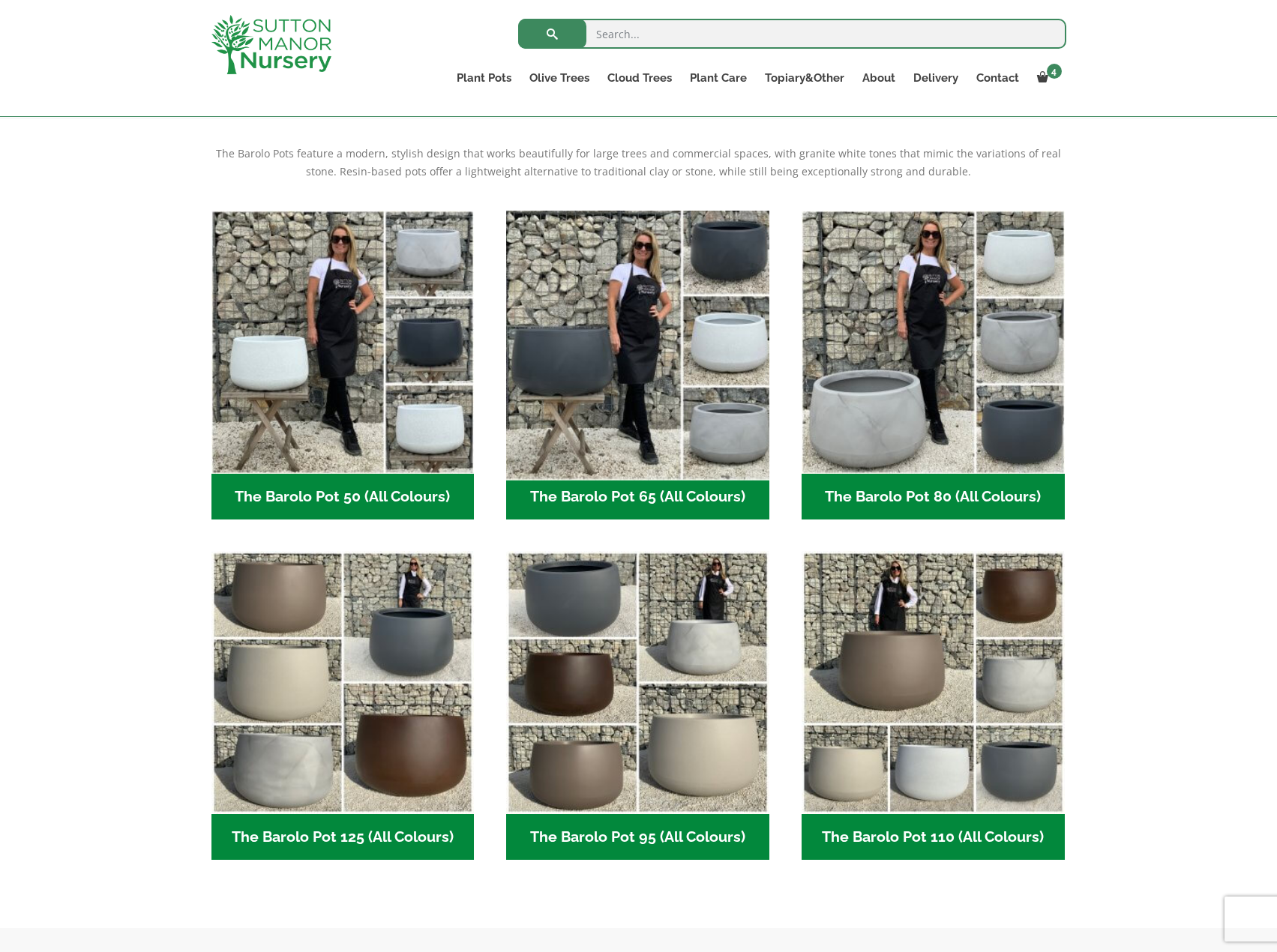
click at [585, 347] on img "Visit product category The Barolo Pot 65 (All Colours)" at bounding box center [638, 341] width 276 height 276
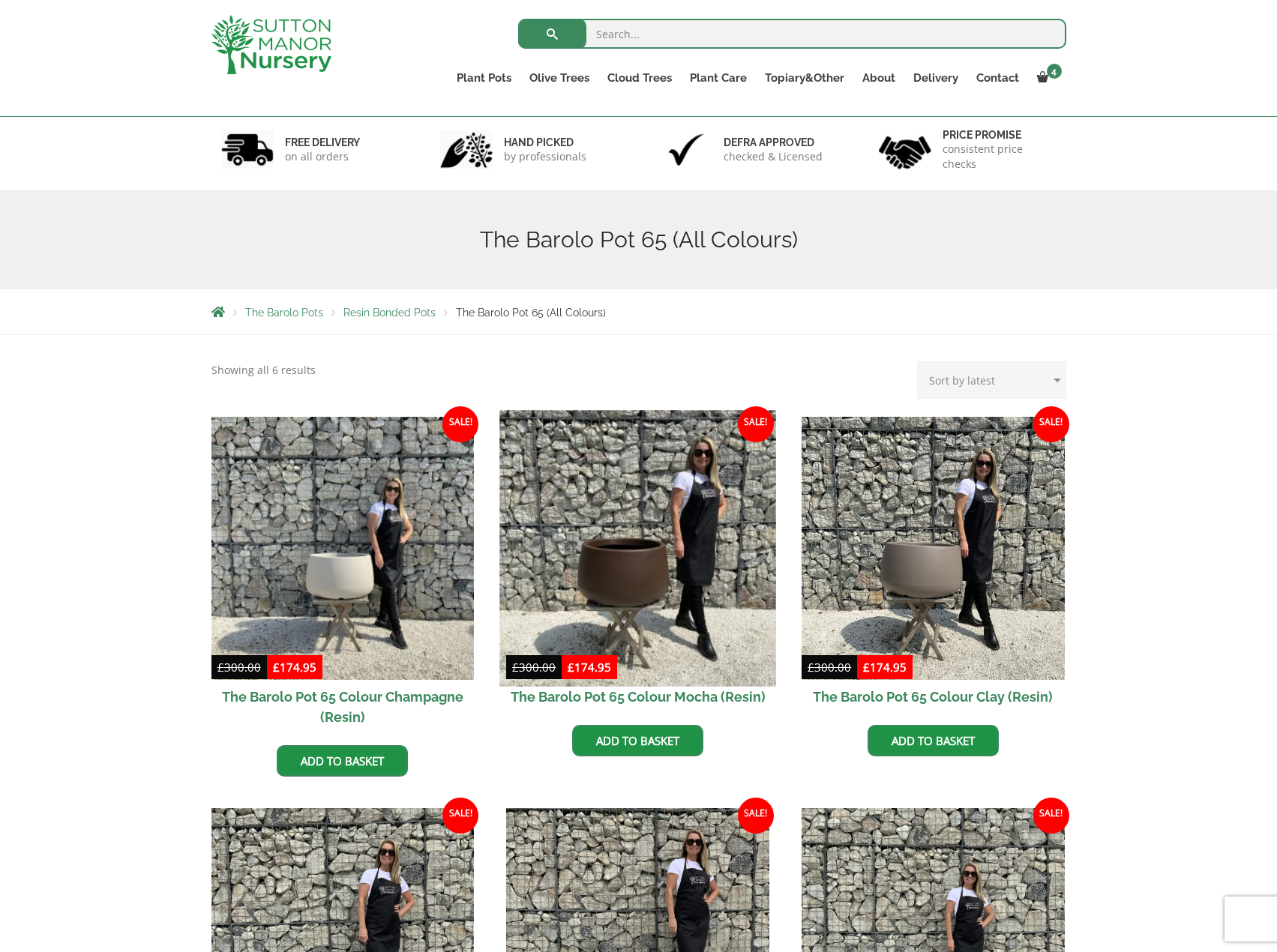
scroll to position [375, 0]
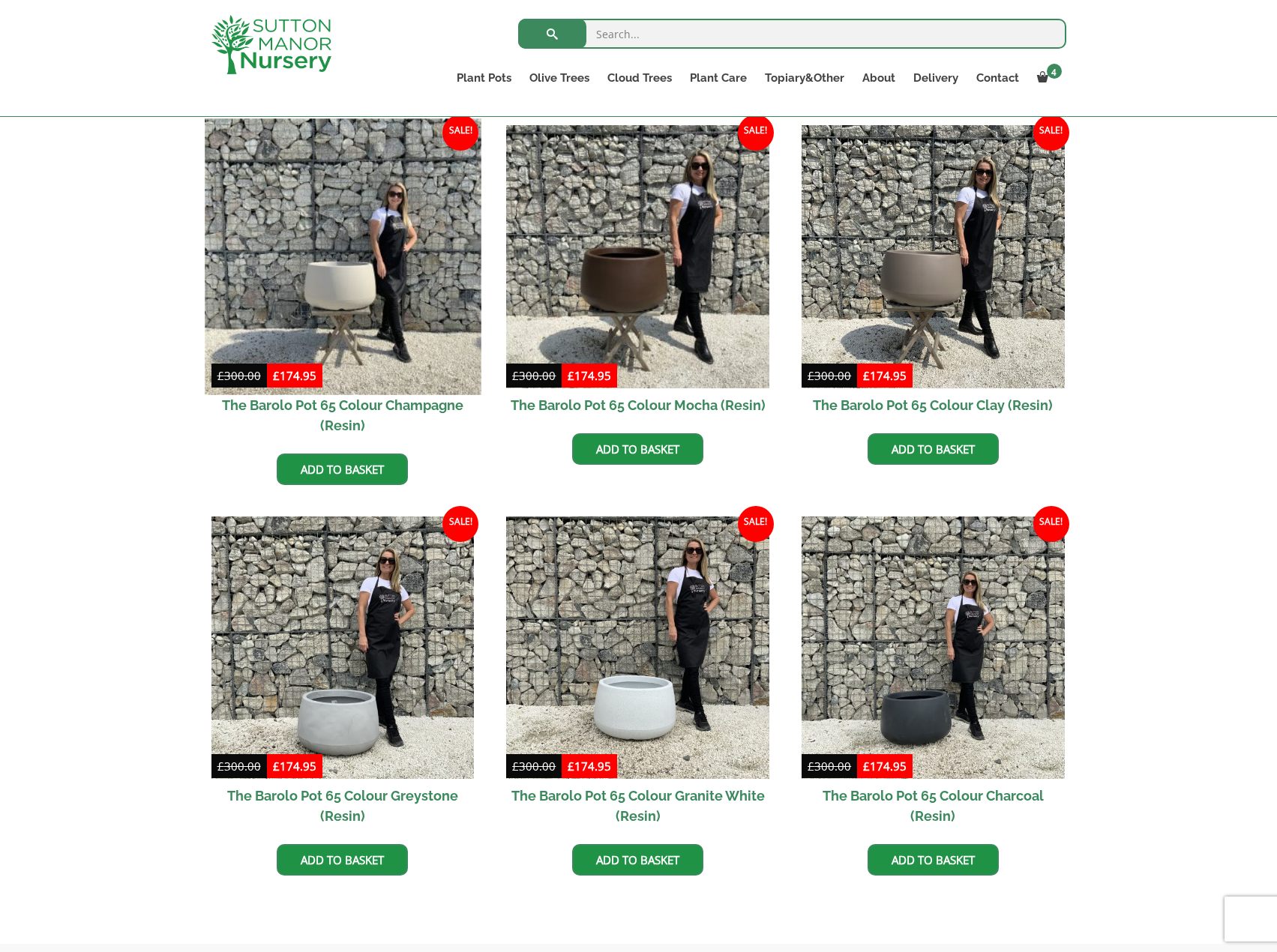
click at [370, 261] on img at bounding box center [342, 256] width 276 height 276
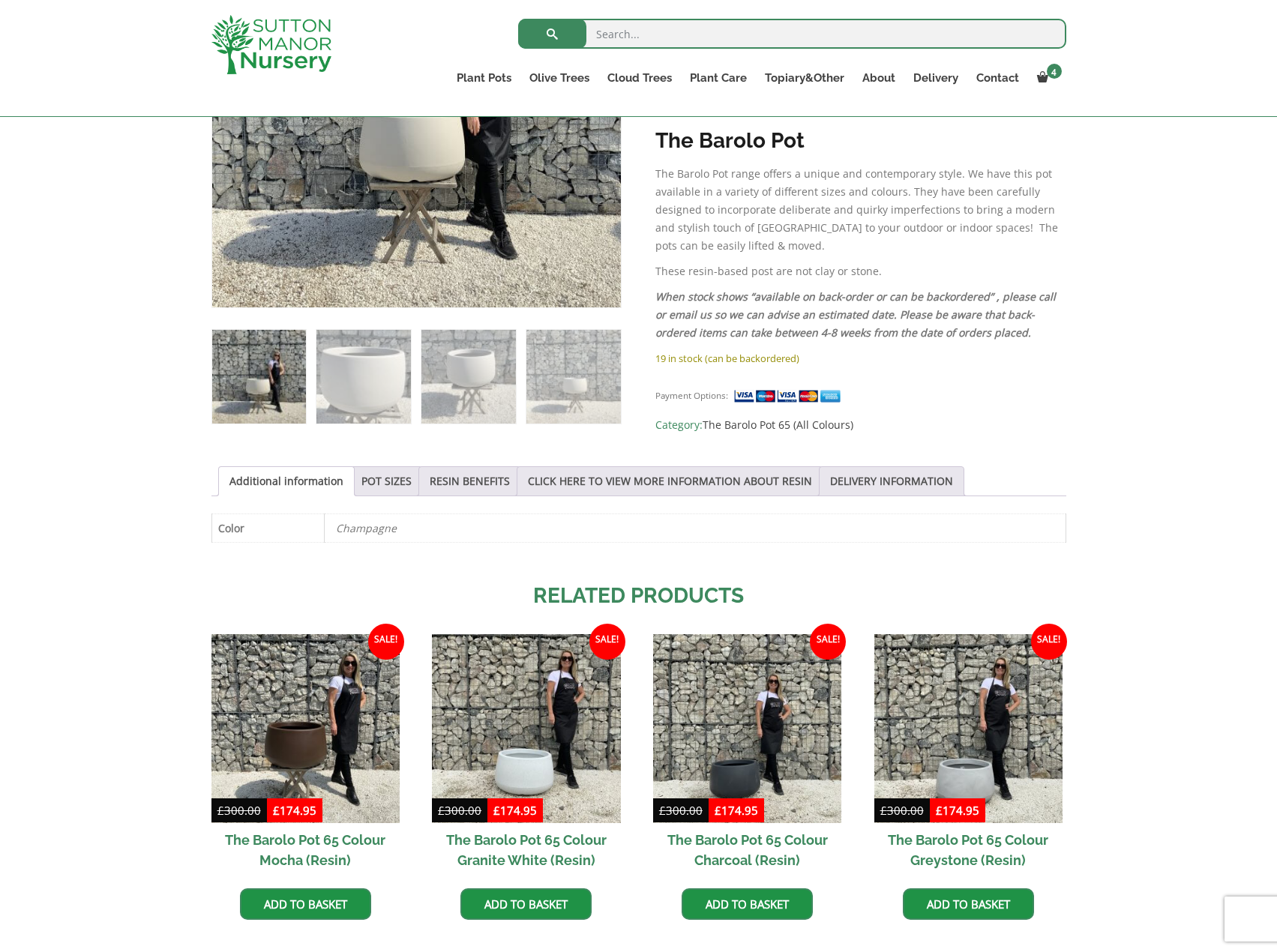
scroll to position [450, 0]
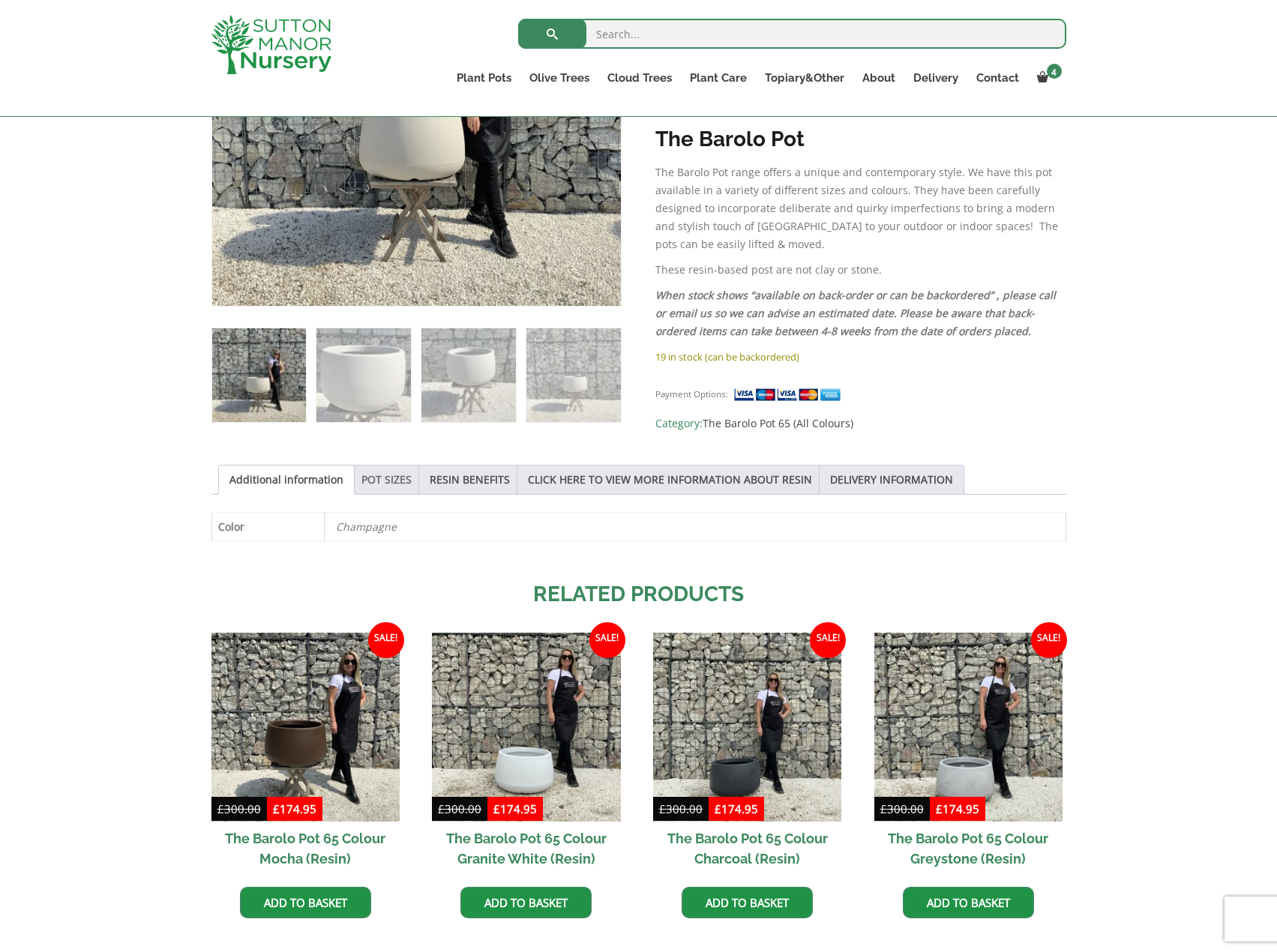
click at [384, 470] on link "POT SIZES" at bounding box center [386, 480] width 50 height 29
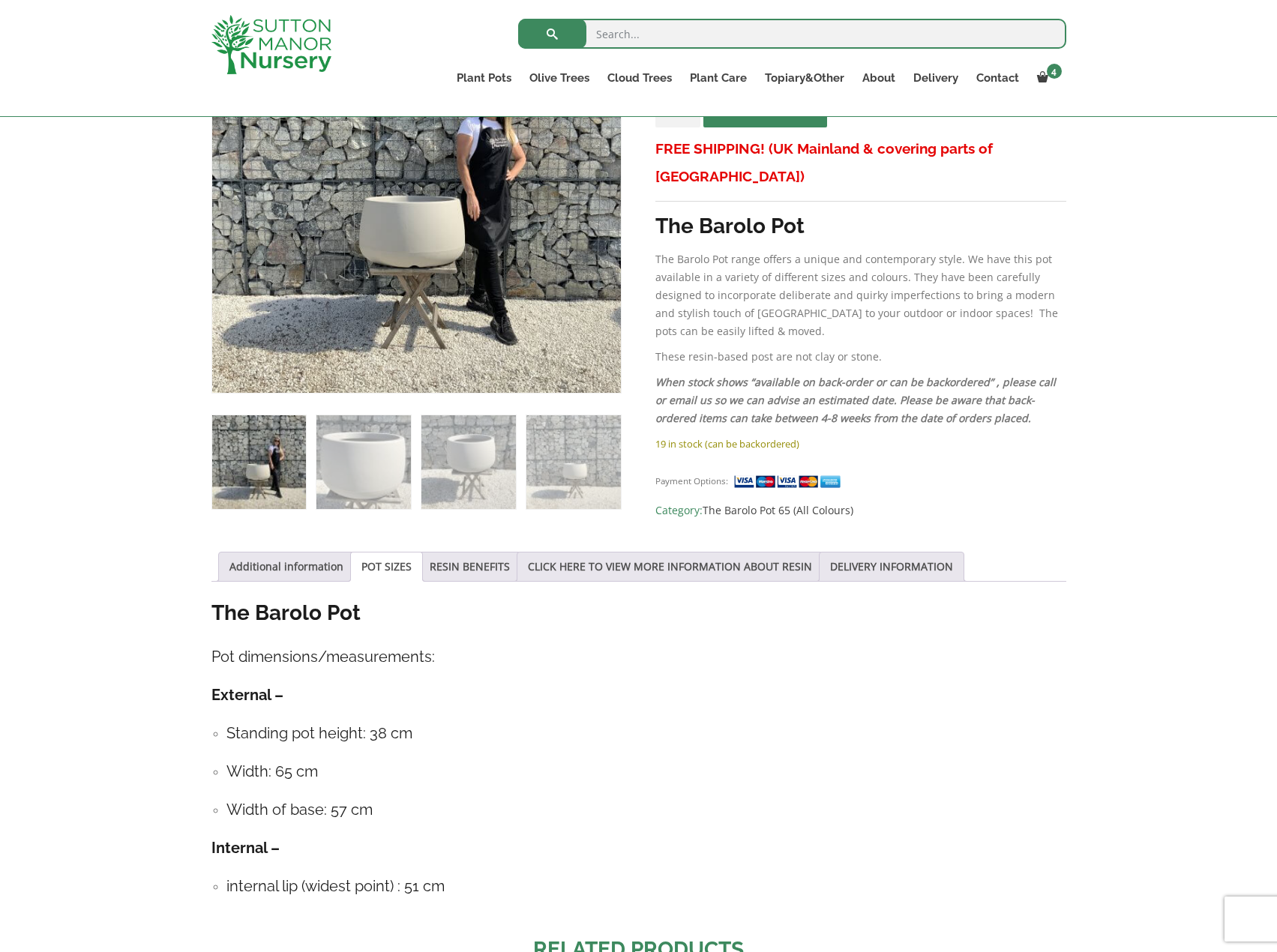
scroll to position [150, 0]
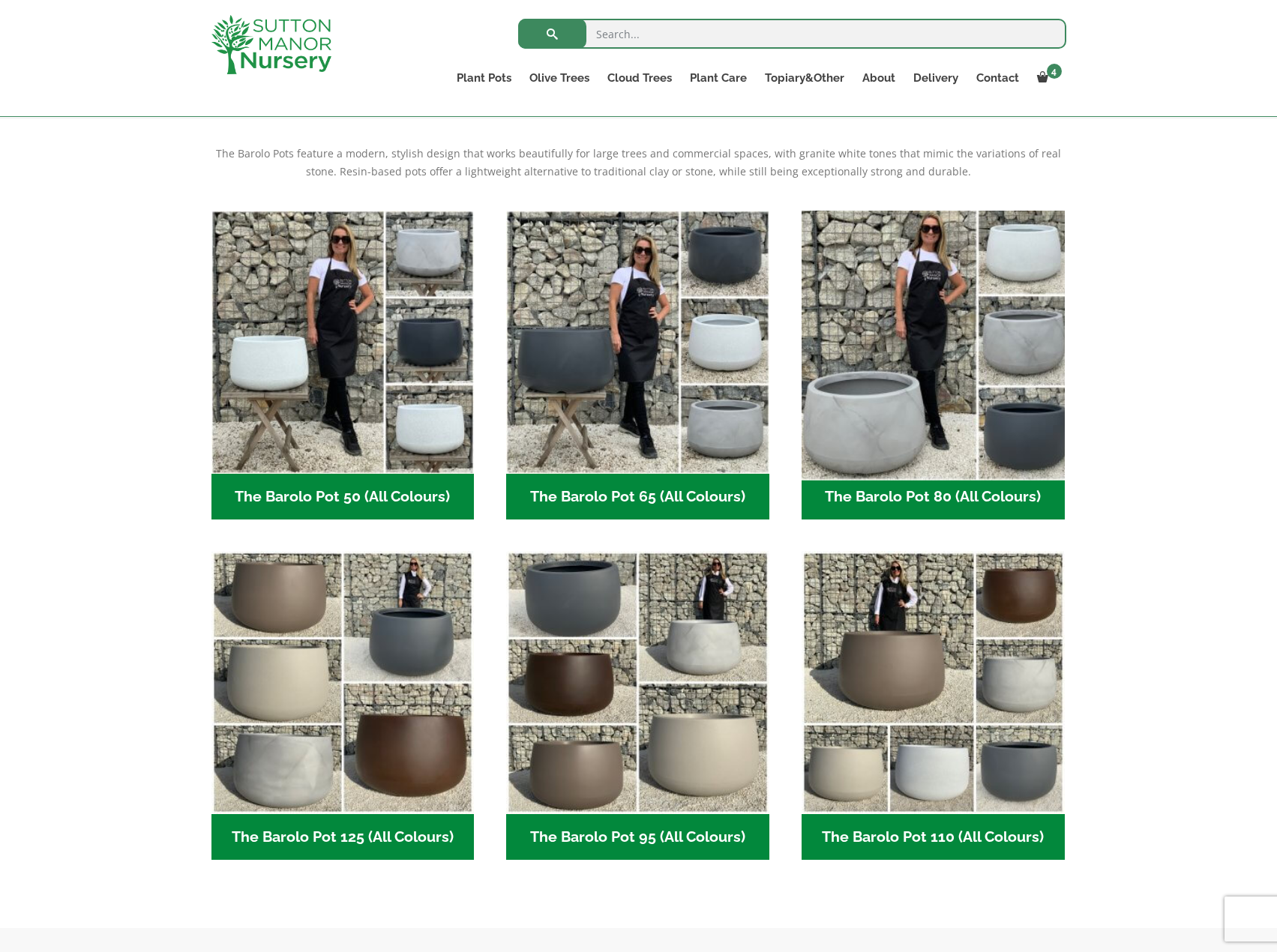
click at [920, 359] on img "Visit product category The Barolo Pot 80 (All Colours)" at bounding box center [932, 341] width 276 height 276
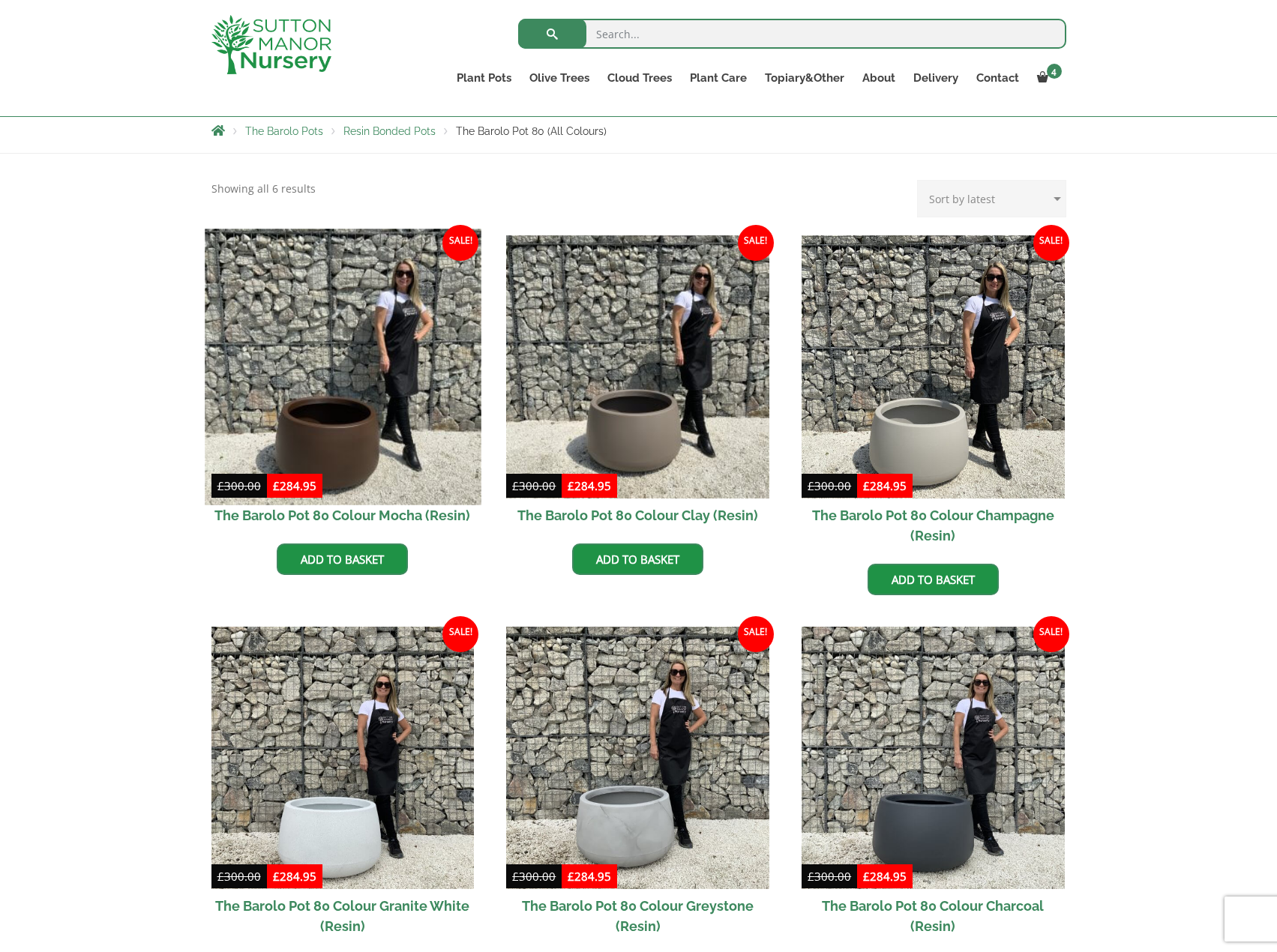
scroll to position [300, 0]
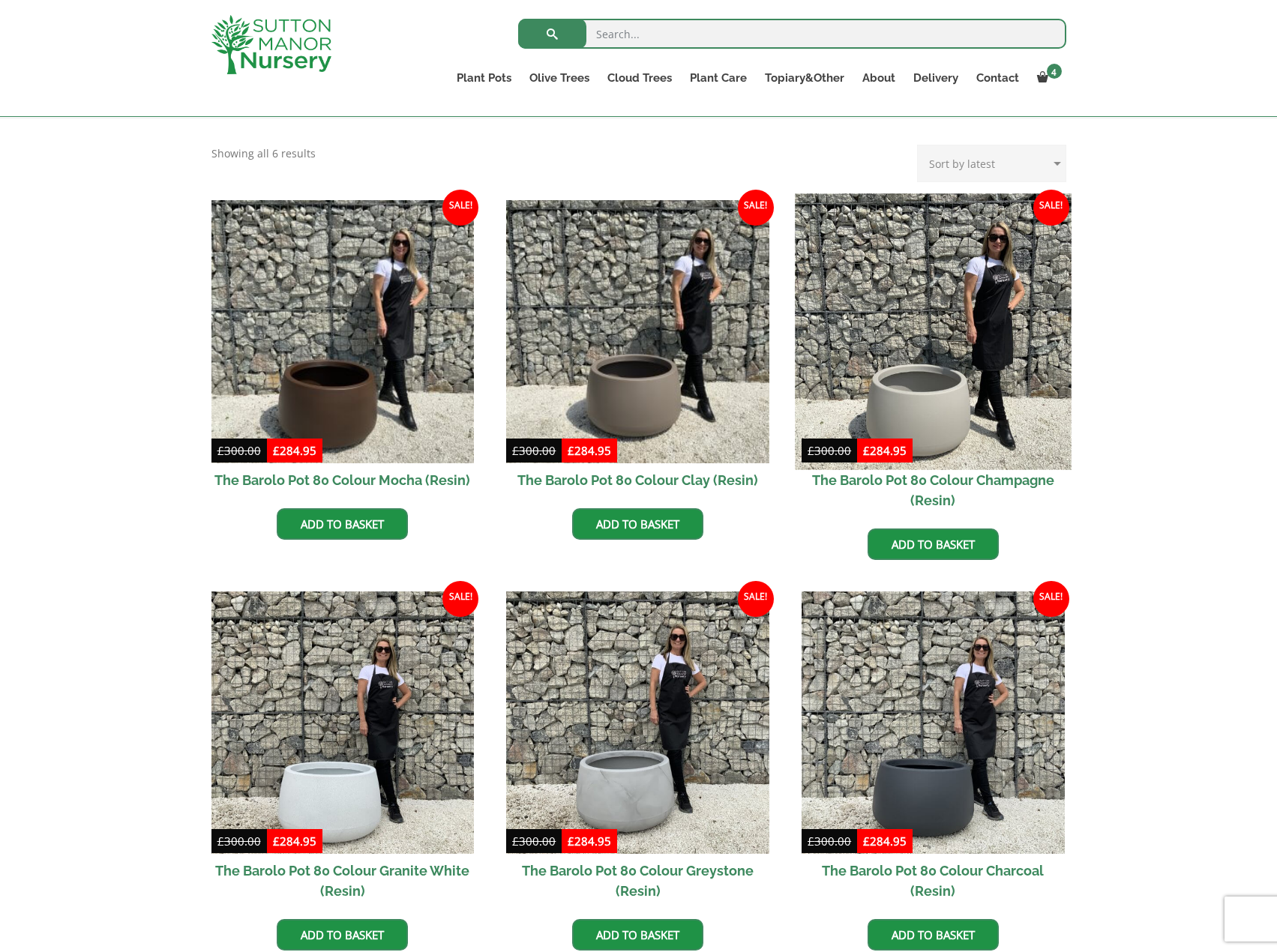
click at [917, 307] on img at bounding box center [932, 331] width 276 height 276
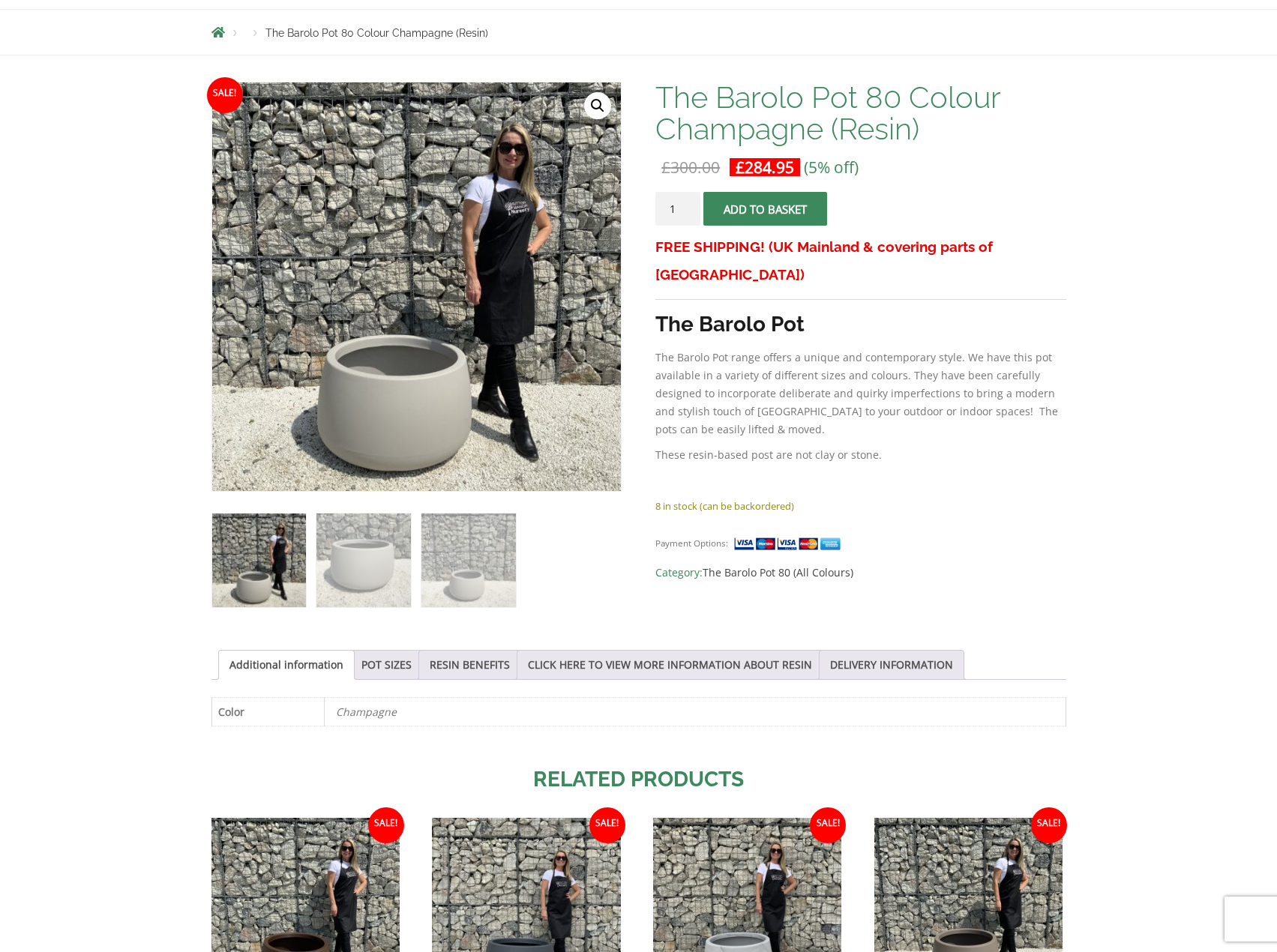
scroll to position [300, 0]
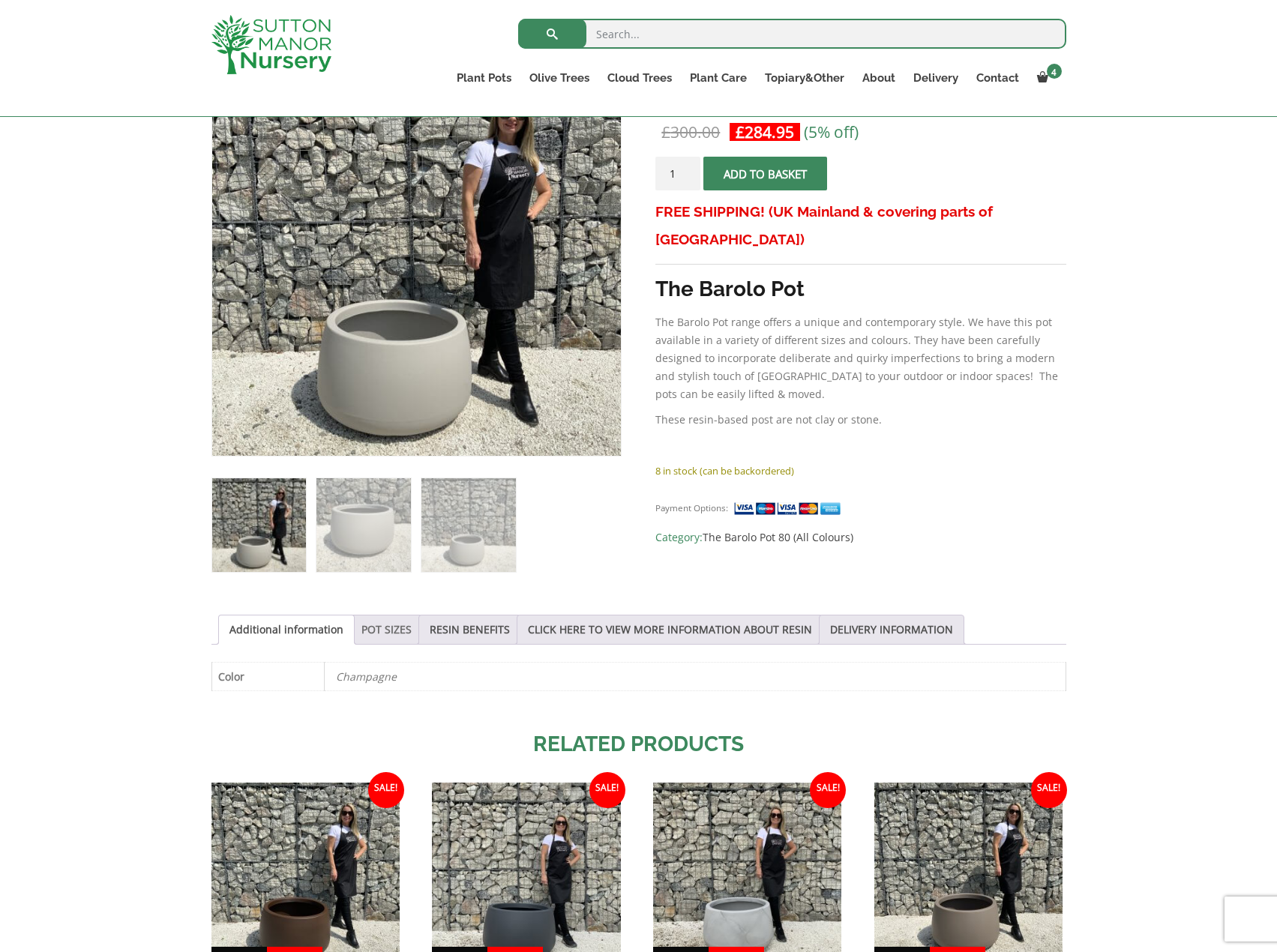
click at [389, 619] on link "POT SIZES" at bounding box center [386, 630] width 50 height 29
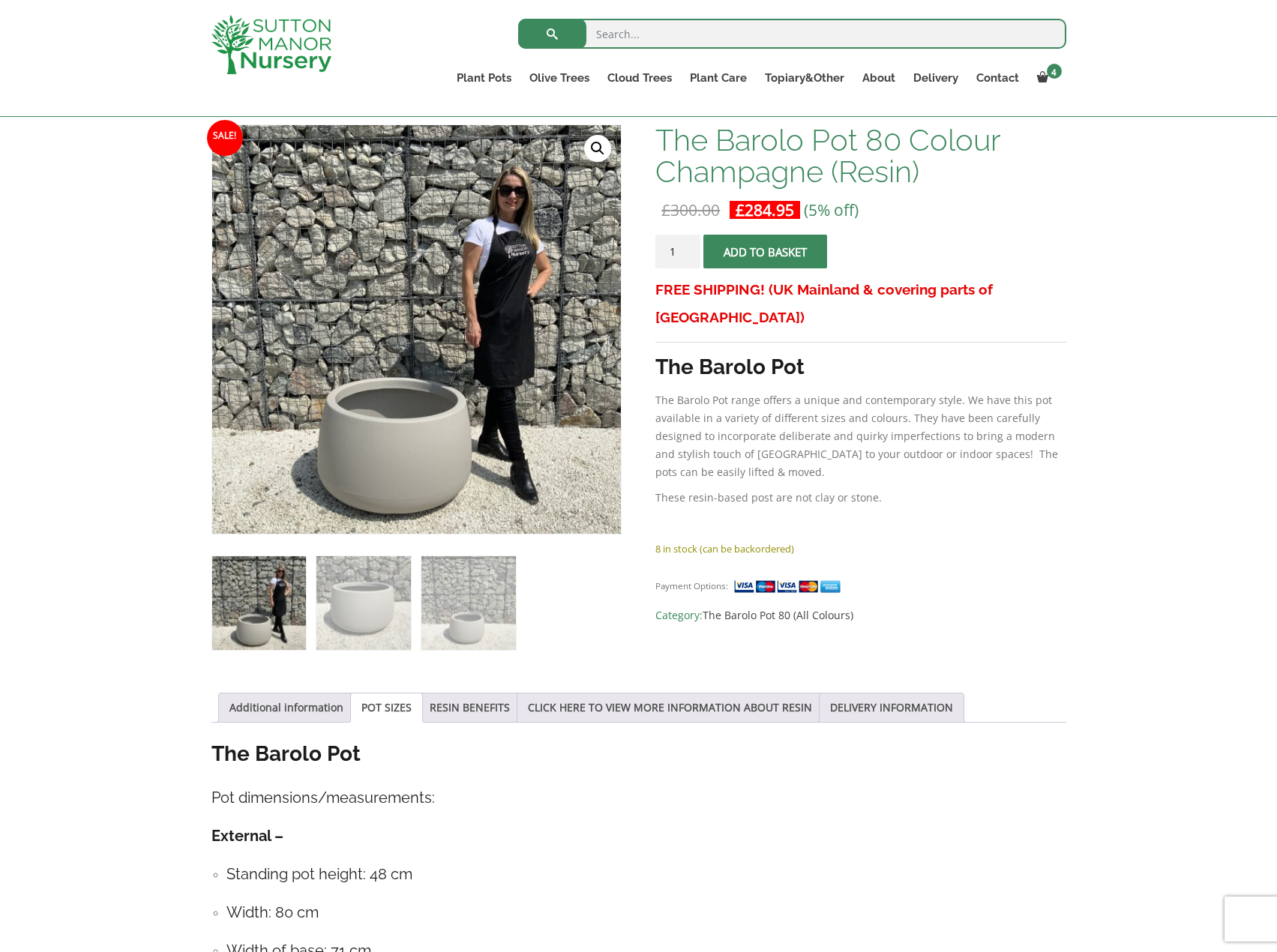
scroll to position [225, 0]
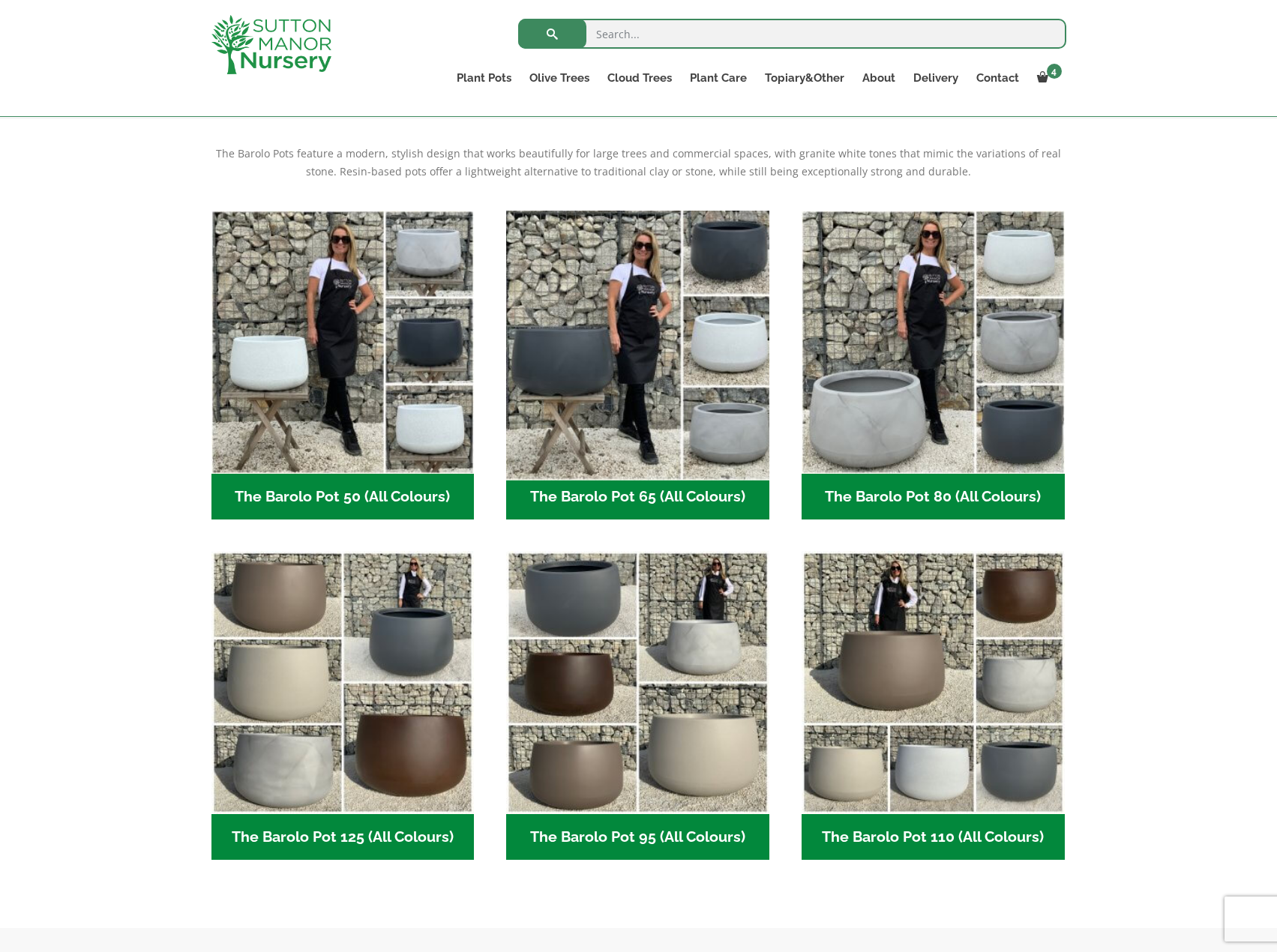
click at [603, 380] on img "Visit product category The Barolo Pot 65 (All Colours)" at bounding box center [638, 341] width 276 height 276
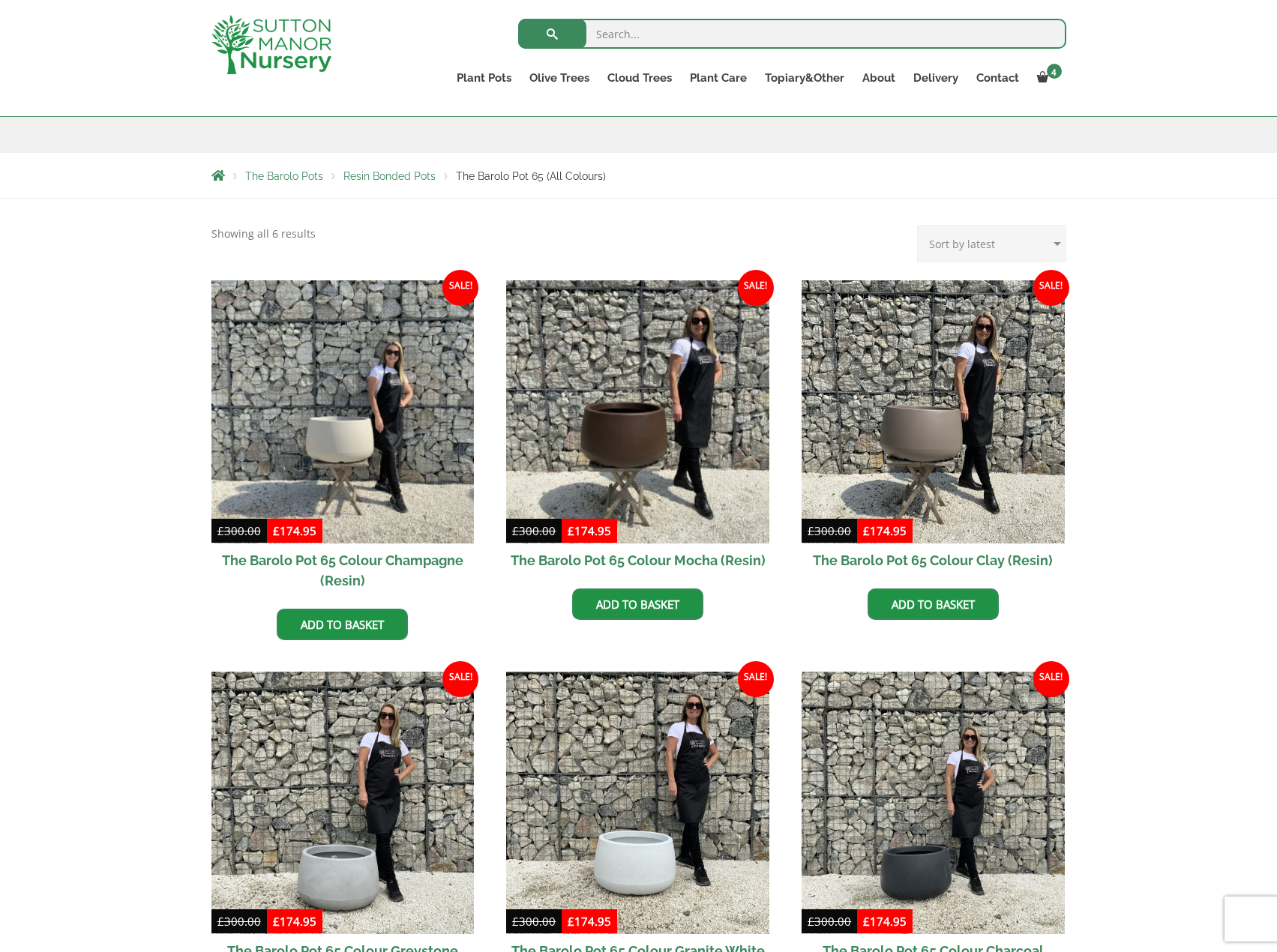
scroll to position [225, 0]
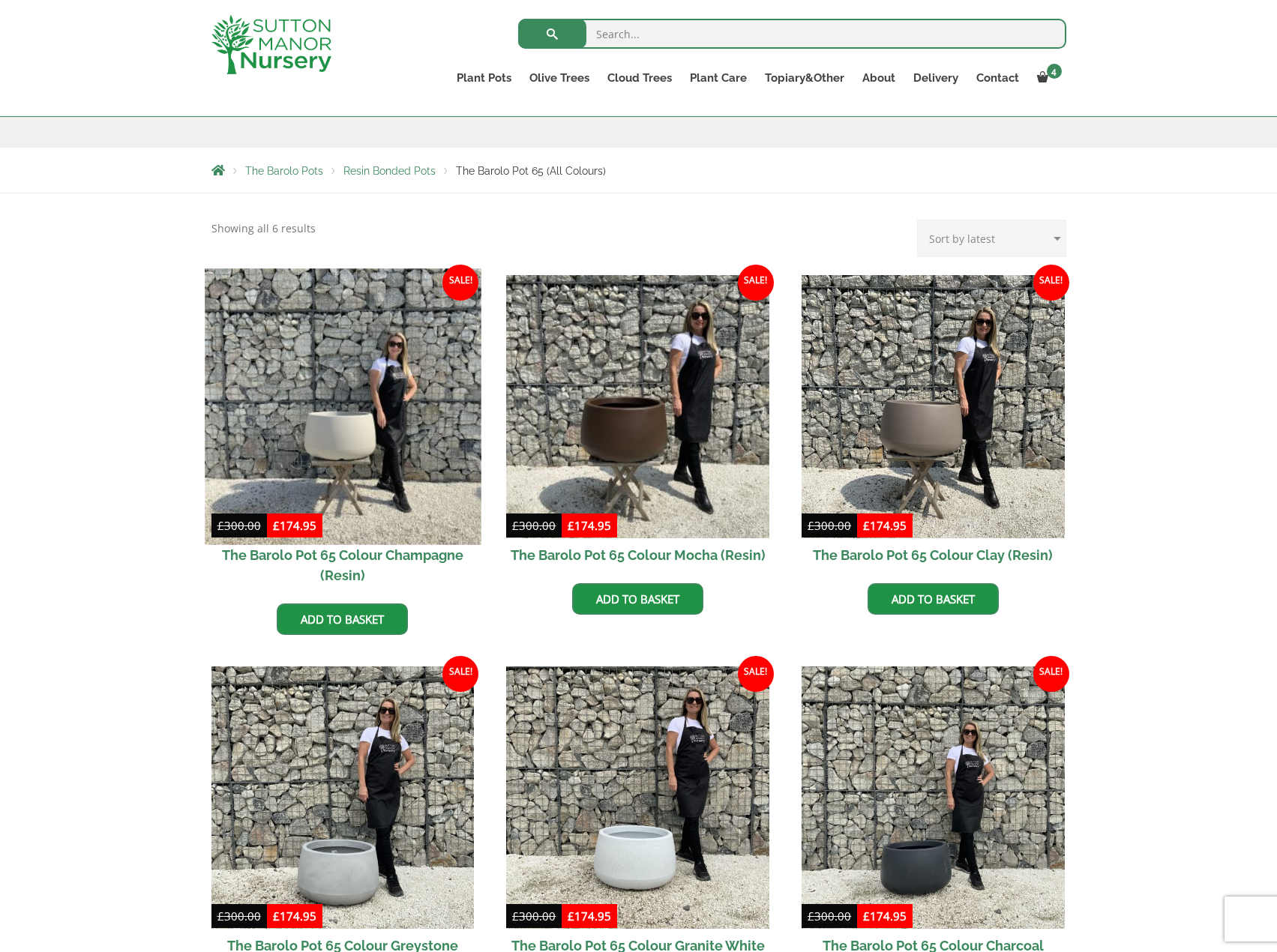
click at [331, 424] on img at bounding box center [342, 406] width 276 height 276
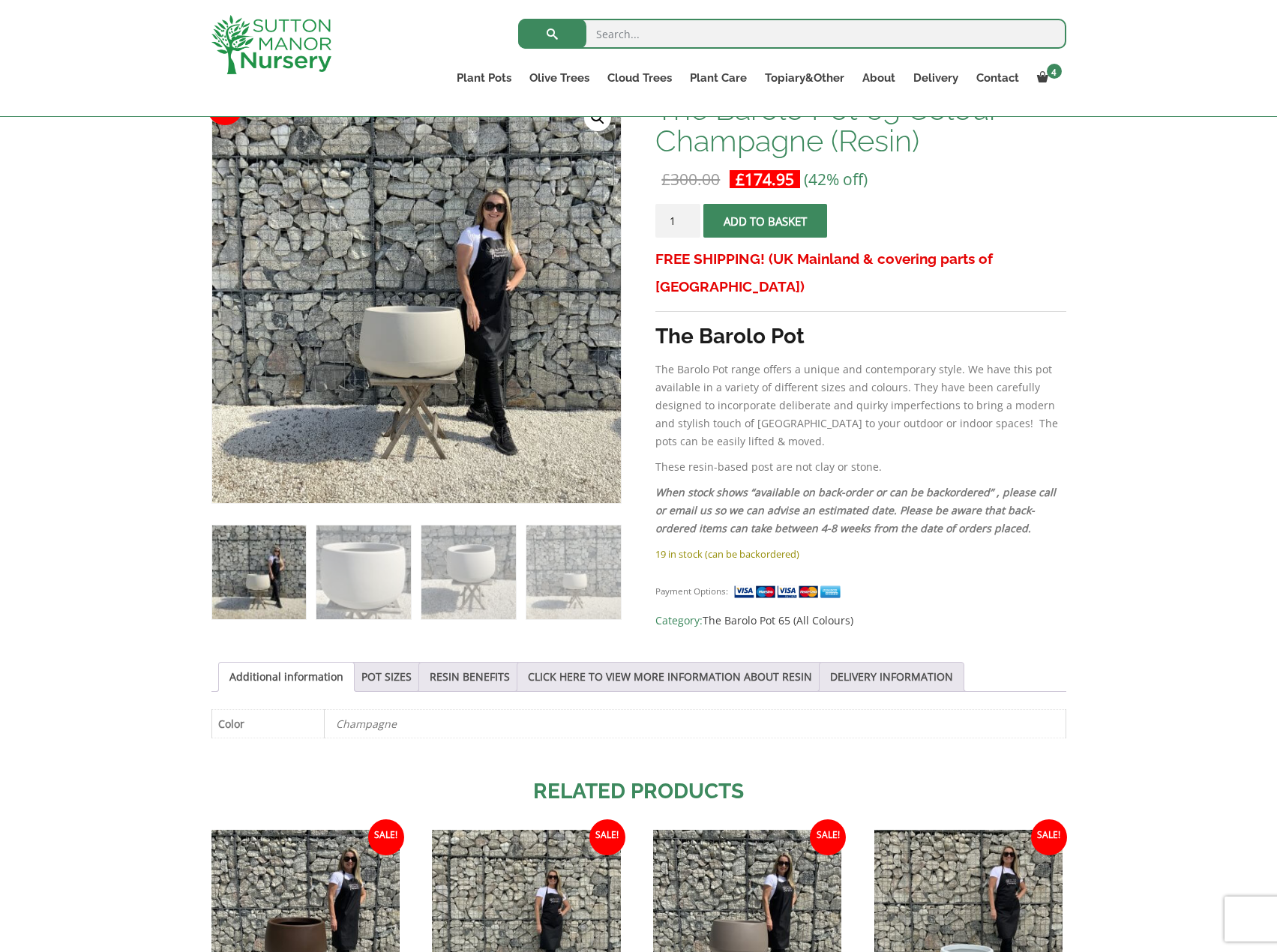
scroll to position [150, 0]
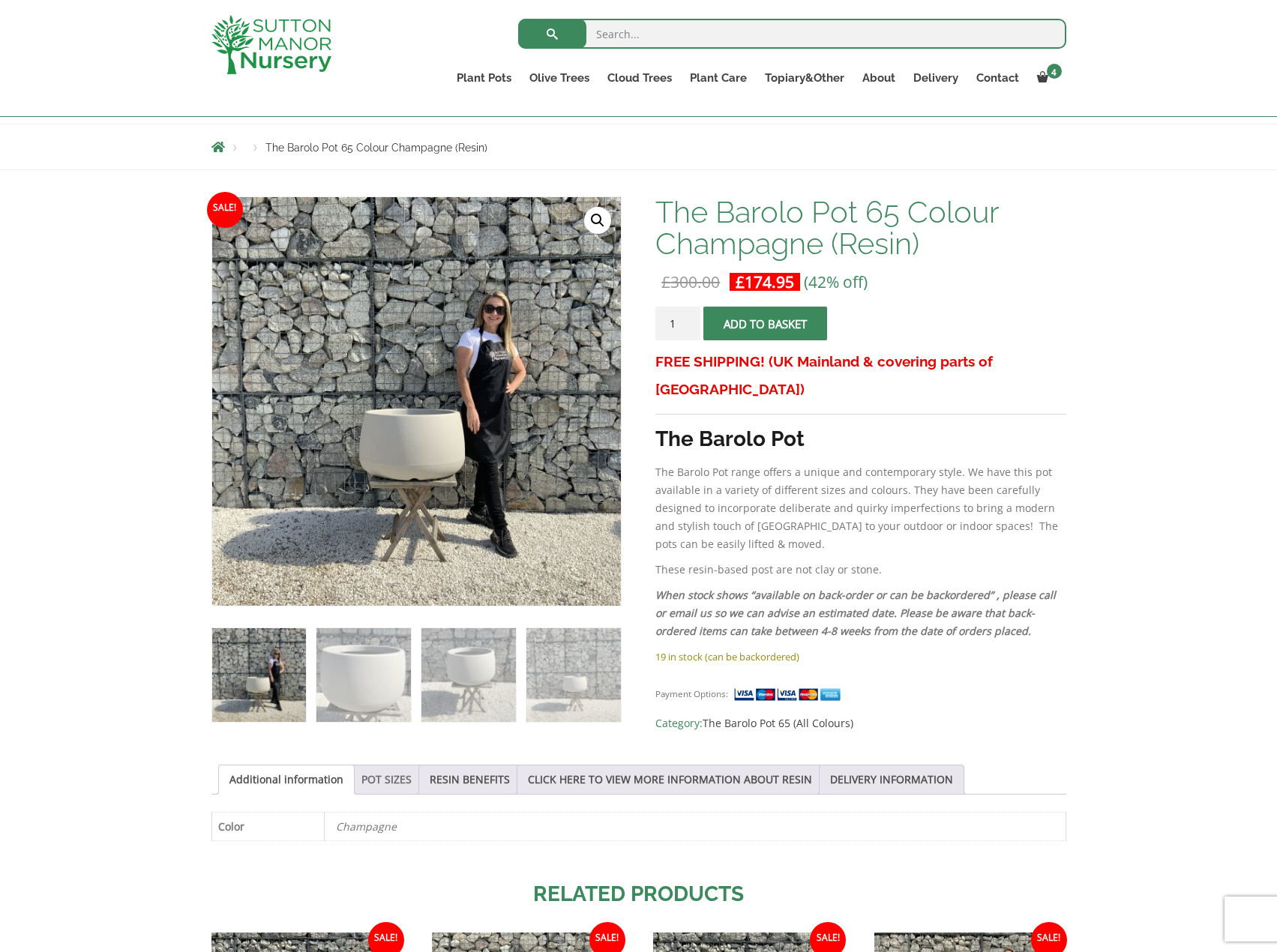
click at [387, 768] on link "POT SIZES" at bounding box center [386, 780] width 50 height 29
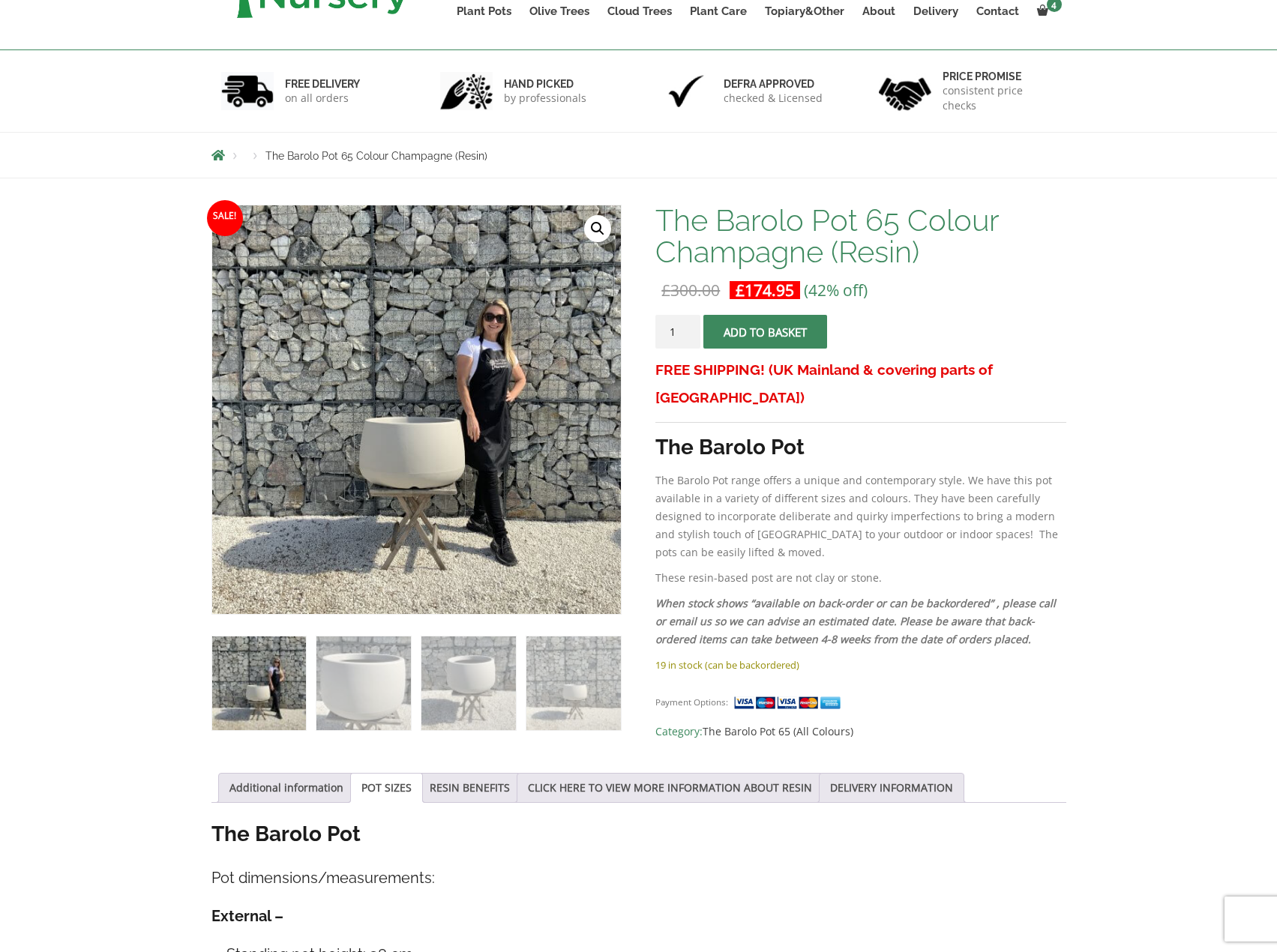
scroll to position [450, 0]
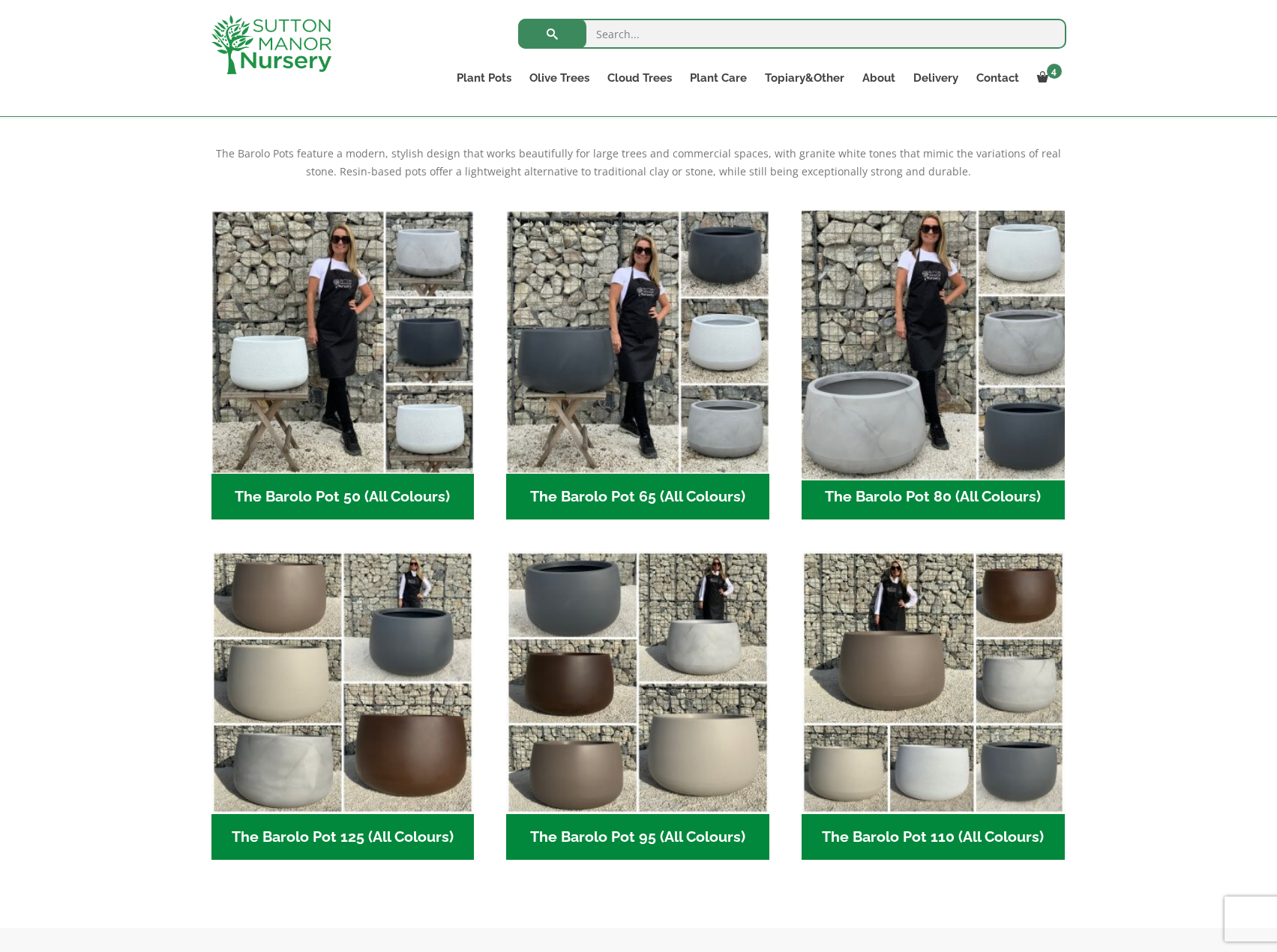
click at [1026, 302] on img "Visit product category The Barolo Pot 80 (All Colours)" at bounding box center [932, 341] width 276 height 276
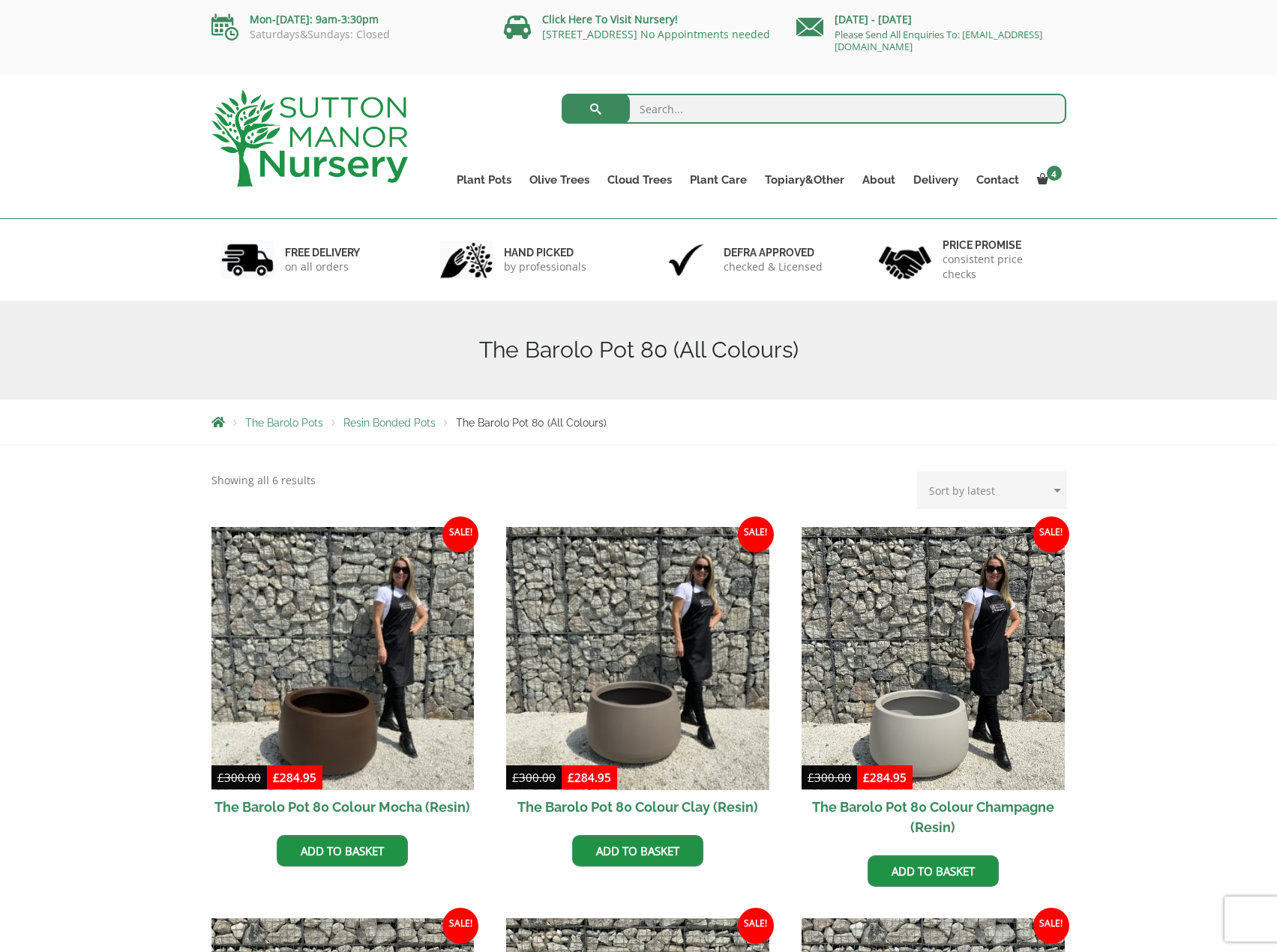
click at [21, 546] on div "The Barolo Pots The Barolo Pot 110 (All Colours) The Barolo Pot 95 (All Colours…" at bounding box center [638, 895] width 1277 height 900
click at [1012, 181] on link "Contact" at bounding box center [998, 180] width 61 height 21
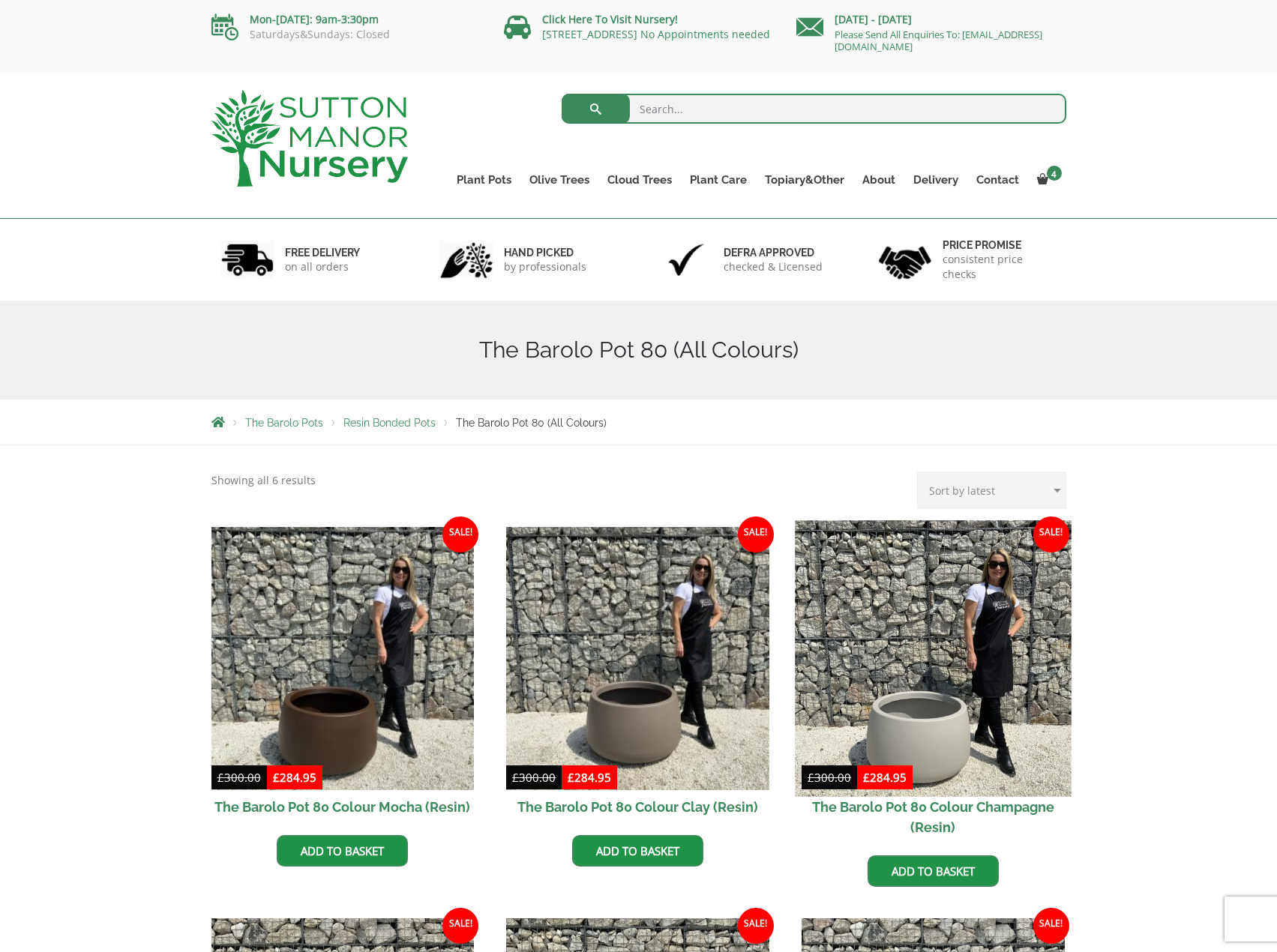
click at [937, 651] on img at bounding box center [932, 658] width 276 height 276
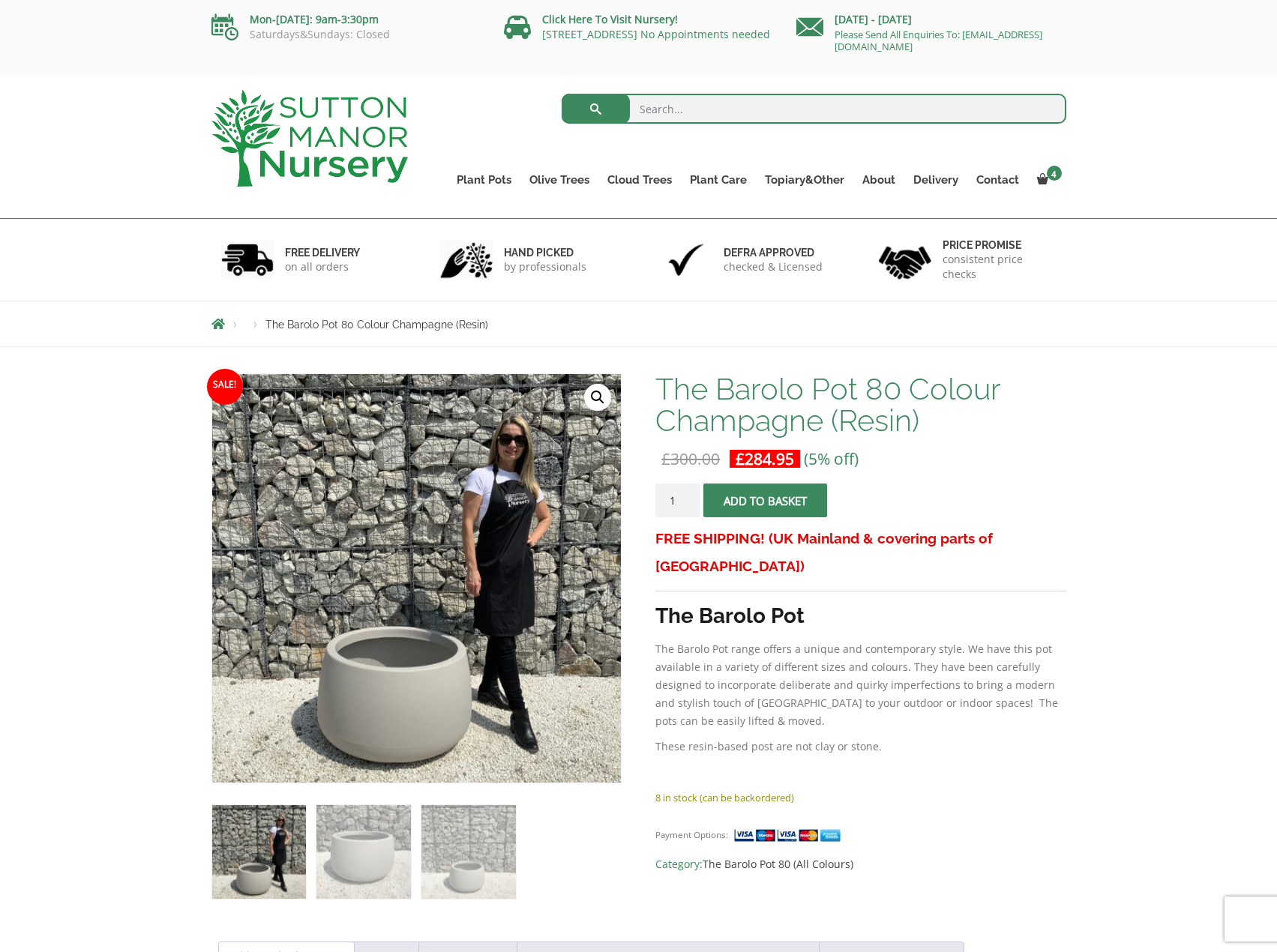
drag, startPoint x: 120, startPoint y: 594, endPoint x: 167, endPoint y: 564, distance: 55.8
click at [120, 594] on div "Sale! 🔍 The Barolo Pot 80 Colour Champagne (Resin) £ 300.00 Original price was:…" at bounding box center [638, 928] width 1277 height 1162
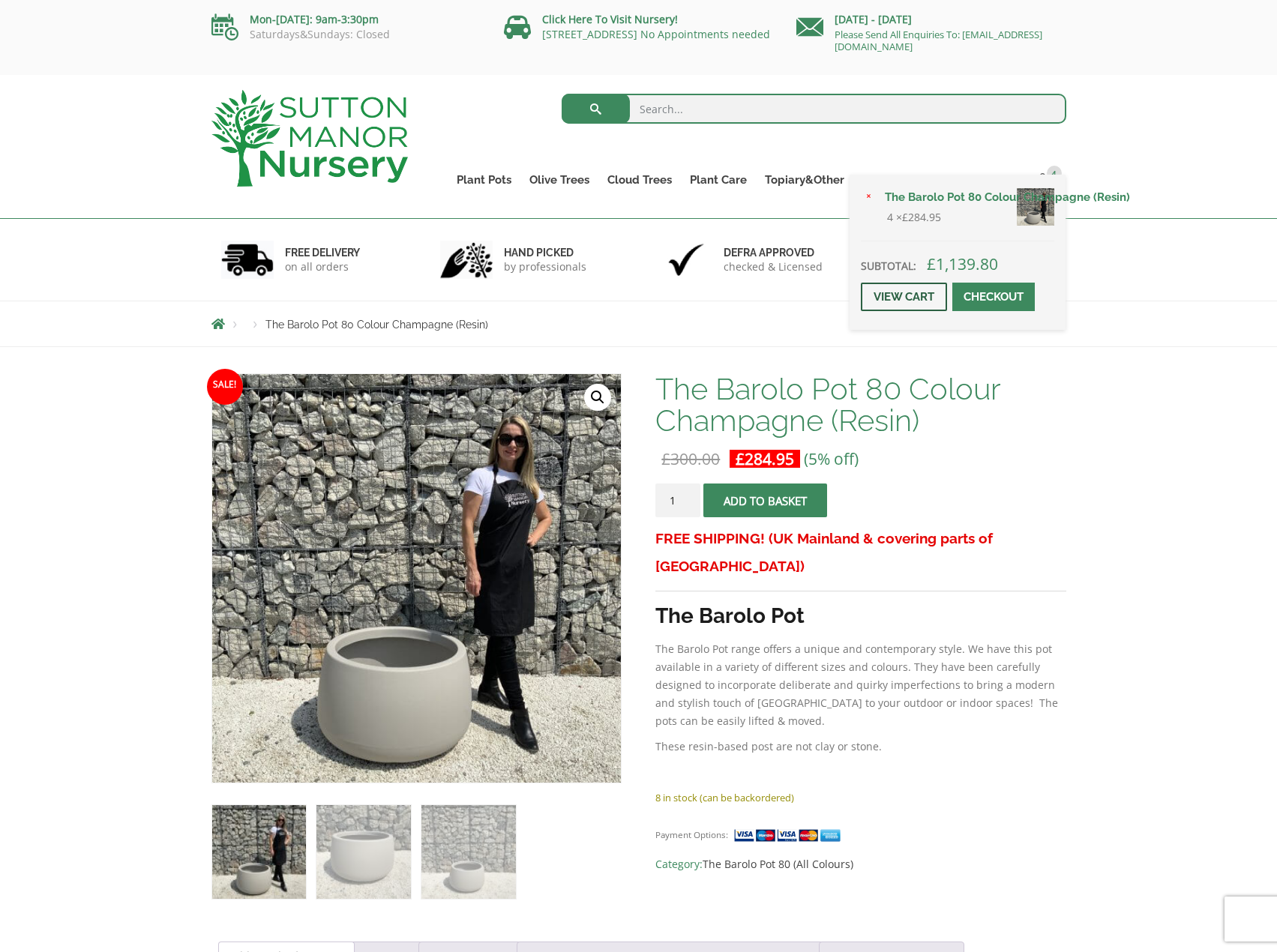
click at [922, 301] on link "View cart" at bounding box center [904, 297] width 87 height 29
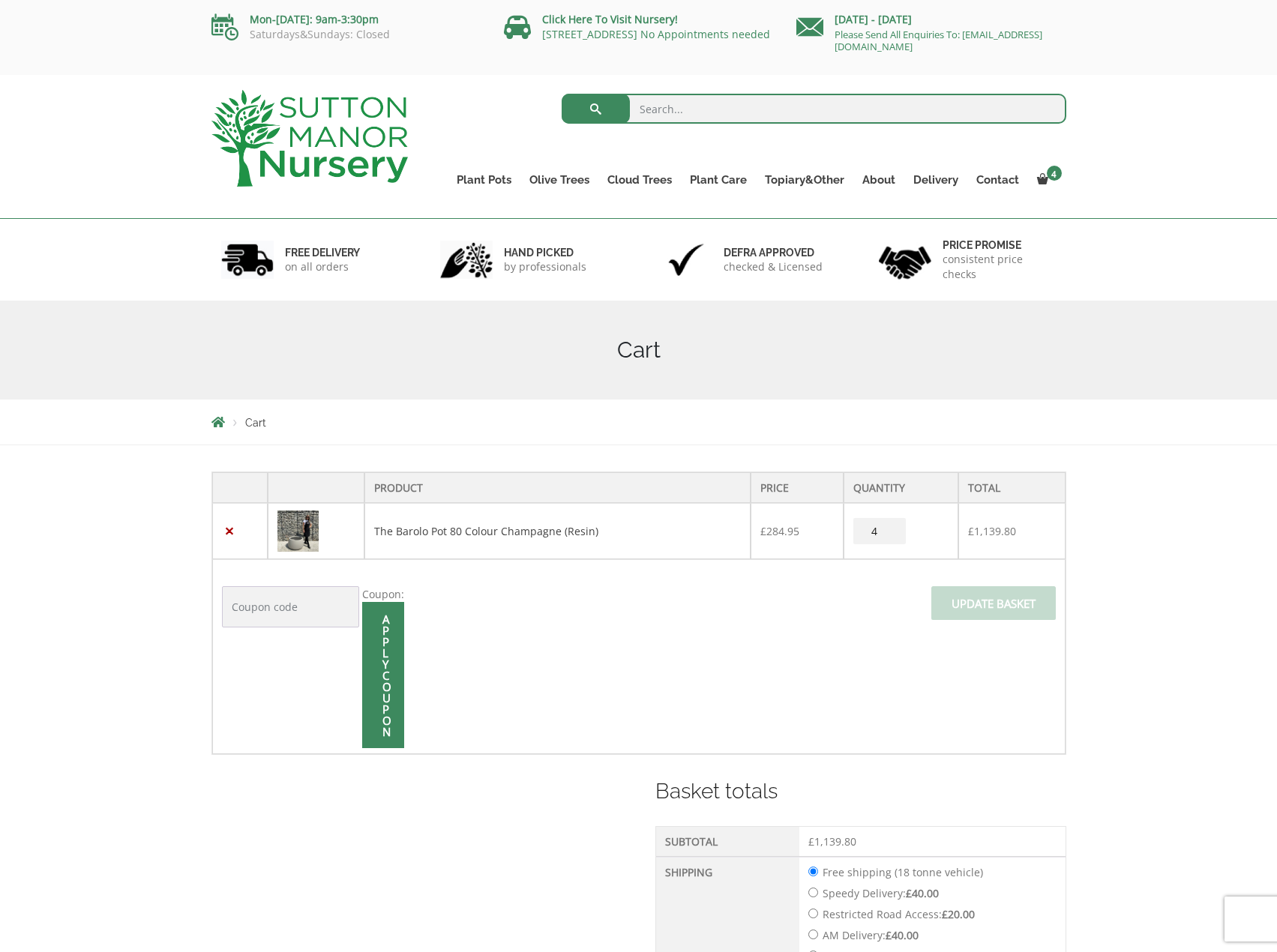
click at [495, 509] on td "The Barolo Pot 80 Colour Champagne (Resin)" at bounding box center [557, 531] width 387 height 56
click at [882, 585] on td "Coupon: Apply coupon Update basket" at bounding box center [638, 657] width 853 height 195
click at [75, 604] on div "Product Price Quantity Total × The Barolo Pot 80 Colour Champagne (Resin) £ 284…" at bounding box center [638, 871] width 1277 height 852
click at [423, 535] on link "The Barolo Pot 80 Colour Champagne (Resin)" at bounding box center [486, 531] width 224 height 14
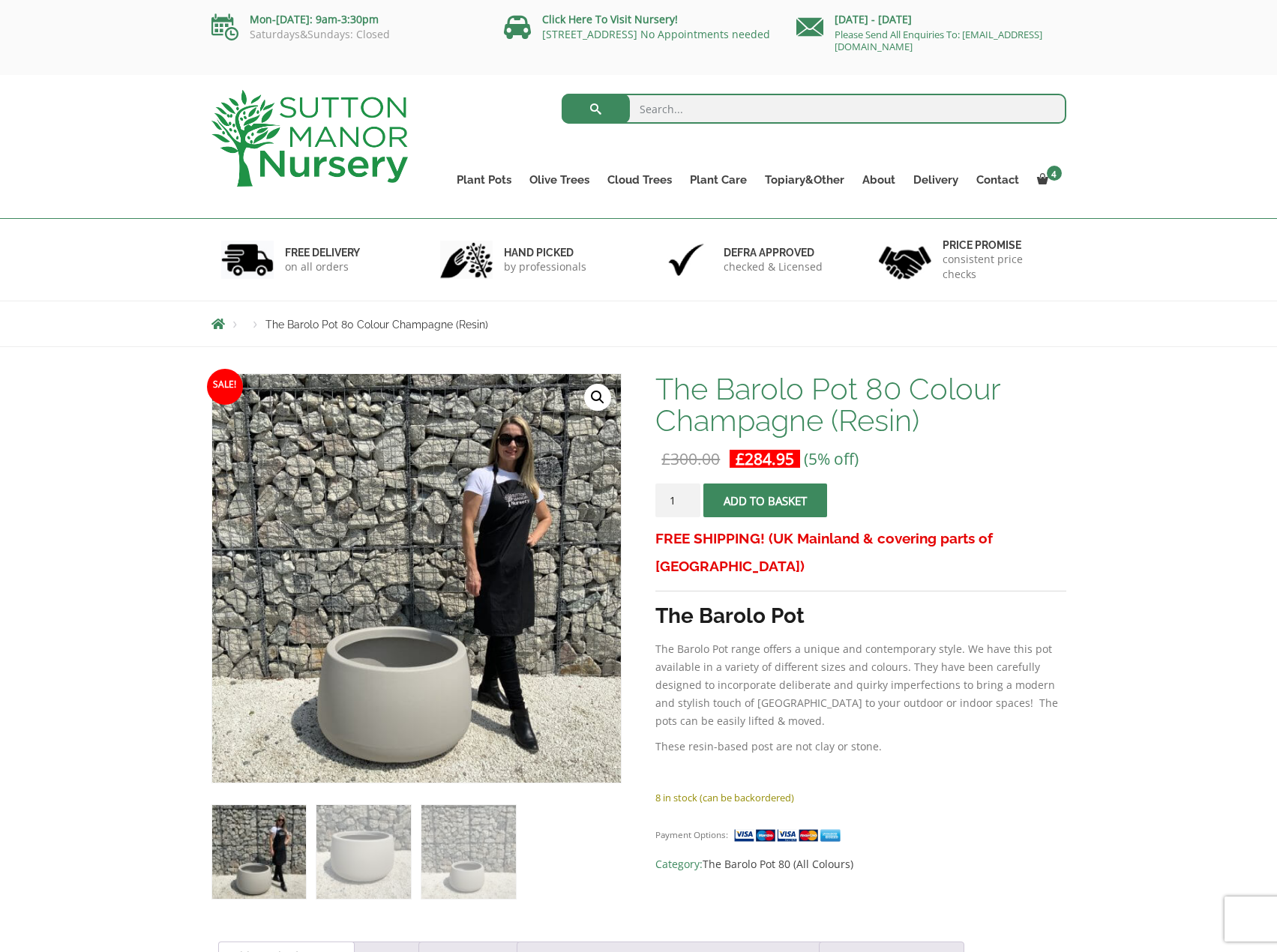
click at [54, 544] on div "Sale! 🔍 The Barolo Pot 80 Colour Champagne (Resin) £ 300.00 Original price was:…" at bounding box center [638, 928] width 1277 height 1162
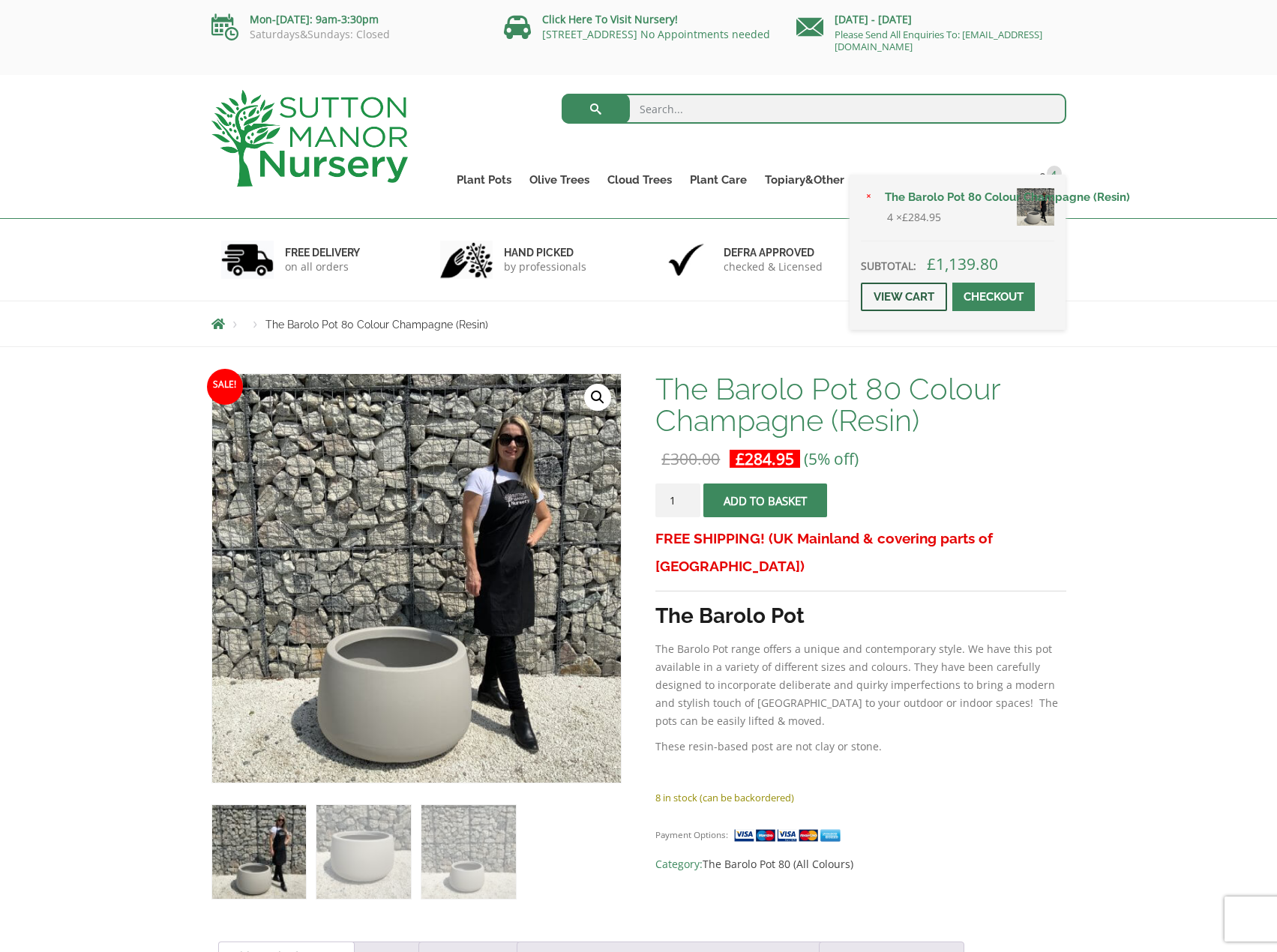
click at [901, 292] on link "View cart" at bounding box center [904, 297] width 87 height 29
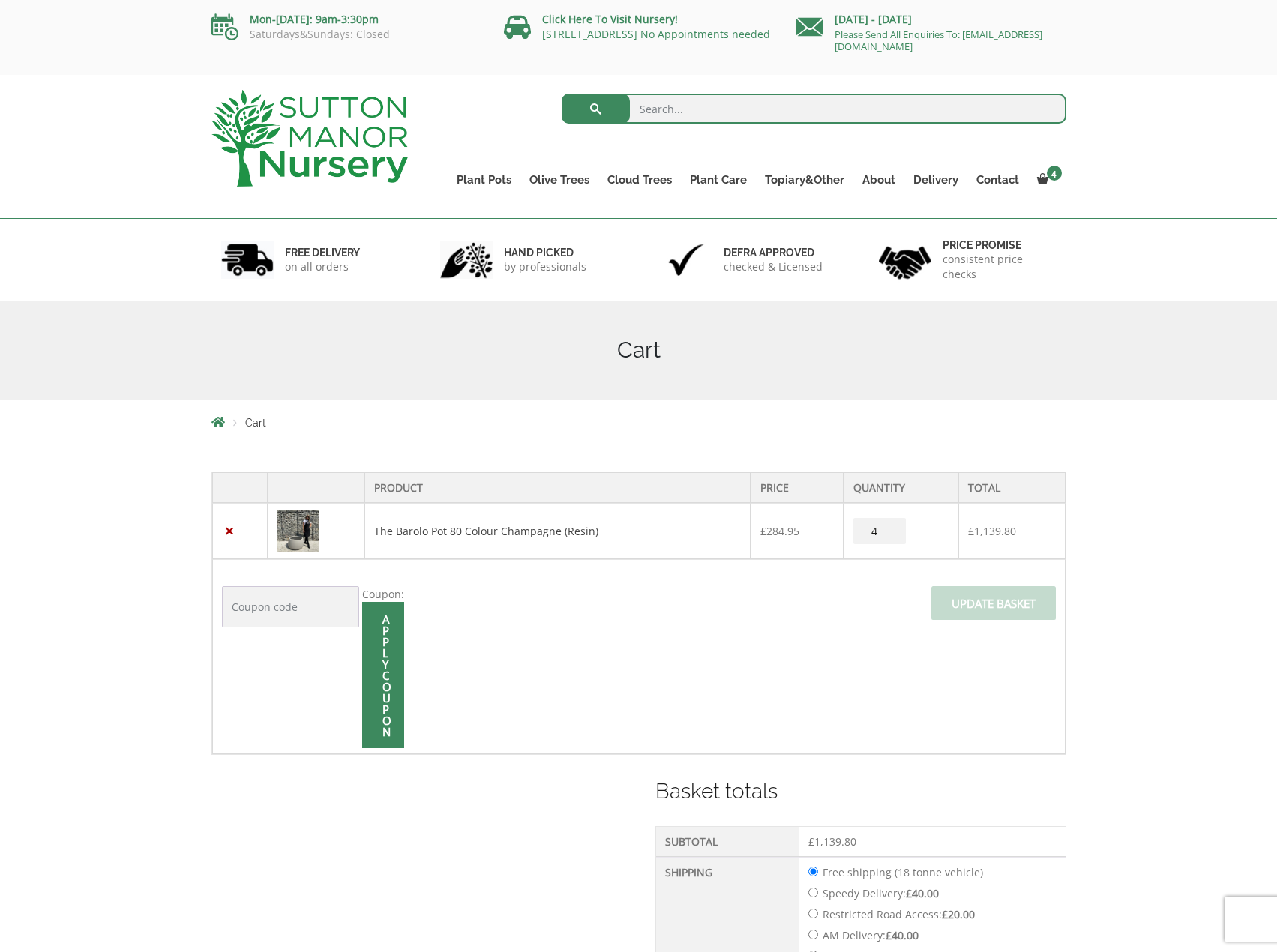
click at [45, 767] on div "Product Price Quantity Total × The Barolo Pot 80 Colour Champagne (Resin) £ 284…" at bounding box center [638, 871] width 1277 height 852
click at [831, 688] on td "Coupon: Apply coupon Update basket" at bounding box center [638, 657] width 853 height 195
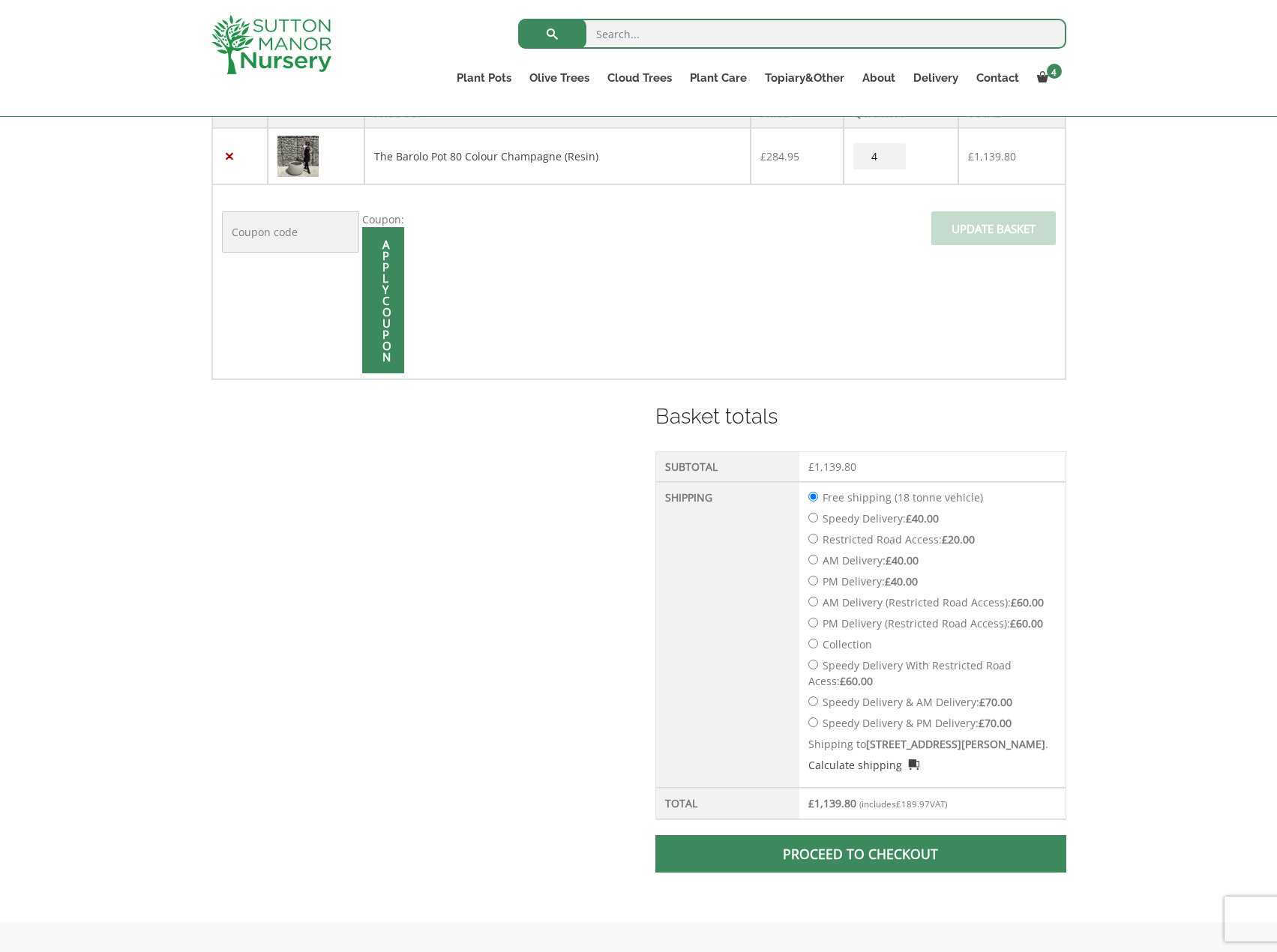
scroll to position [525, 0]
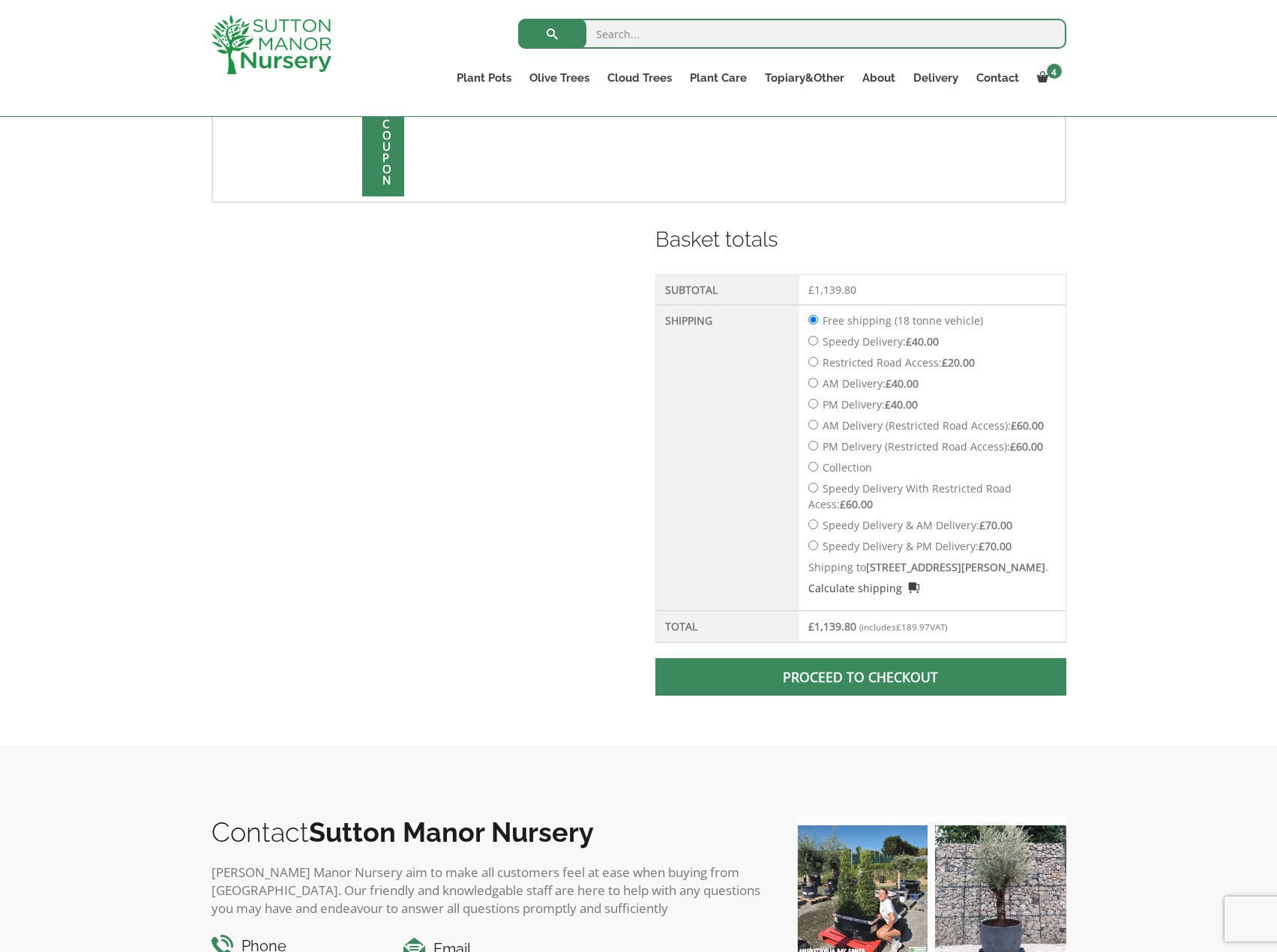
click at [861, 677] on span at bounding box center [861, 677] width 0 height 0
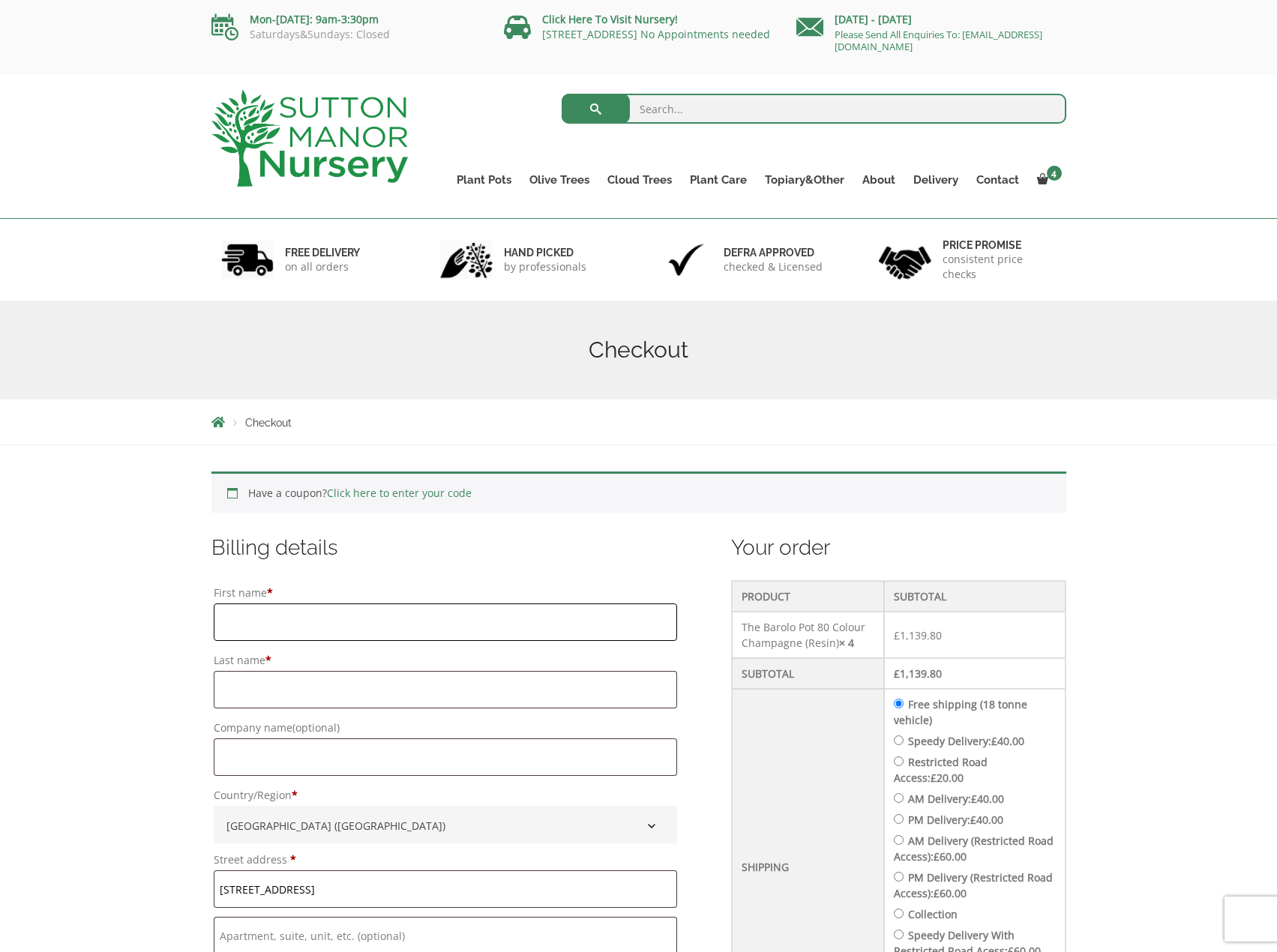
click at [284, 635] on input "First name *" at bounding box center [445, 621] width 463 height 37
type input "[PERSON_NAME]"
type input "Ag"
type input "Landscape Design Group Ltd"
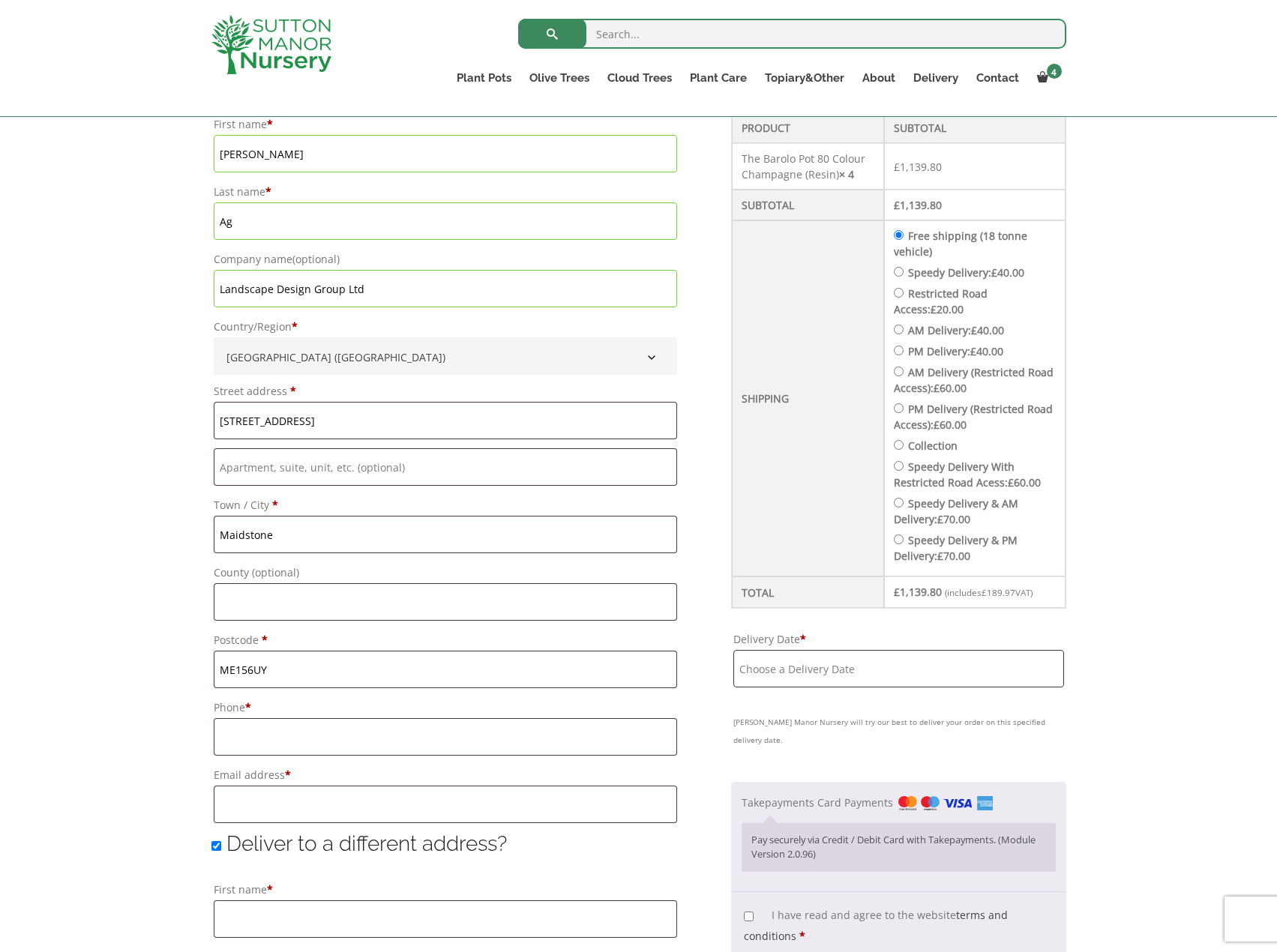
scroll to position [600, 0]
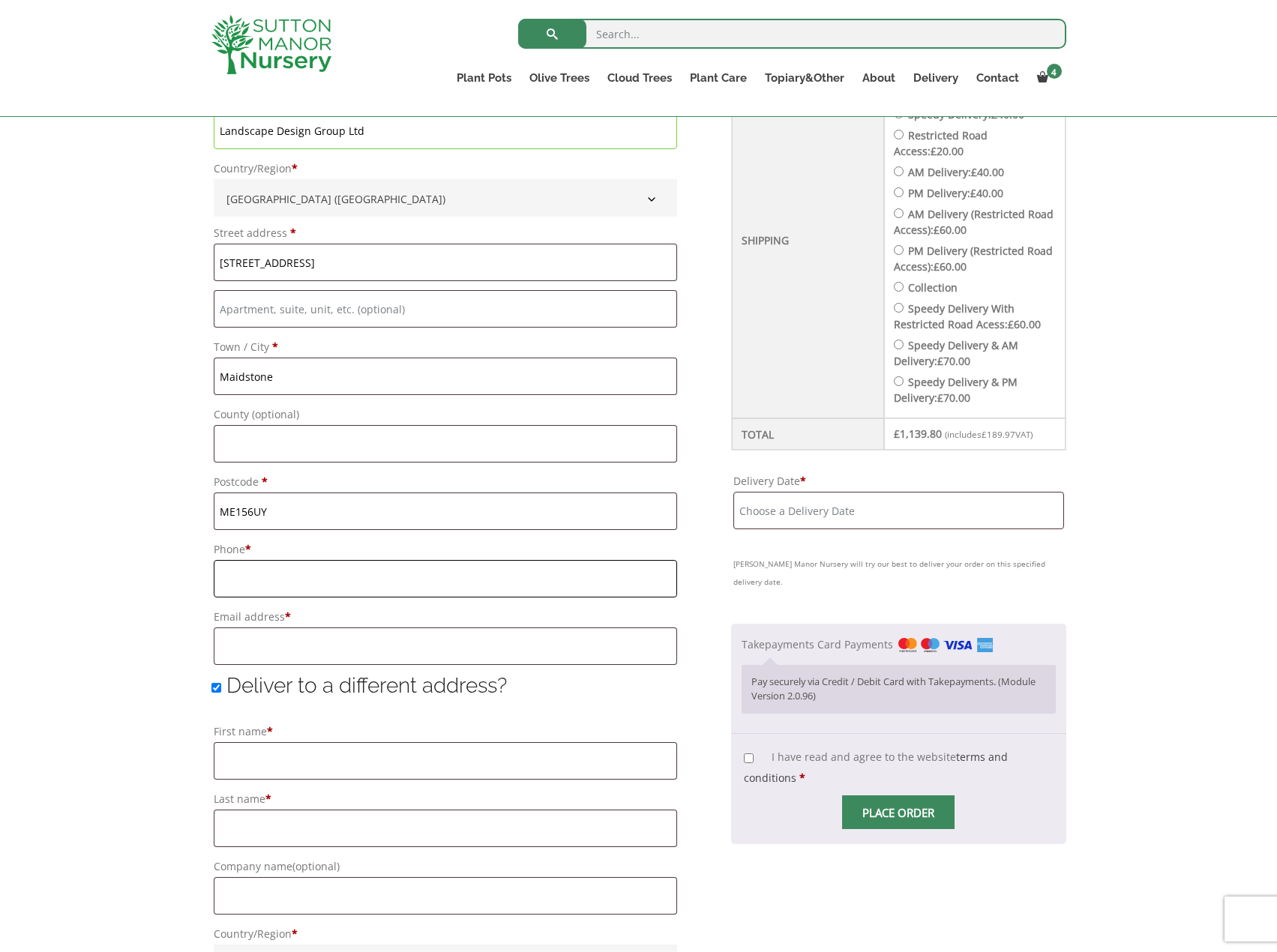
click at [317, 579] on input "Phone *" at bounding box center [445, 578] width 463 height 37
type input "07306886911"
click at [308, 633] on input "Email address *" at bounding box center [445, 645] width 463 height 37
type input "[EMAIL_ADDRESS][DOMAIN_NAME]"
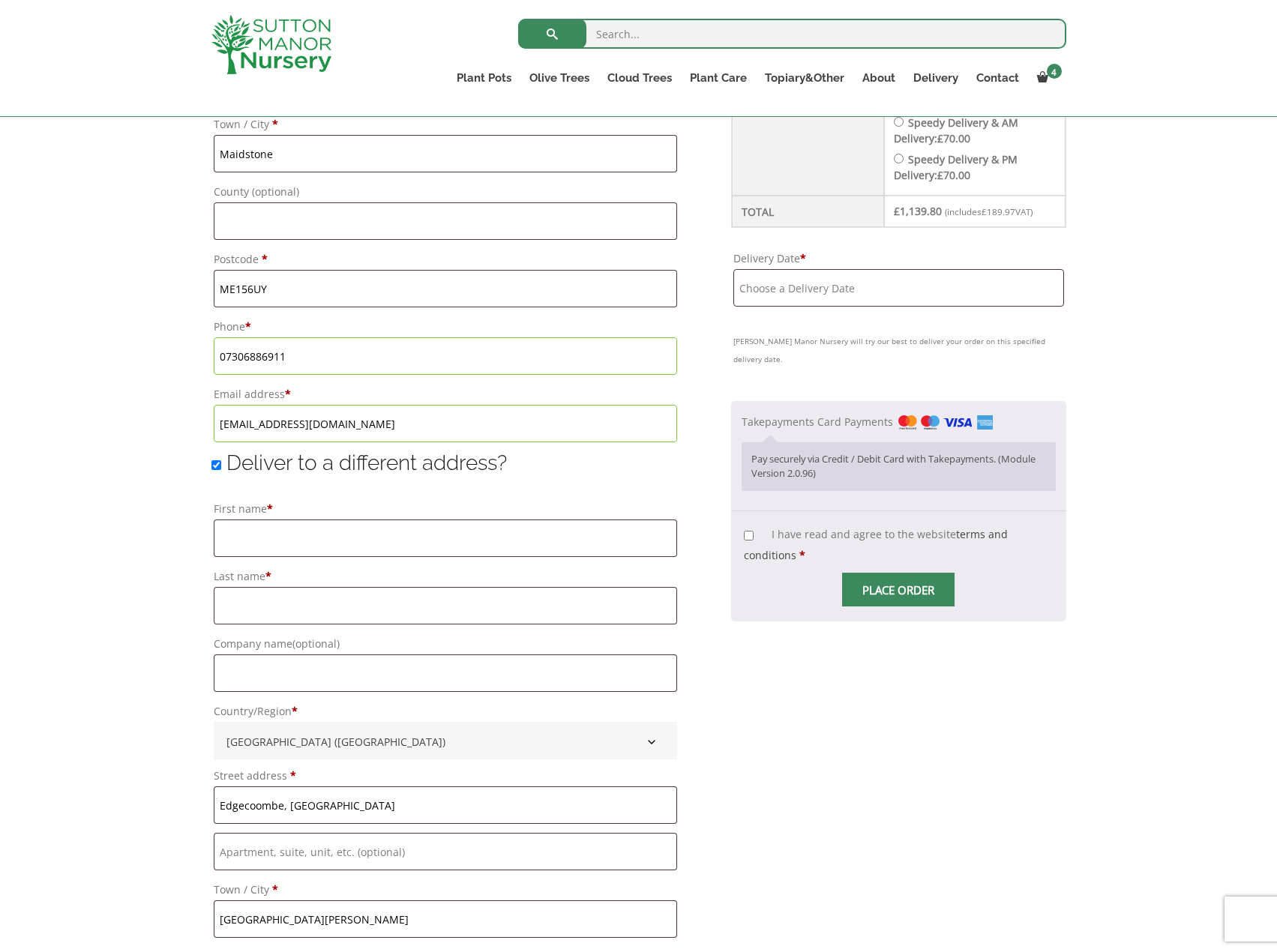
scroll to position [825, 0]
click at [303, 527] on input "First name *" at bounding box center [445, 536] width 463 height 37
type input "[PERSON_NAME]"
click at [288, 611] on input "Last name *" at bounding box center [445, 603] width 463 height 37
type input "Ag"
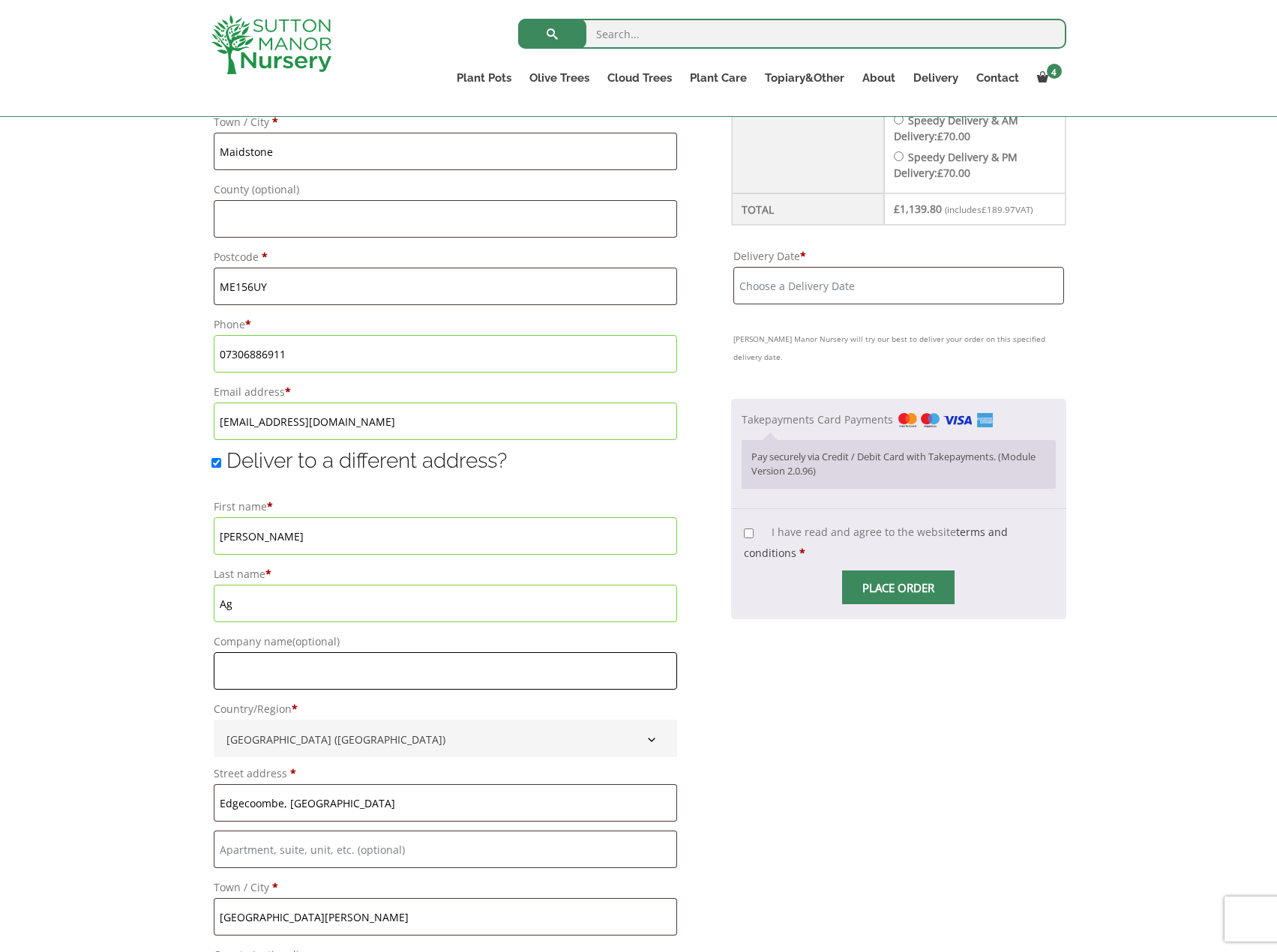
click at [311, 682] on input "Company name (optional)" at bounding box center [445, 670] width 463 height 37
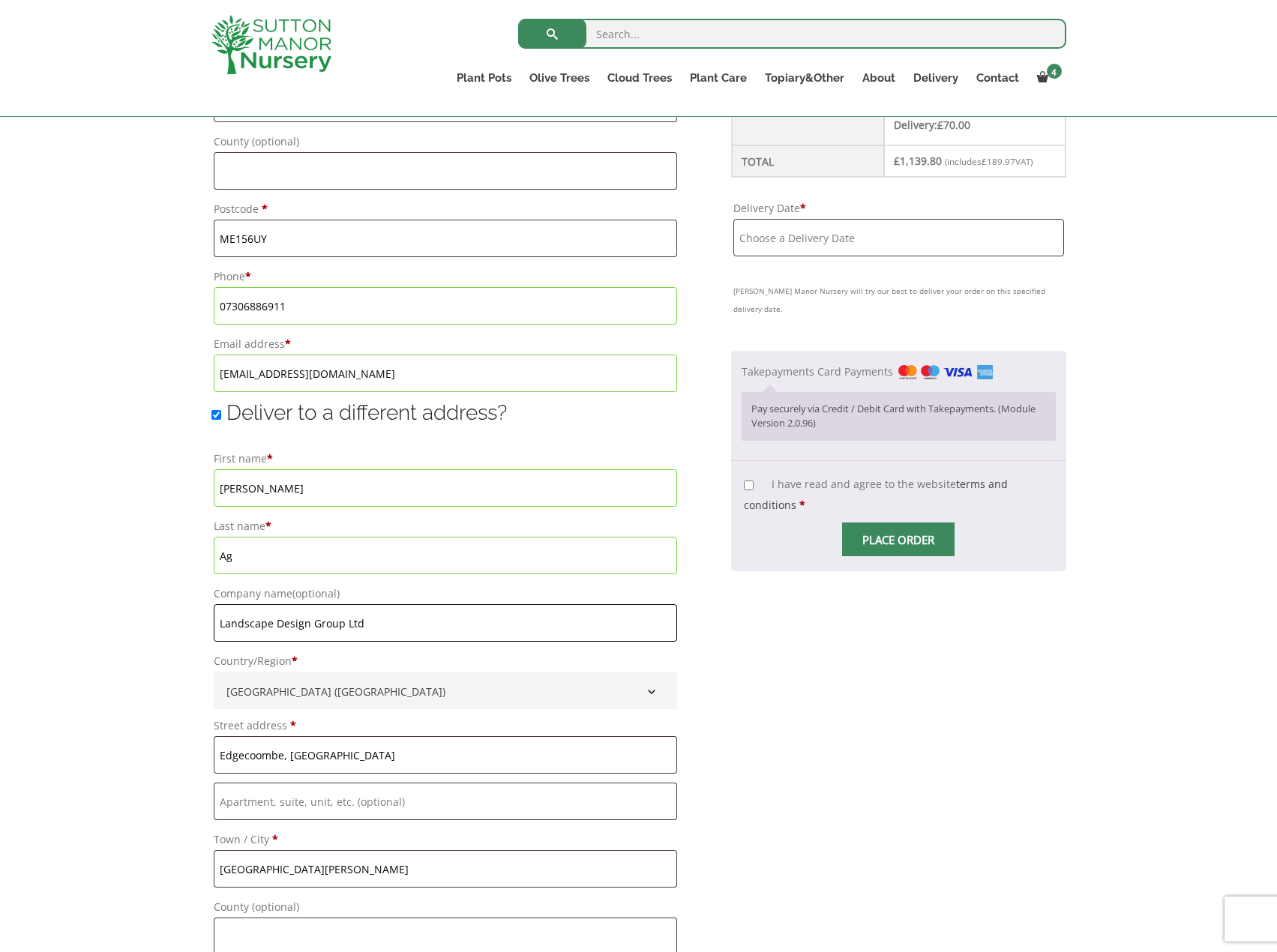
scroll to position [1124, 0]
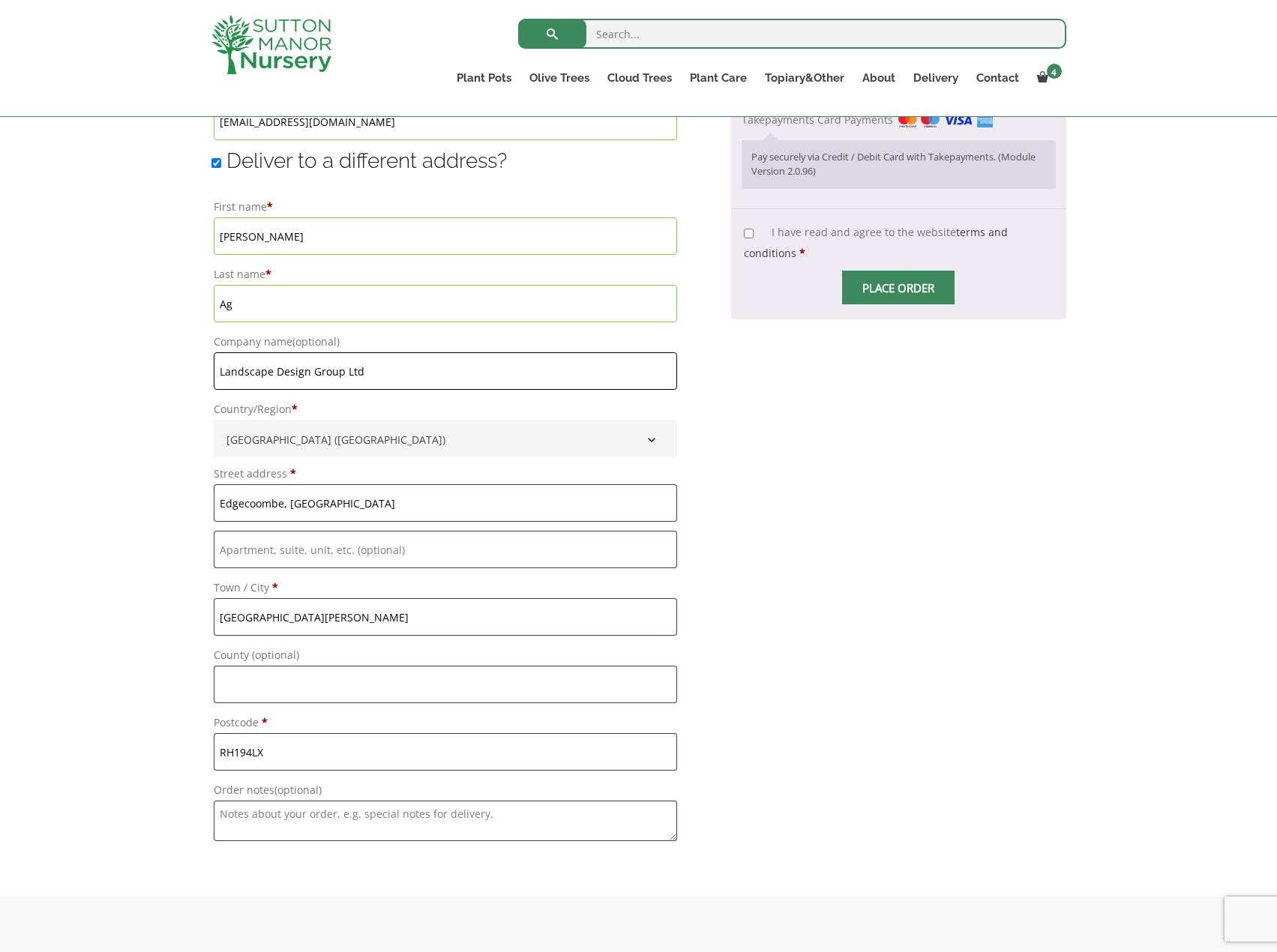
type input "Landscape Design Group Ltd"
click at [382, 498] on input "Edgecoombe, [GEOGRAPHIC_DATA]" at bounding box center [445, 503] width 463 height 37
click at [286, 502] on input "Edgecoombe, Turners Hill Road" at bounding box center [445, 503] width 463 height 37
drag, startPoint x: 399, startPoint y: 507, endPoint x: 76, endPoint y: 543, distance: 325.0
click at [76, 543] on div "Have a coupon? Click here to enter your code Apply coupon Billing details First…" at bounding box center [638, 95] width 1277 height 1603
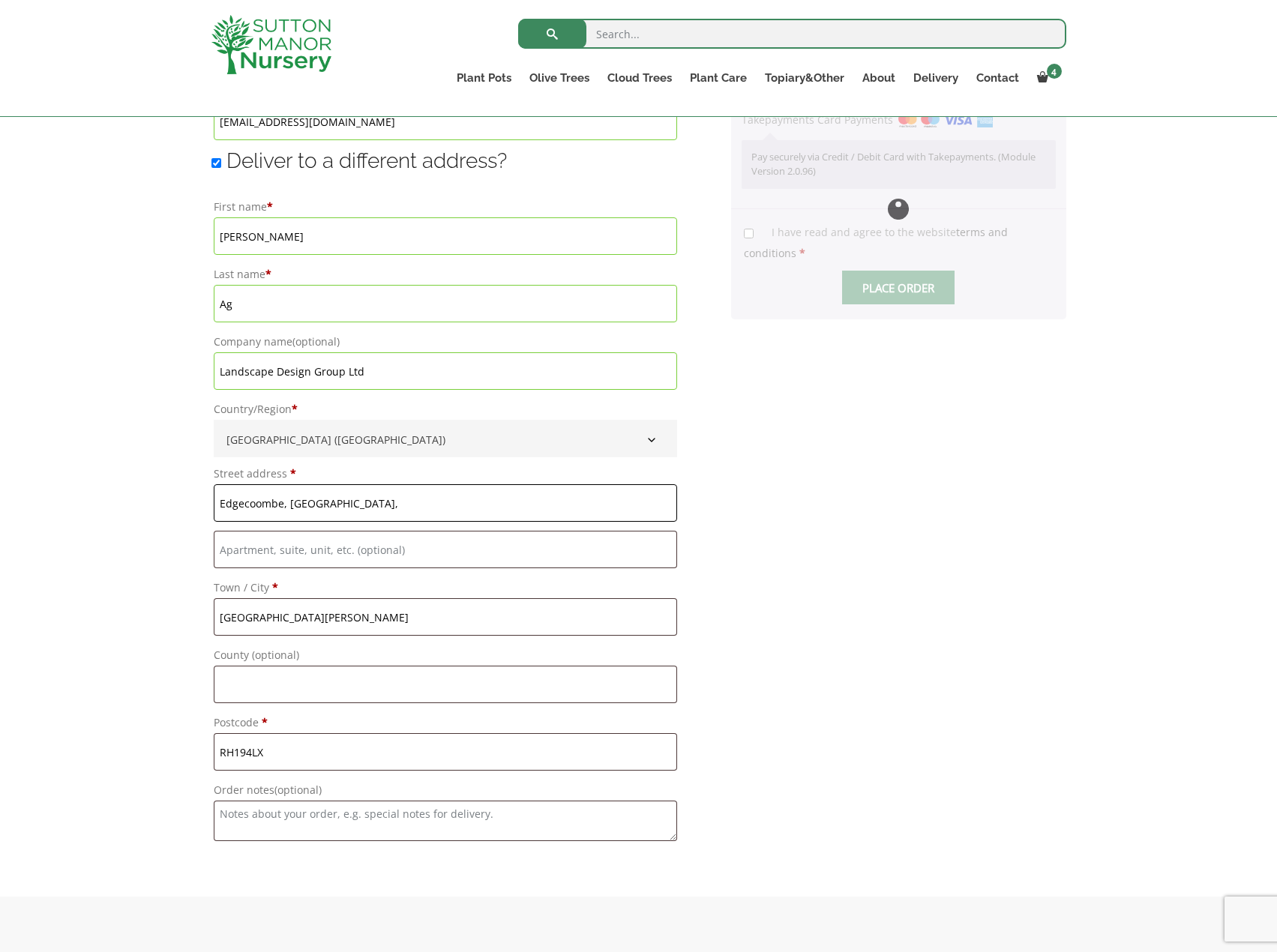
type input "Edgecoombe, Turners Hill Road"
click at [969, 601] on div "Your order Product Subtotal The Barolo Pot 80 Colour Champagne (Resin) × 4 £ 1,…" at bounding box center [899, 115] width 335 height 1466
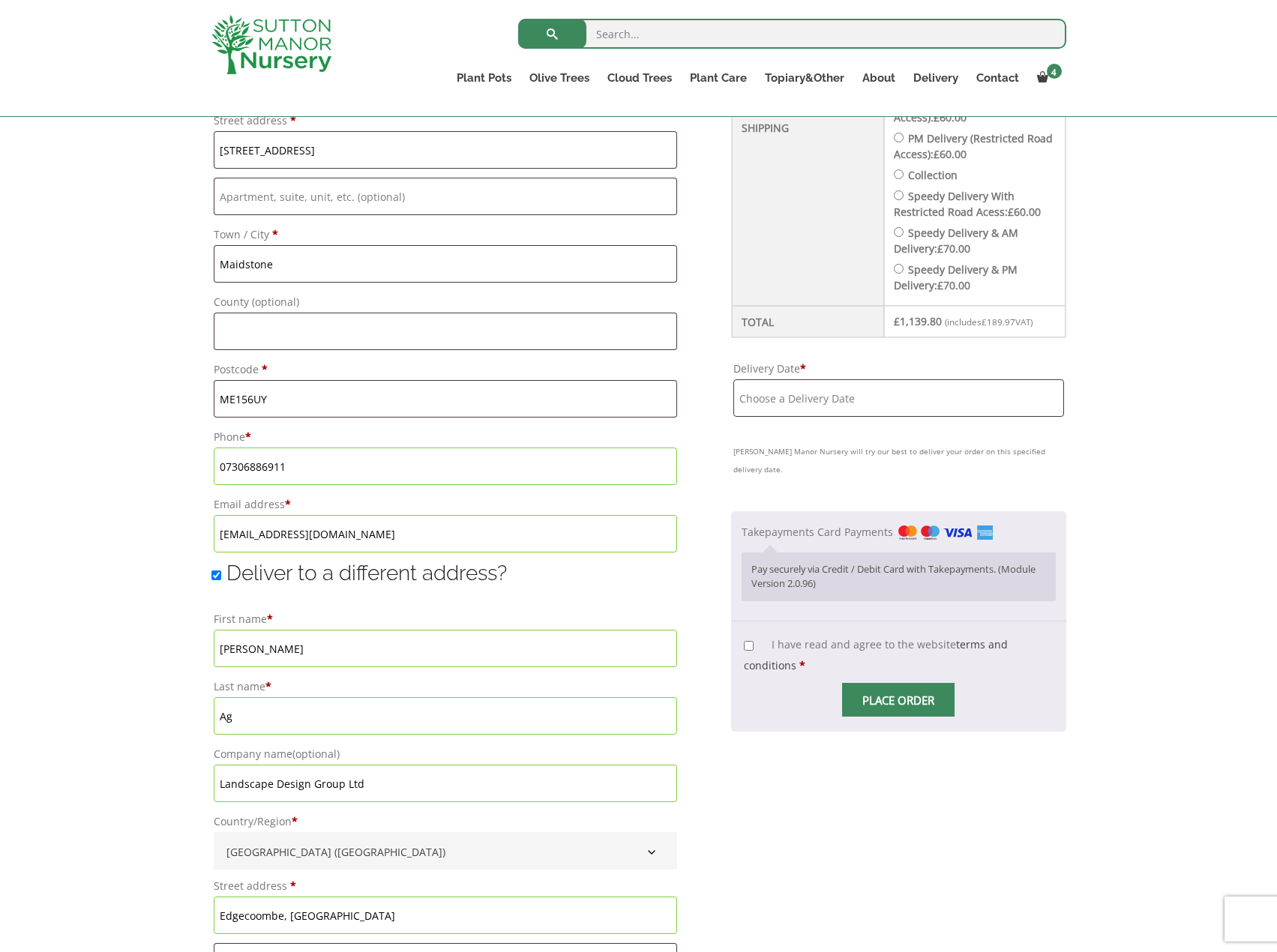
scroll to position [675, 0]
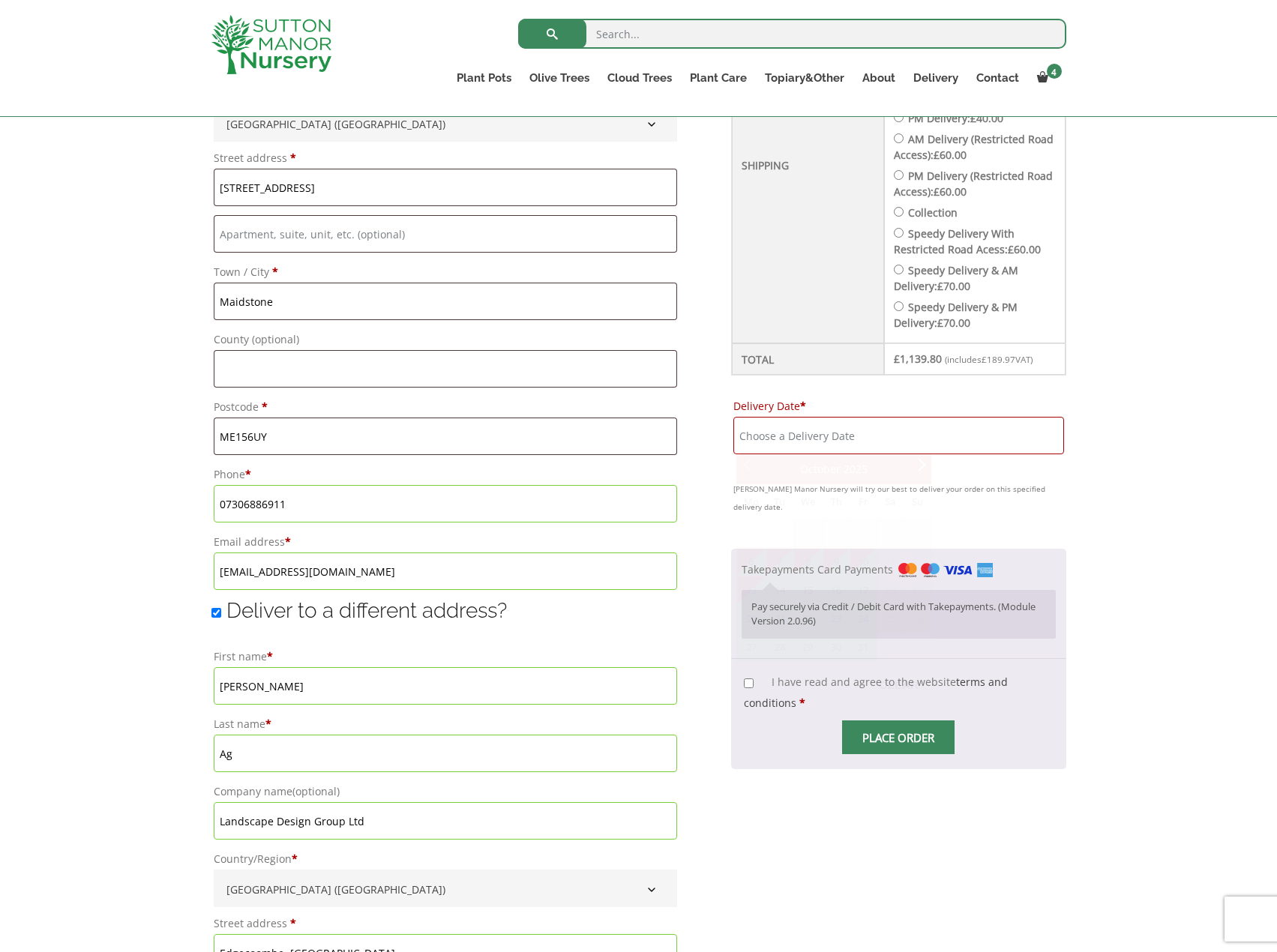
click at [804, 442] on input "Delivery Date *" at bounding box center [899, 435] width 330 height 37
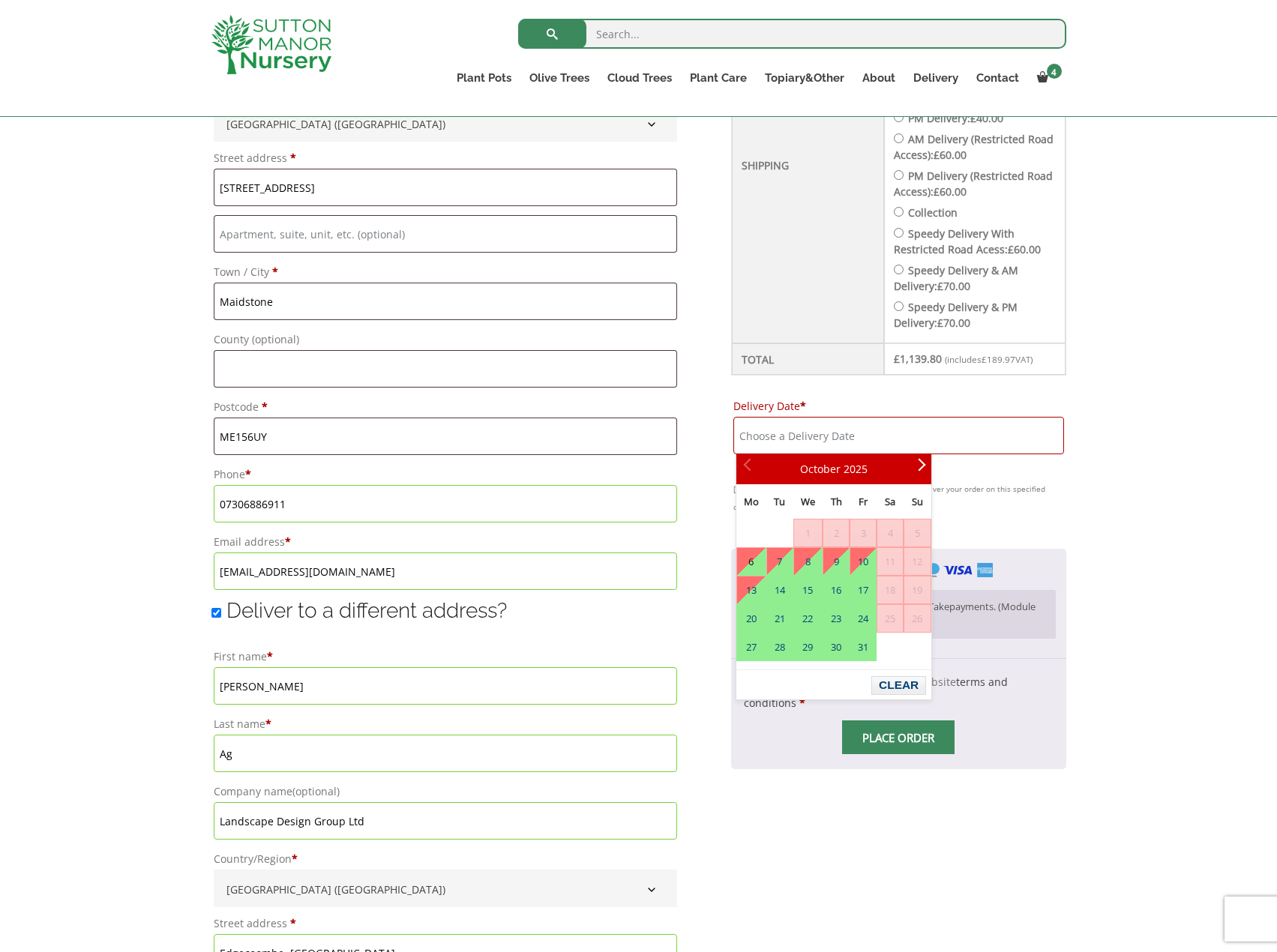
click at [753, 561] on link "6" at bounding box center [751, 561] width 29 height 27
type input "[DATE]"
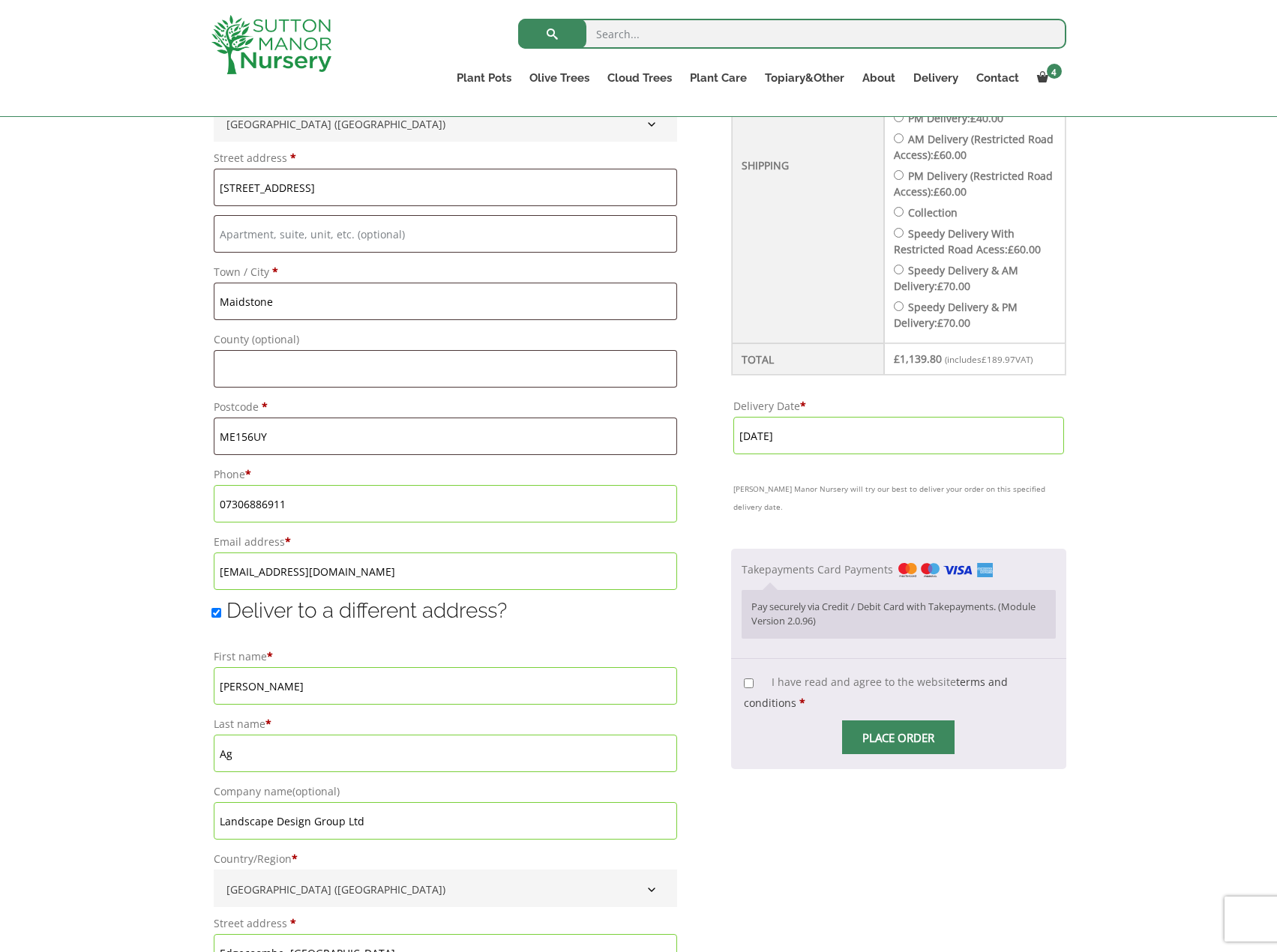
click at [744, 669] on p "I have read and agree to the website terms and conditions *" at bounding box center [899, 692] width 313 height 46
click at [749, 678] on input "I have read and agree to the website terms and conditions *" at bounding box center [749, 683] width 10 height 10
checkbox input "true"
click at [899, 738] on span "Checkout" at bounding box center [899, 738] width 0 height 0
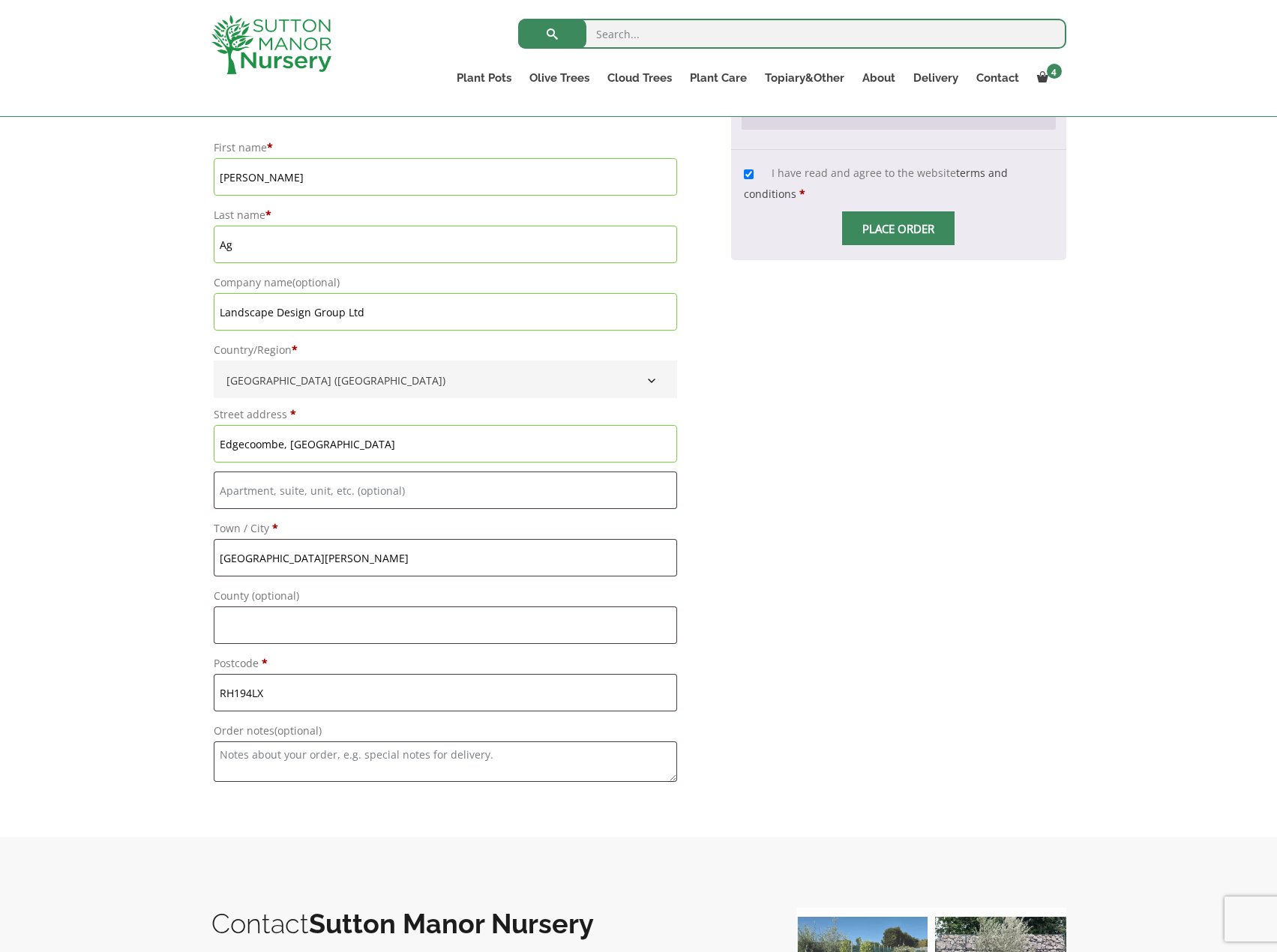
scroll to position [1033, 0]
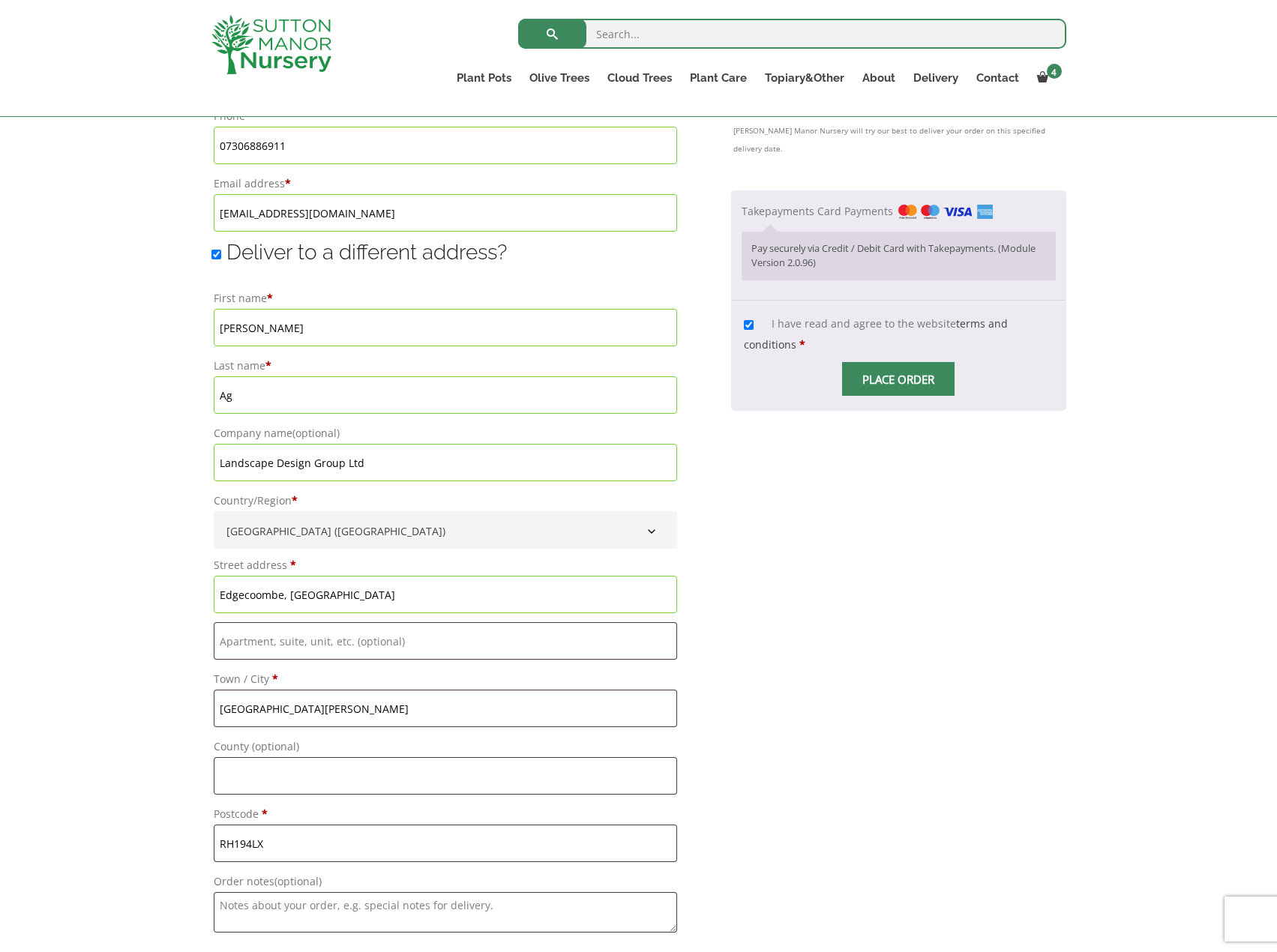
click at [899, 379] on span "Checkout" at bounding box center [899, 379] width 0 height 0
click at [885, 366] on input "Place order" at bounding box center [898, 378] width 112 height 34
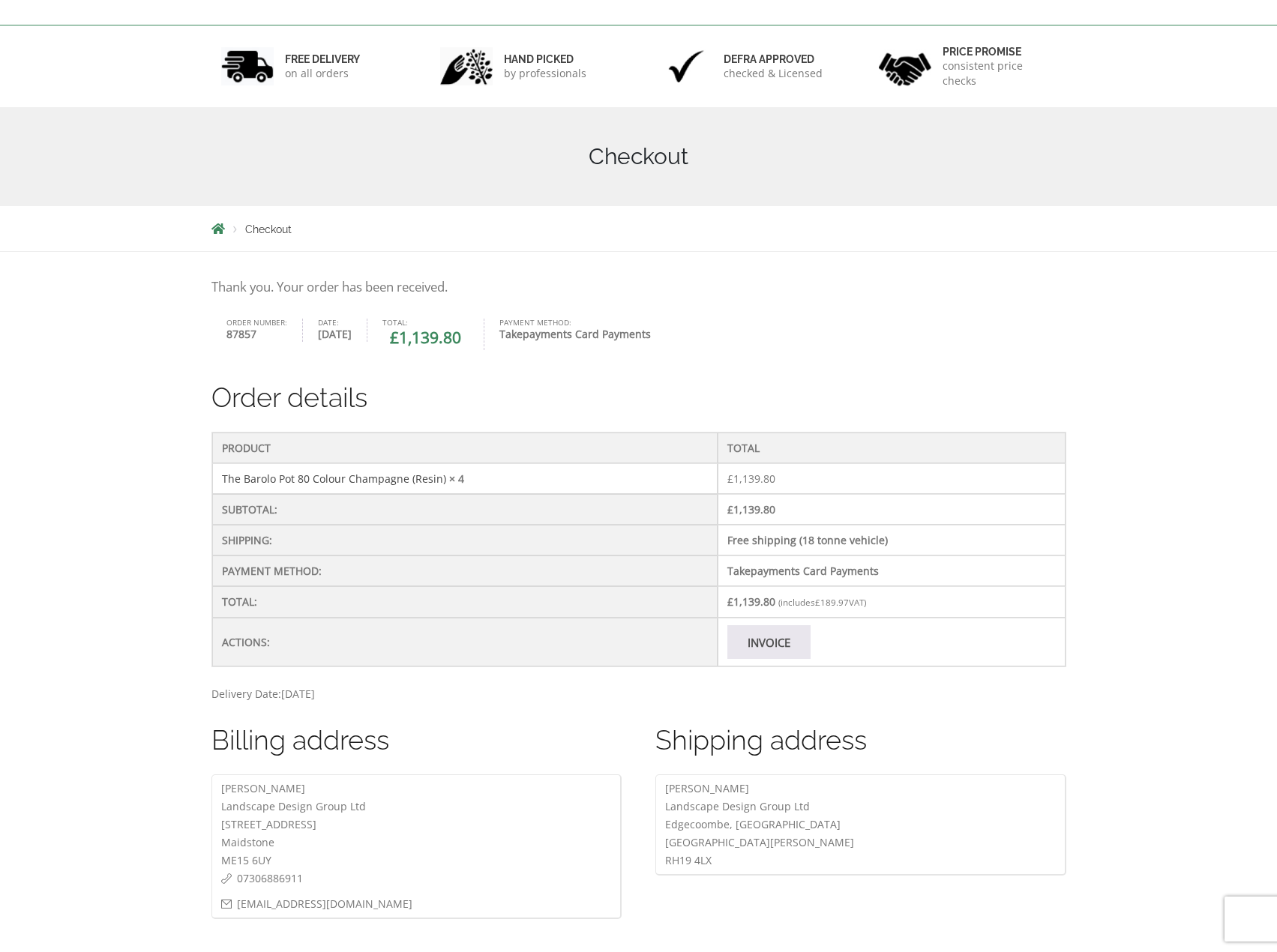
scroll to position [225, 0]
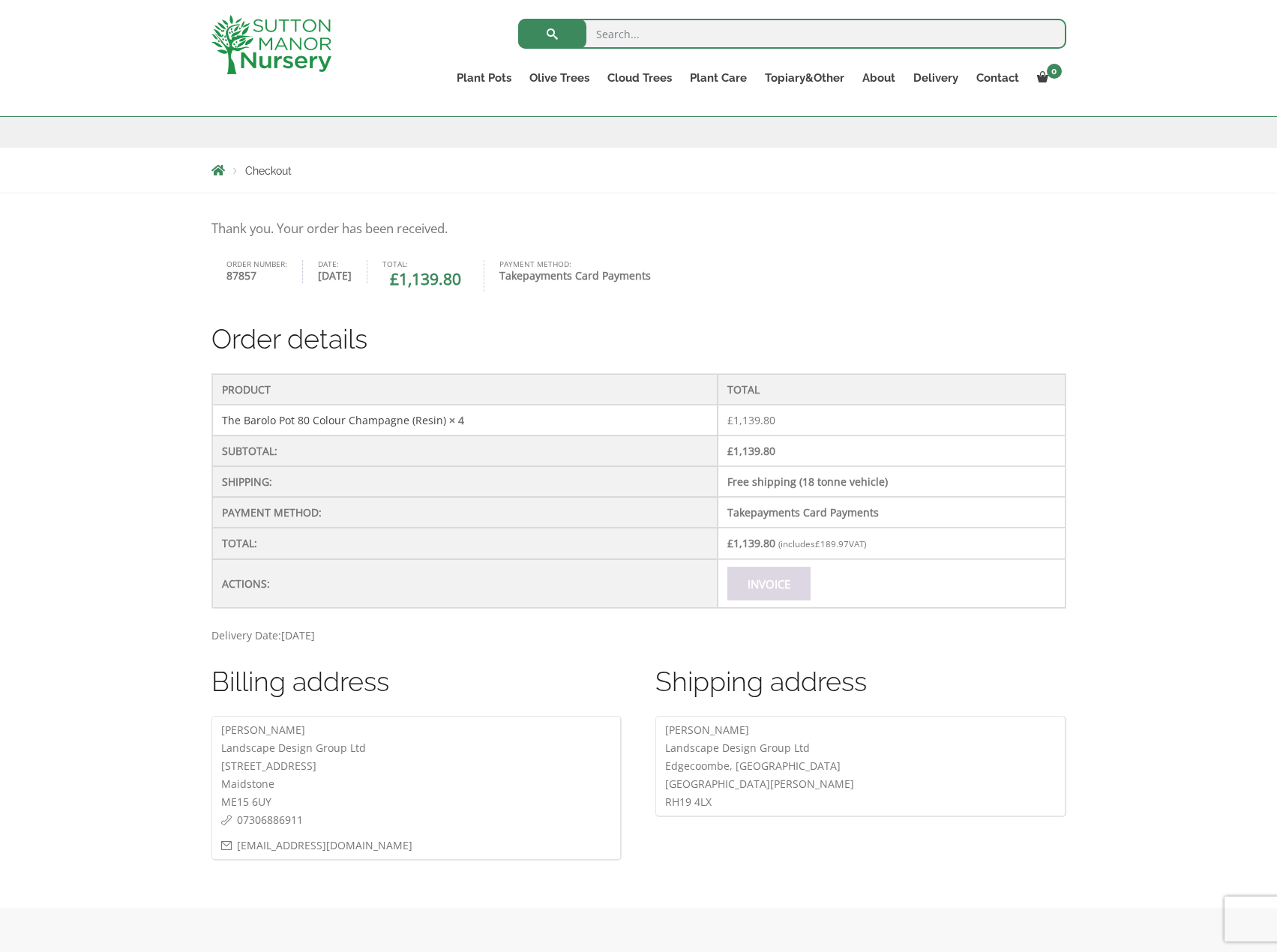
click at [771, 593] on link "Invoice" at bounding box center [768, 584] width 83 height 34
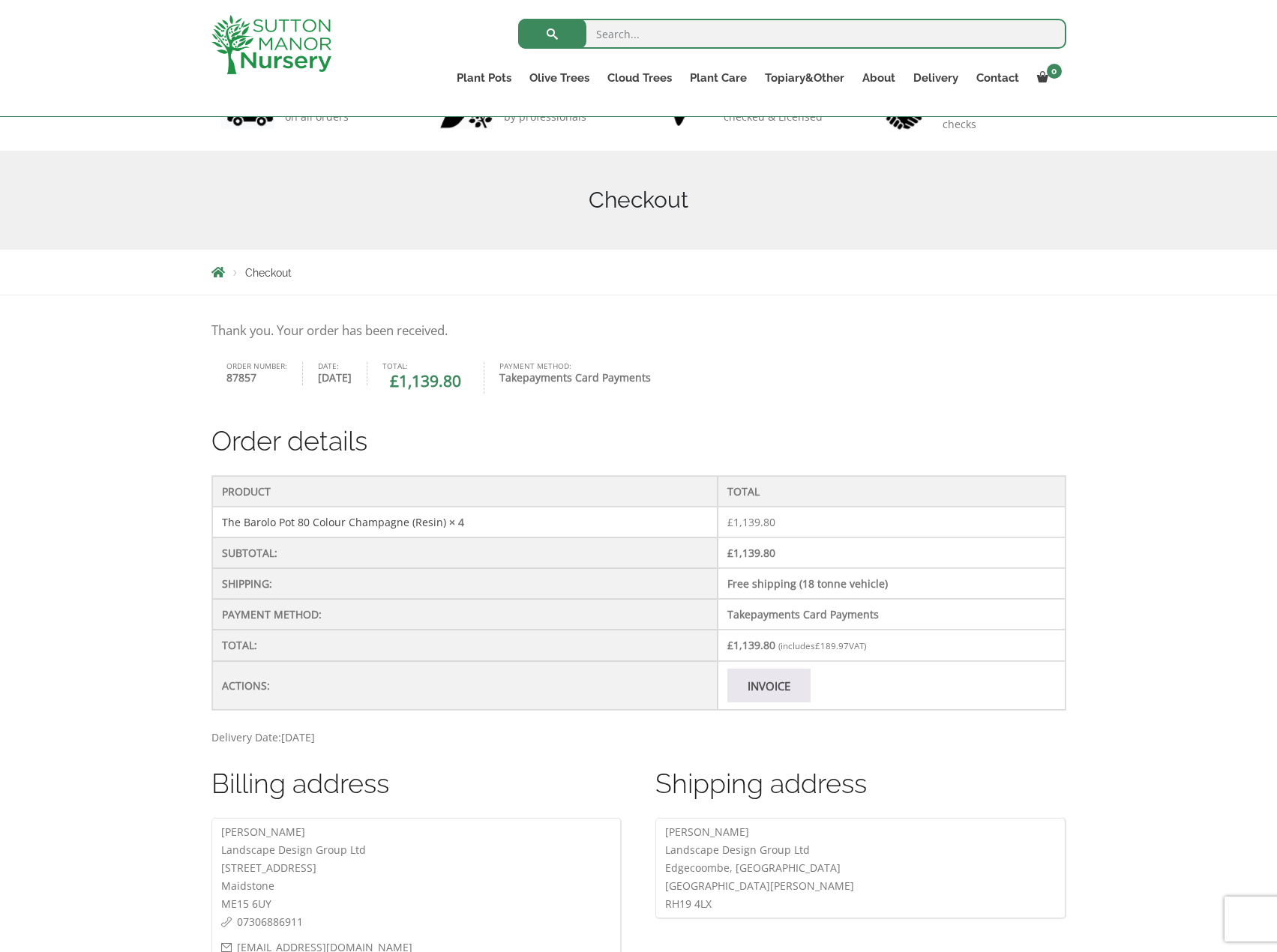
scroll to position [75, 0]
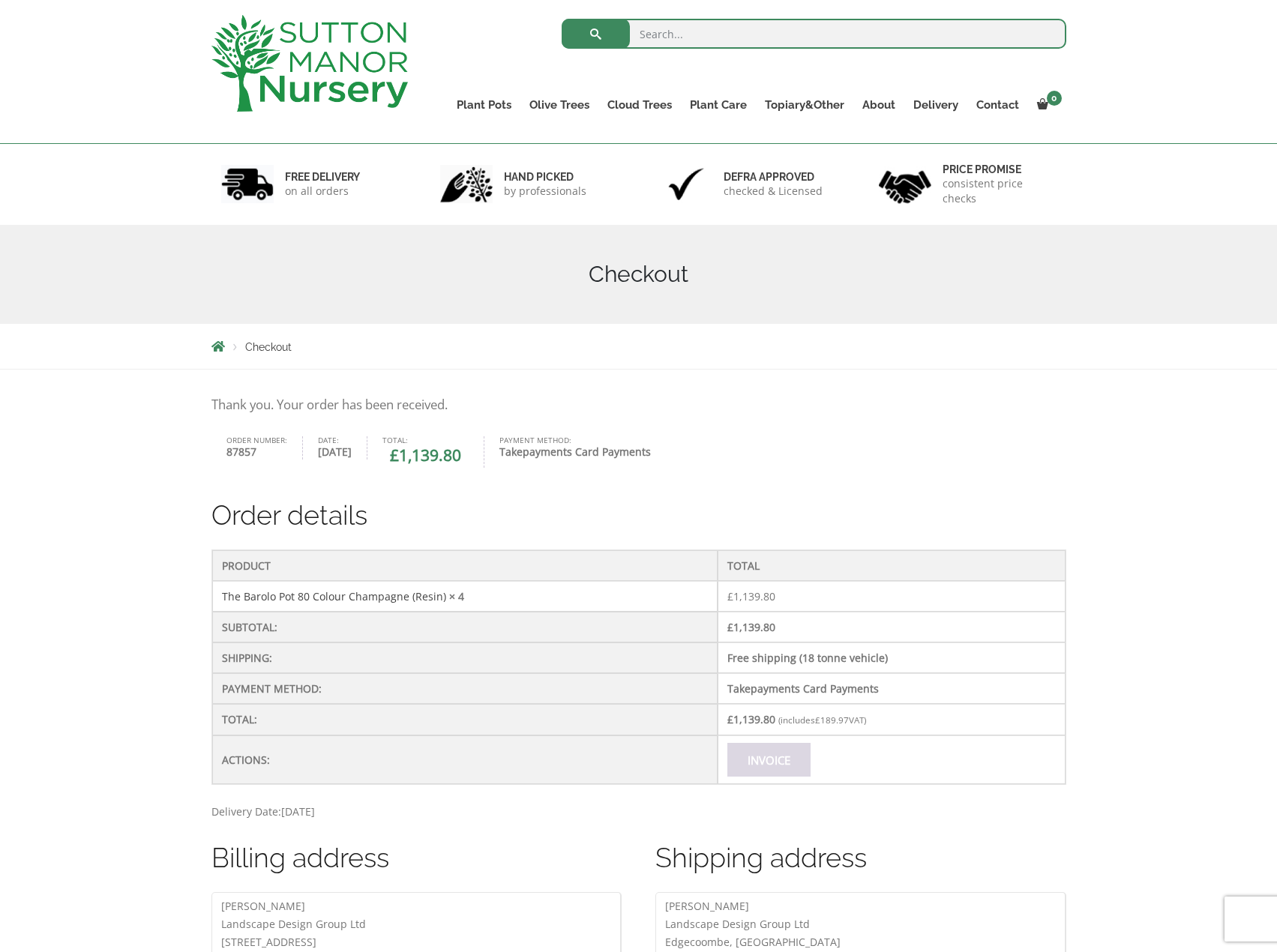
click at [755, 757] on link "Invoice" at bounding box center [768, 759] width 83 height 34
